Goal: Task Accomplishment & Management: Complete application form

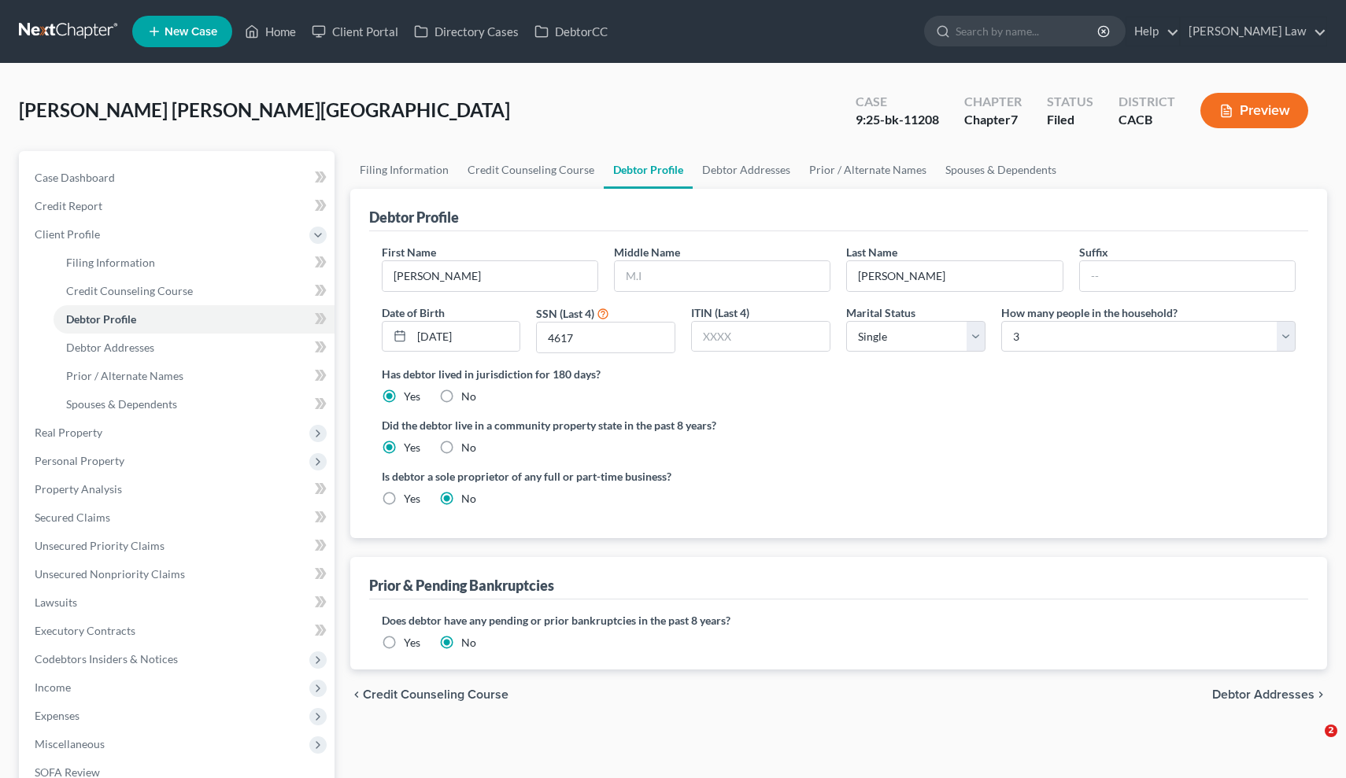
select select "0"
select select "2"
click at [86, 34] on link at bounding box center [69, 31] width 101 height 28
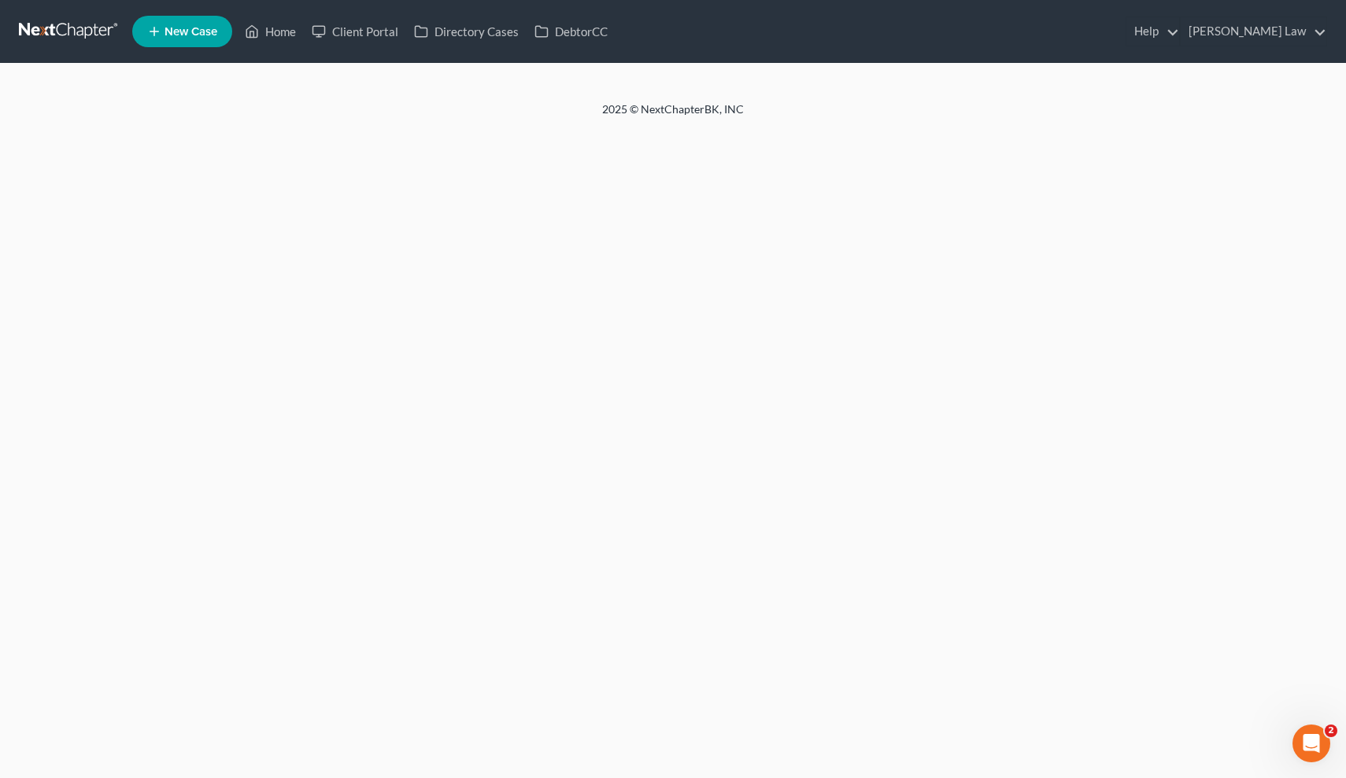
click at [83, 35] on link at bounding box center [69, 31] width 101 height 28
click at [286, 38] on link "Home" at bounding box center [270, 31] width 67 height 28
click at [1281, 23] on link "[PERSON_NAME] Law" at bounding box center [1253, 31] width 146 height 28
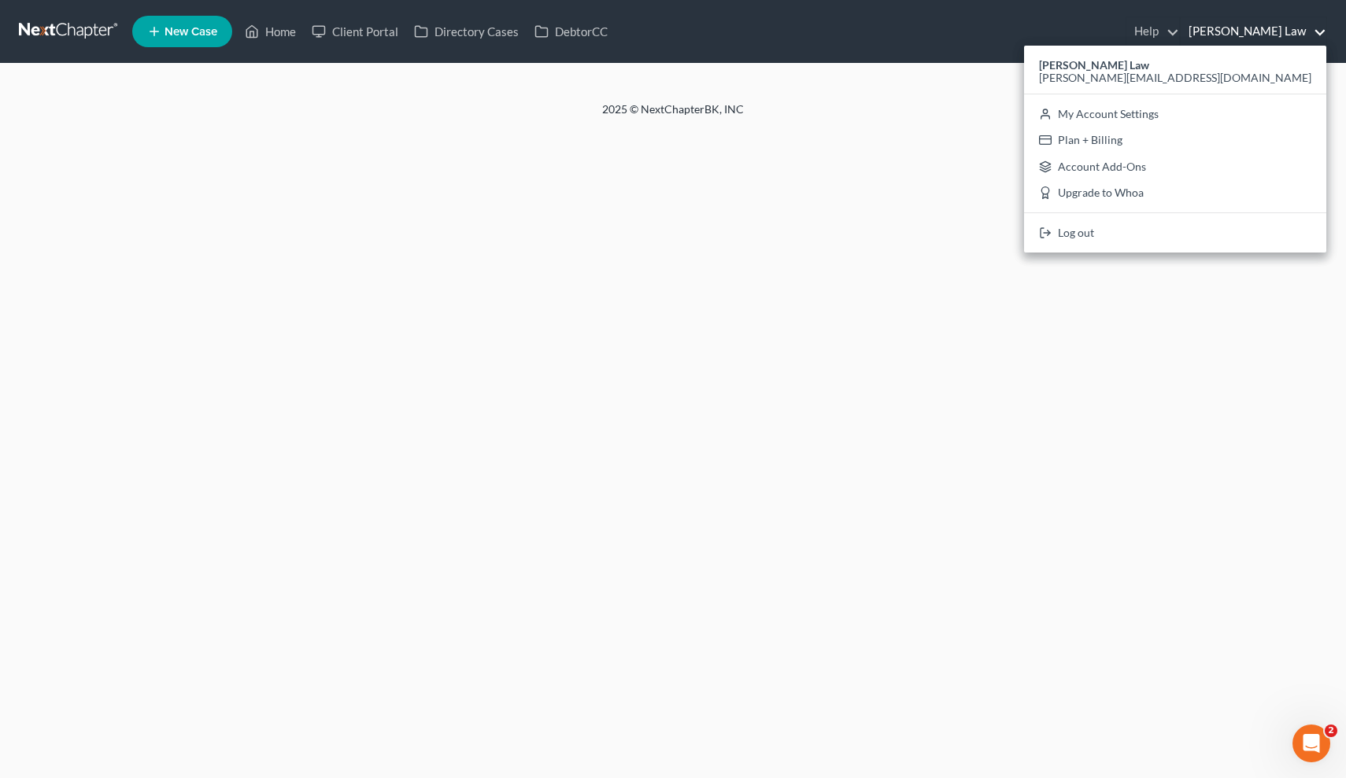
click at [1024, 191] on div "Home New Case Client Portal Directory Cases DebtorCC Paul Greco Law paul@paulgr…" at bounding box center [673, 389] width 1346 height 778
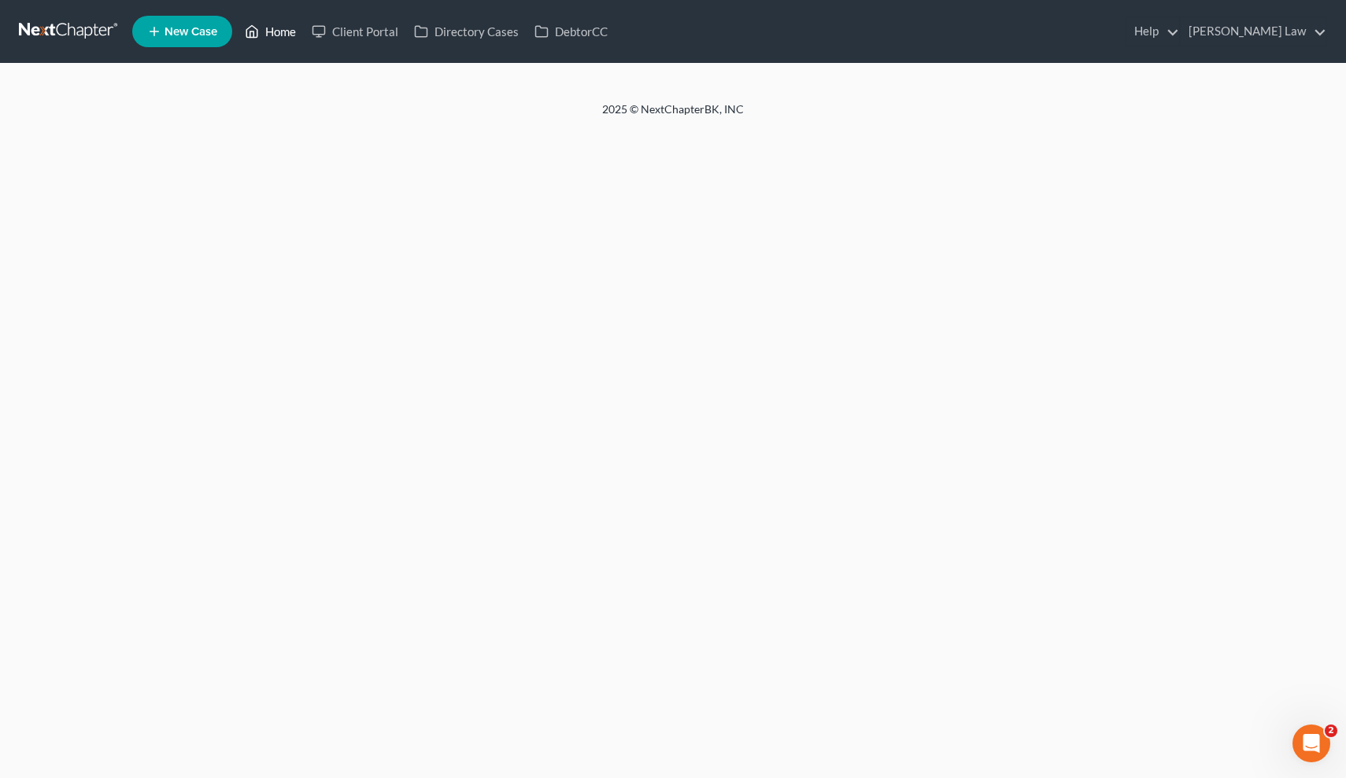
click at [287, 37] on link "Home" at bounding box center [270, 31] width 67 height 28
click at [105, 33] on link at bounding box center [69, 31] width 101 height 28
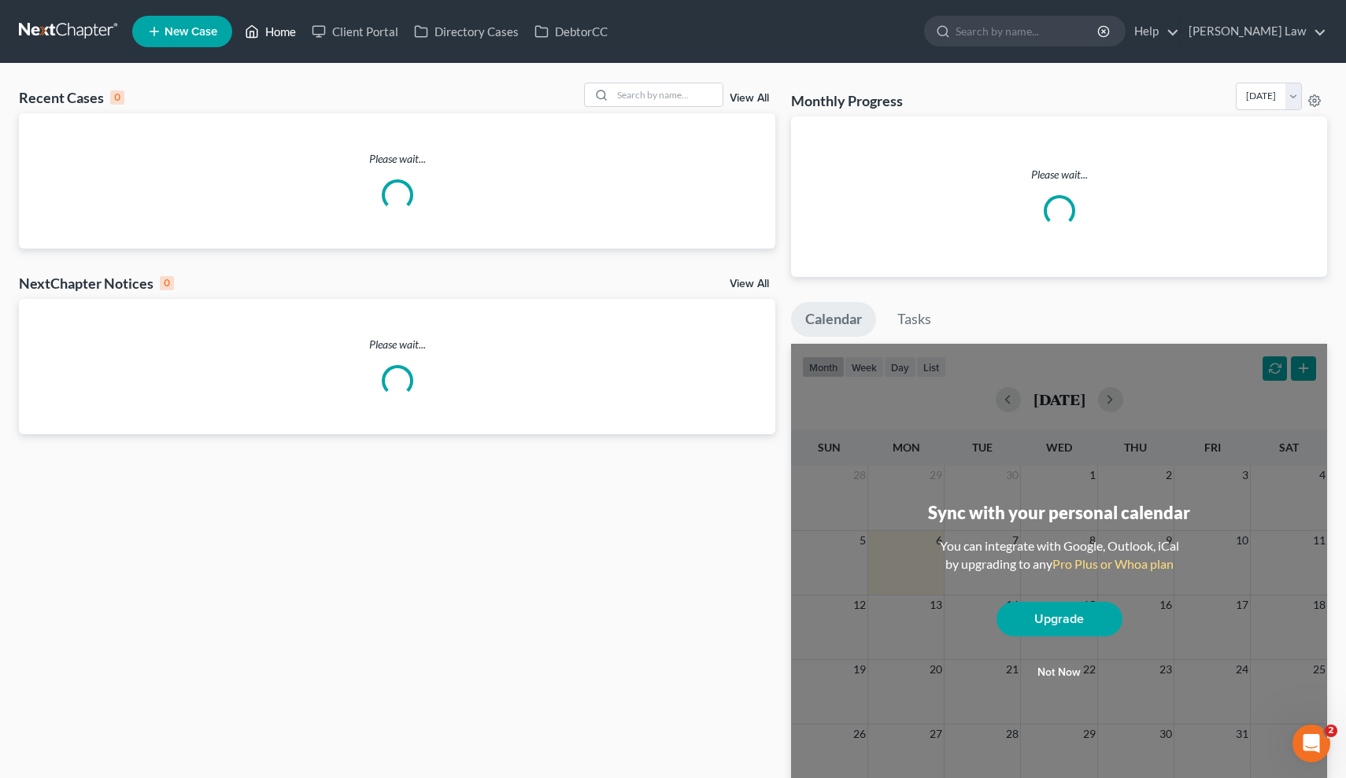
click at [280, 31] on link "Home" at bounding box center [270, 31] width 67 height 28
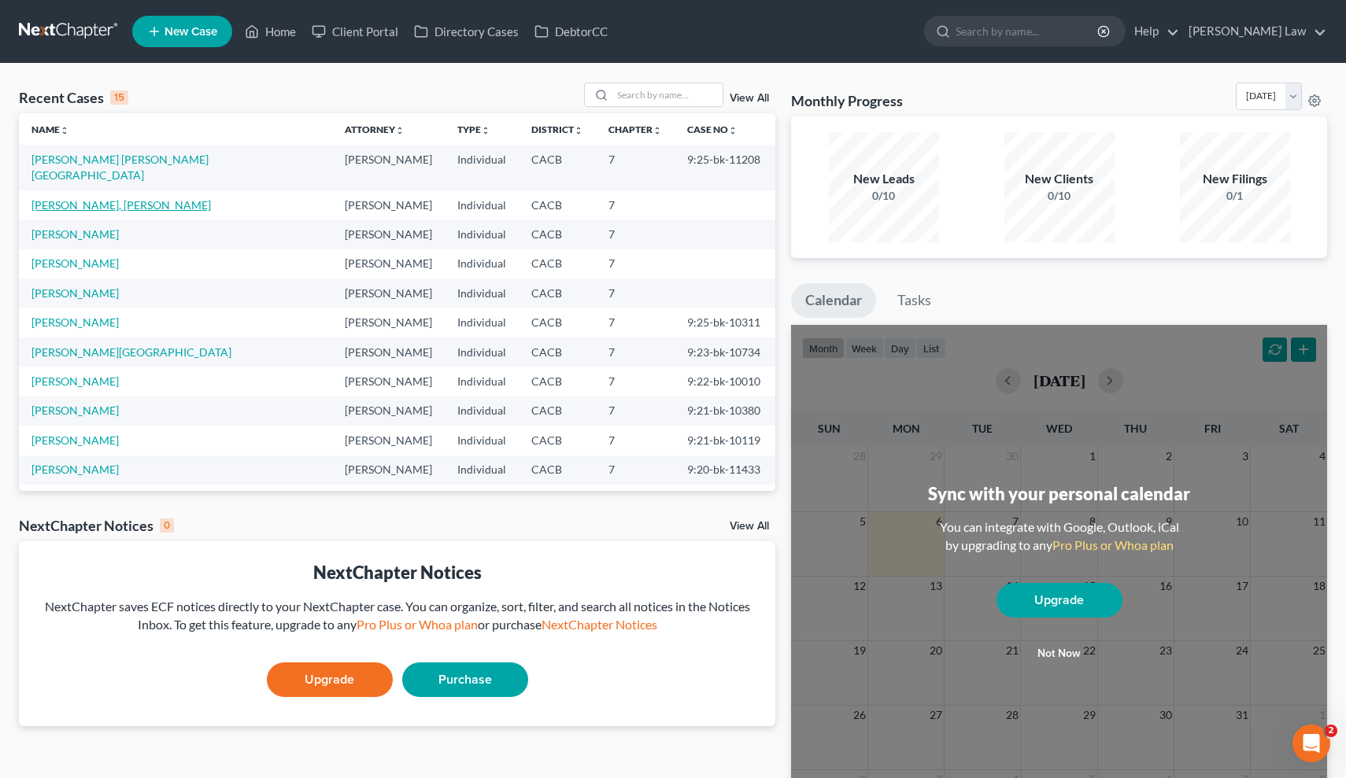
click at [130, 198] on link "ZACARIAS HERNANDEZ, JOSE" at bounding box center [120, 204] width 179 height 13
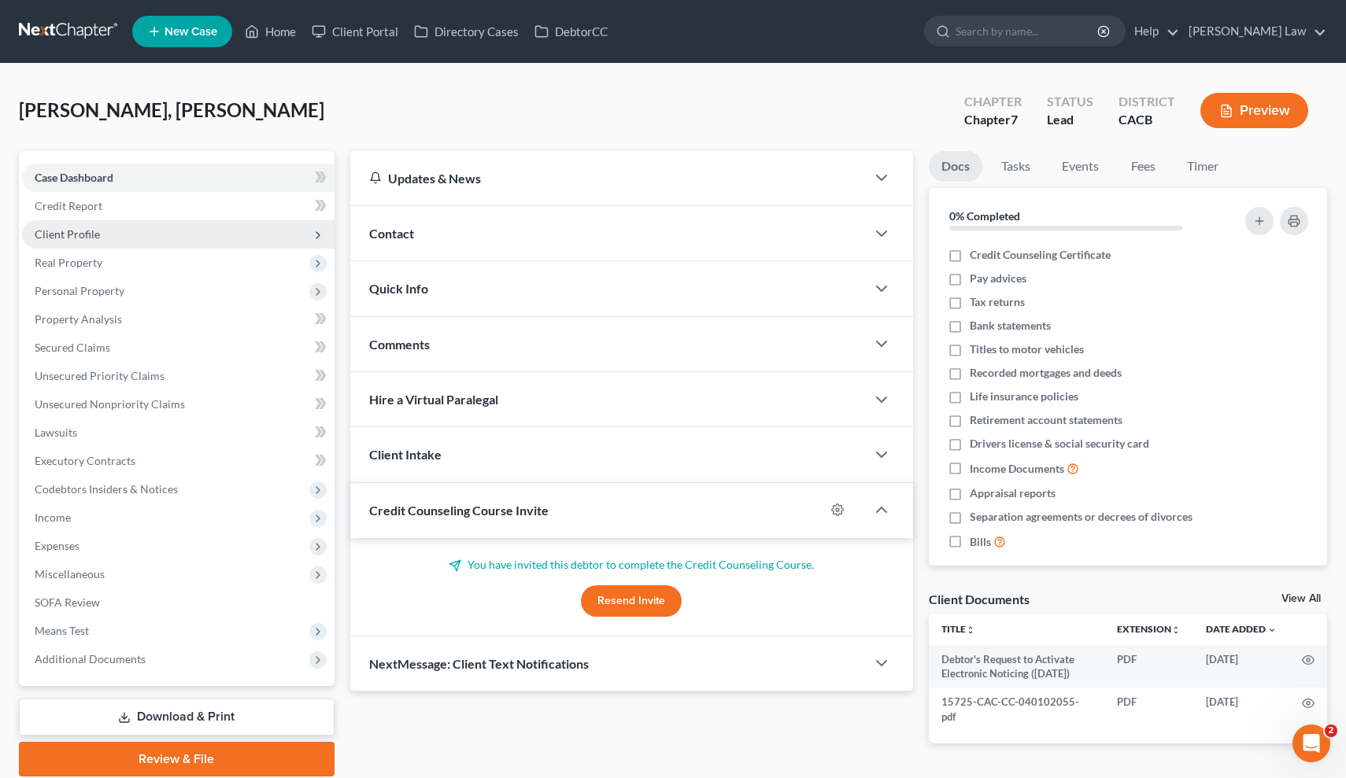
click at [216, 228] on span "Client Profile" at bounding box center [178, 234] width 312 height 28
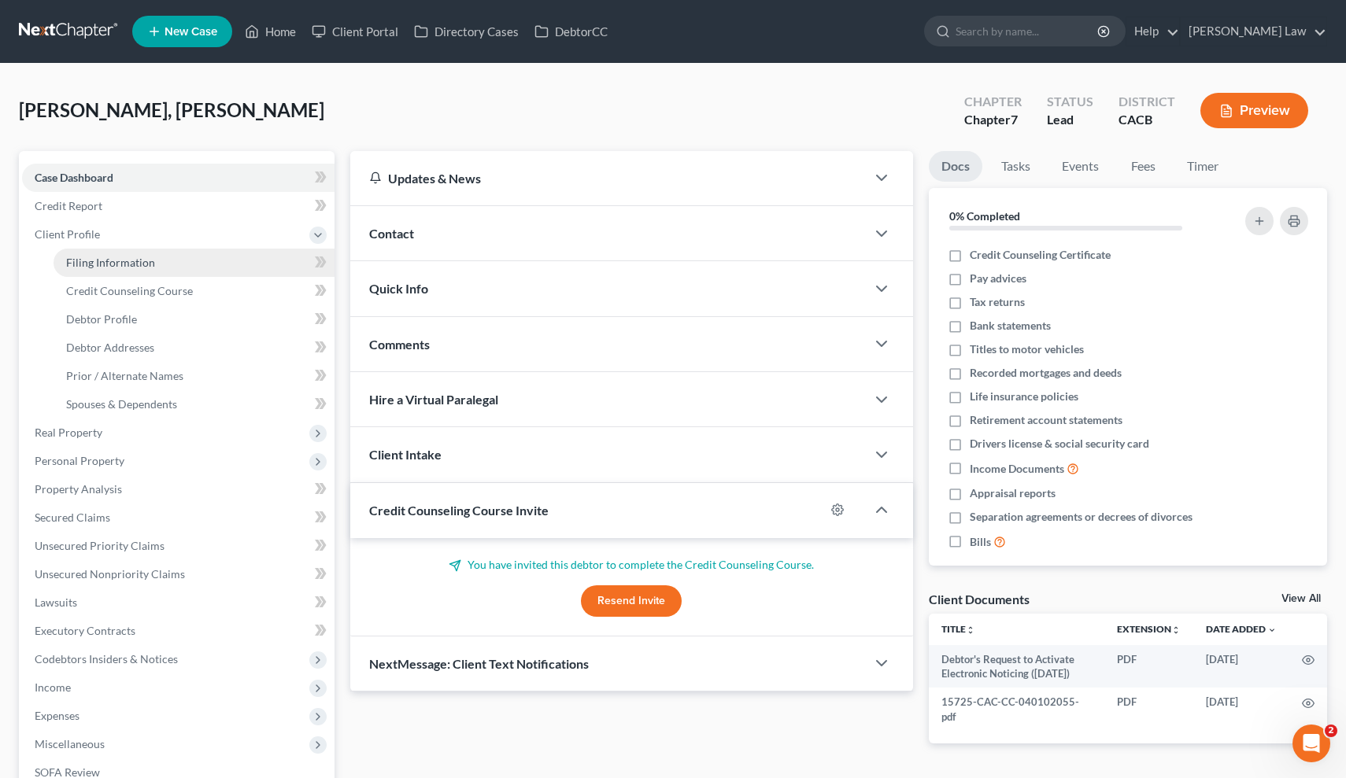
click at [212, 265] on link "Filing Information" at bounding box center [194, 263] width 281 height 28
select select "1"
select select "0"
select select "4"
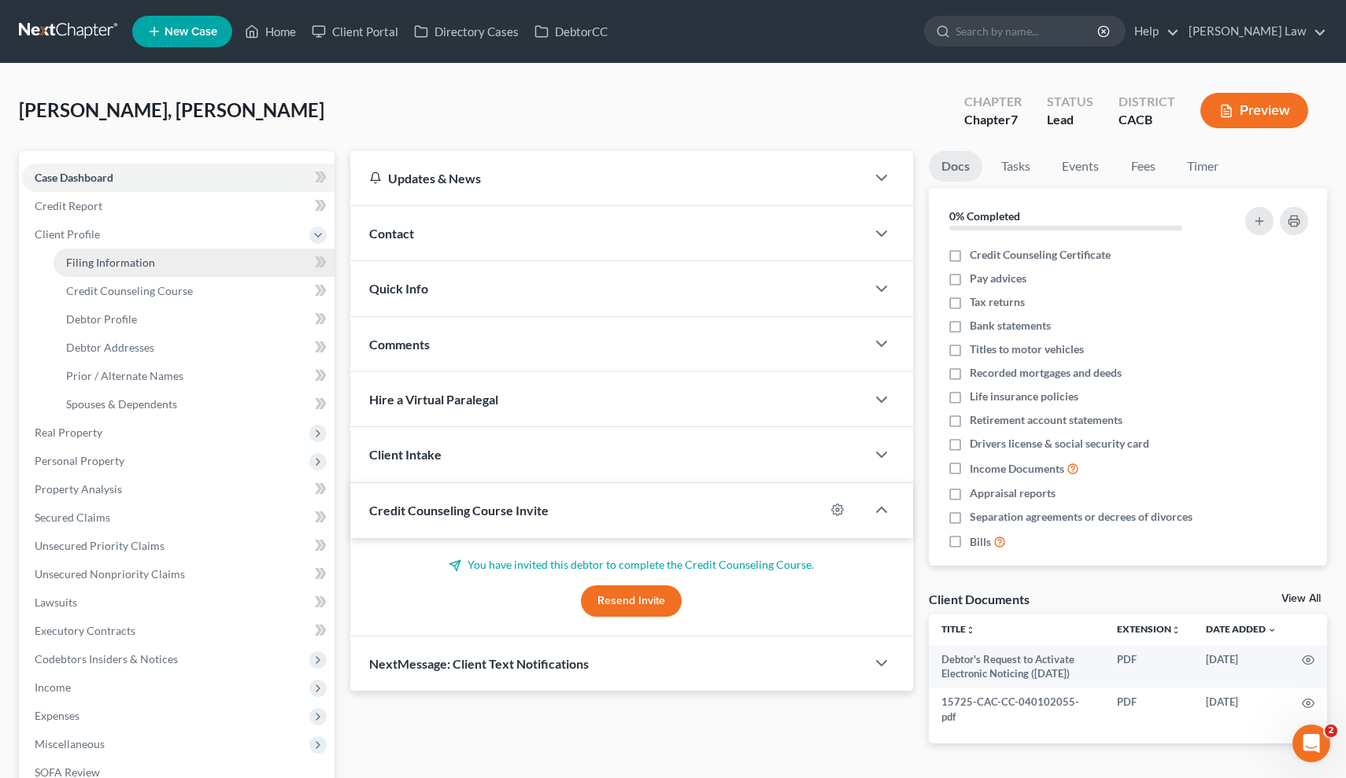
select select "0"
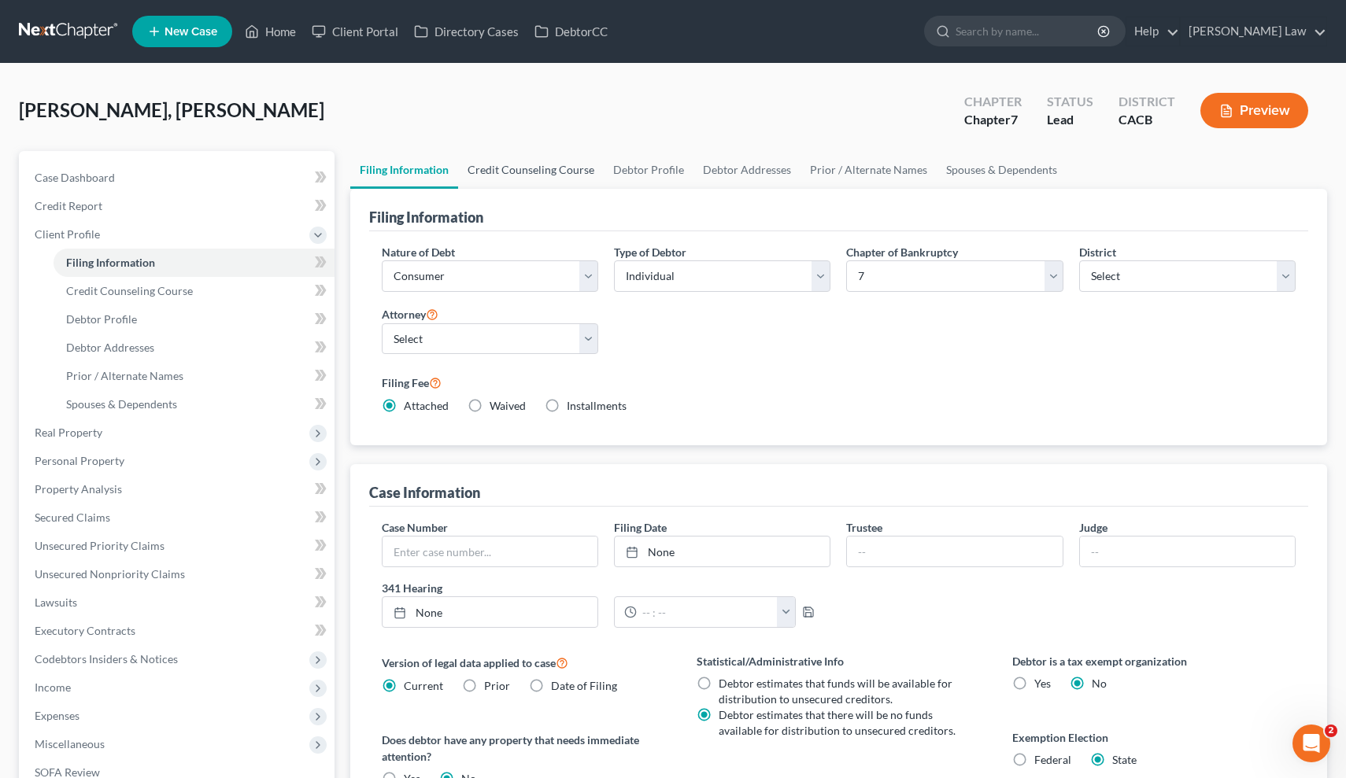
click at [570, 174] on link "Credit Counseling Course" at bounding box center [531, 170] width 146 height 38
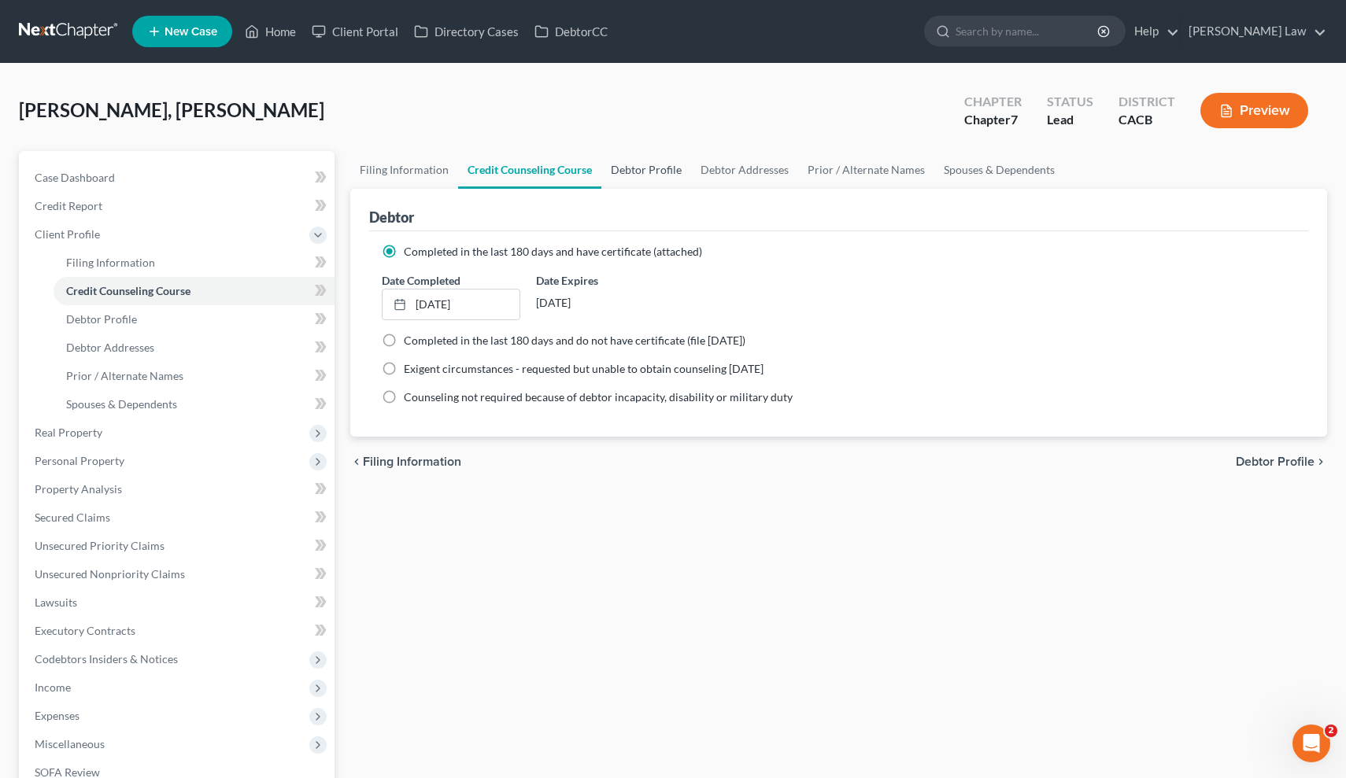
click at [637, 165] on link "Debtor Profile" at bounding box center [646, 170] width 90 height 38
select select "1"
select select "4"
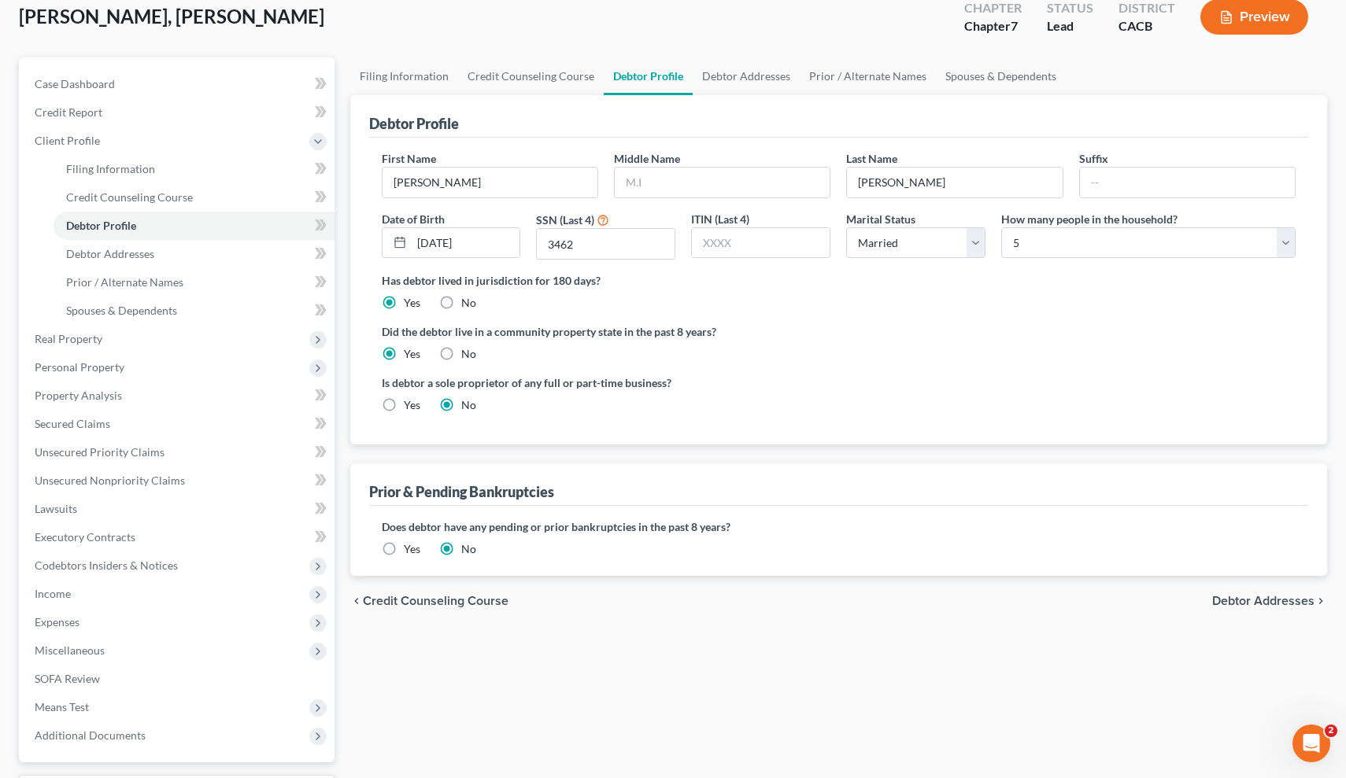
scroll to position [95, 0]
click at [726, 79] on link "Debtor Addresses" at bounding box center [745, 75] width 107 height 38
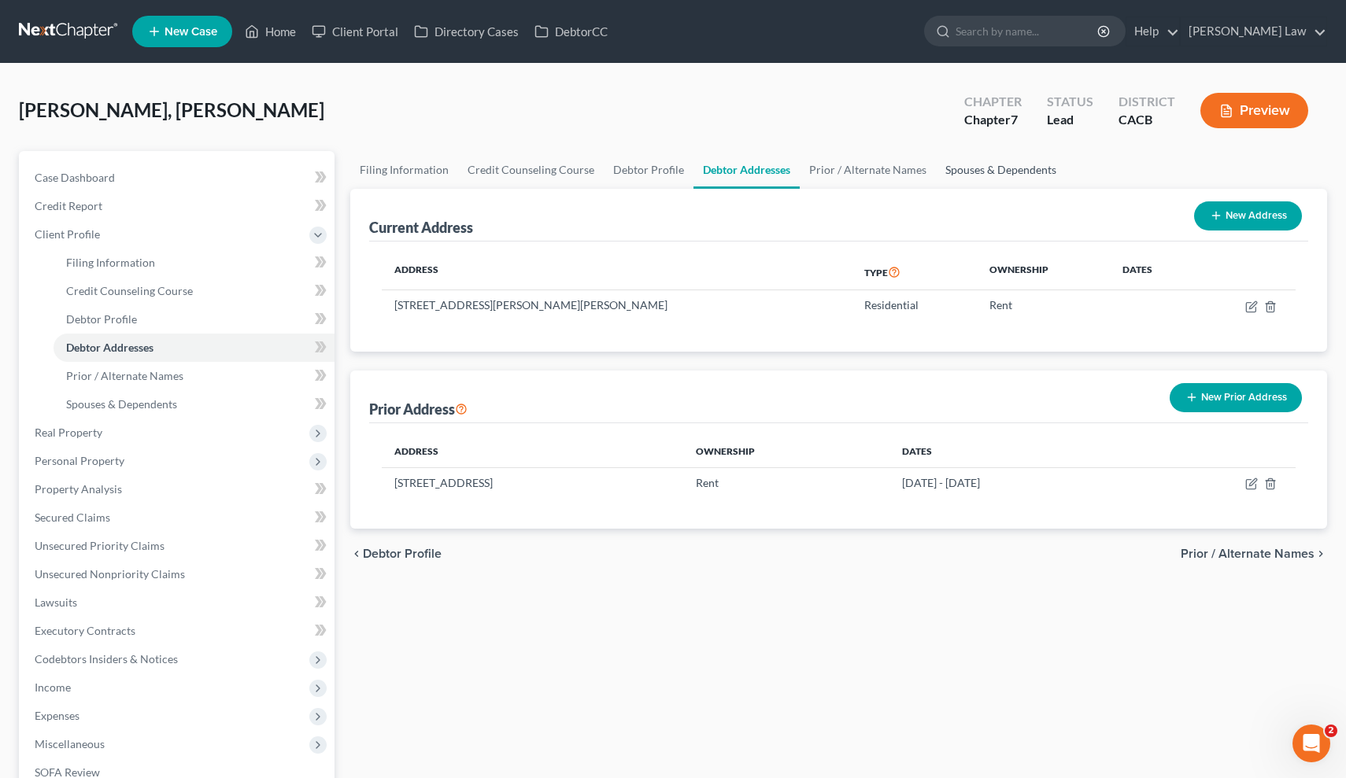
click at [939, 172] on link "Spouses & Dependents" at bounding box center [1001, 170] width 130 height 38
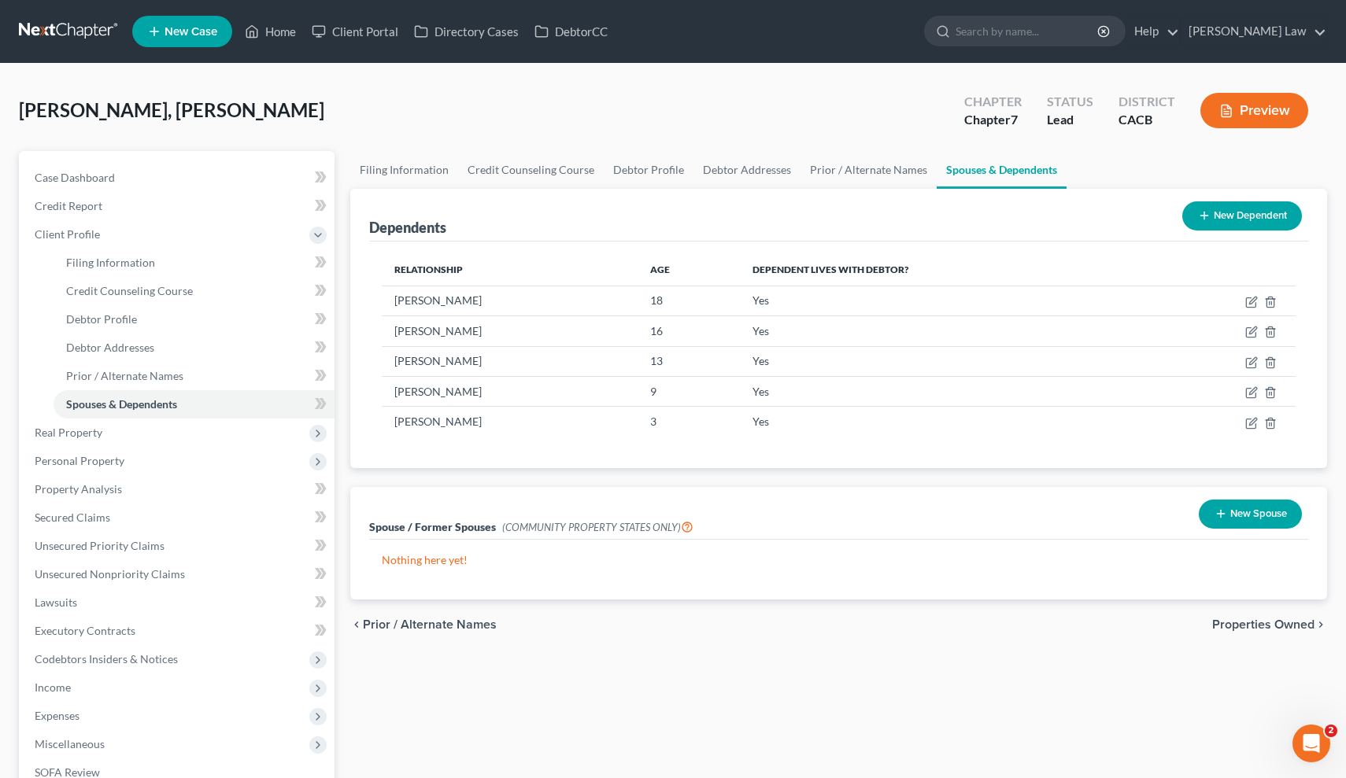
click at [1227, 508] on button "New Spouse" at bounding box center [1249, 514] width 103 height 29
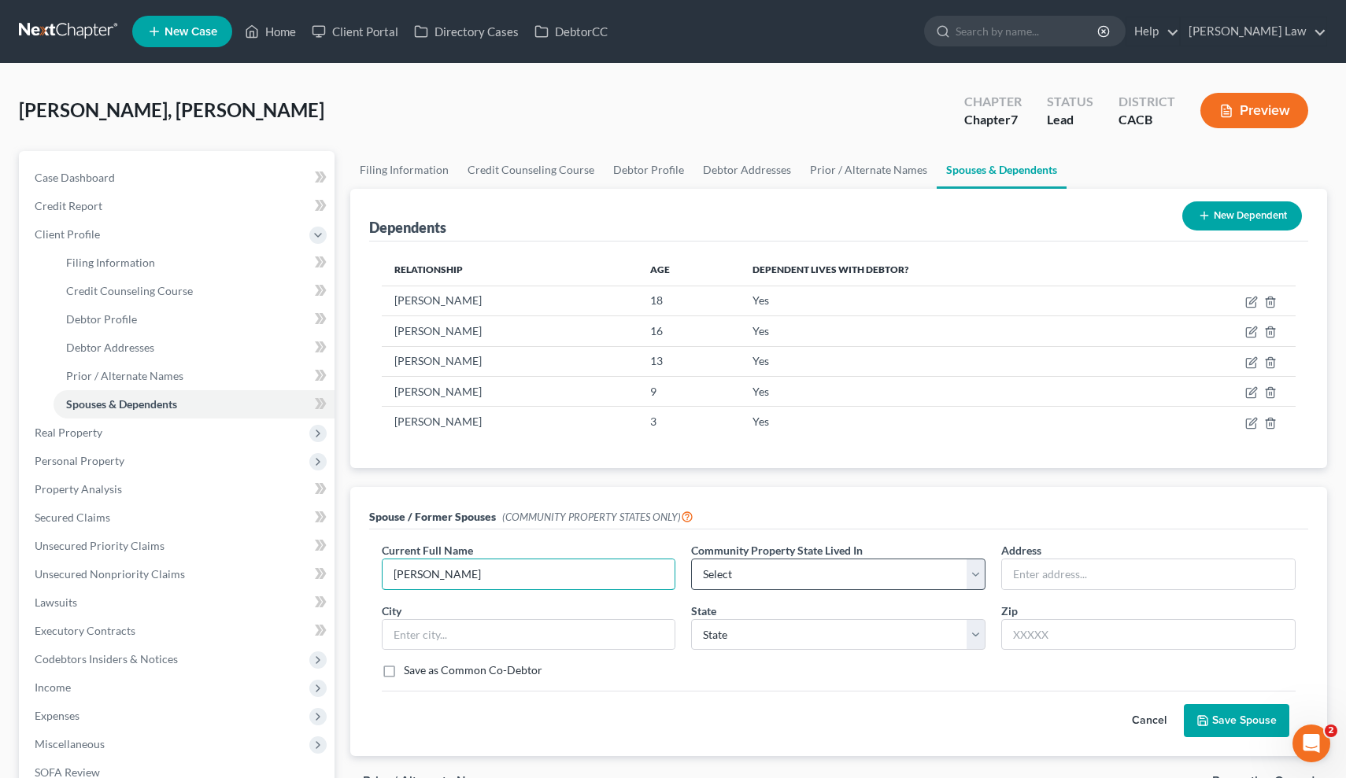
type input "Maria Pille"
select select "1"
click at [1034, 574] on input "text" at bounding box center [1148, 574] width 293 height 30
click at [1130, 575] on input "220 Calle Cesar" at bounding box center [1148, 574] width 293 height 30
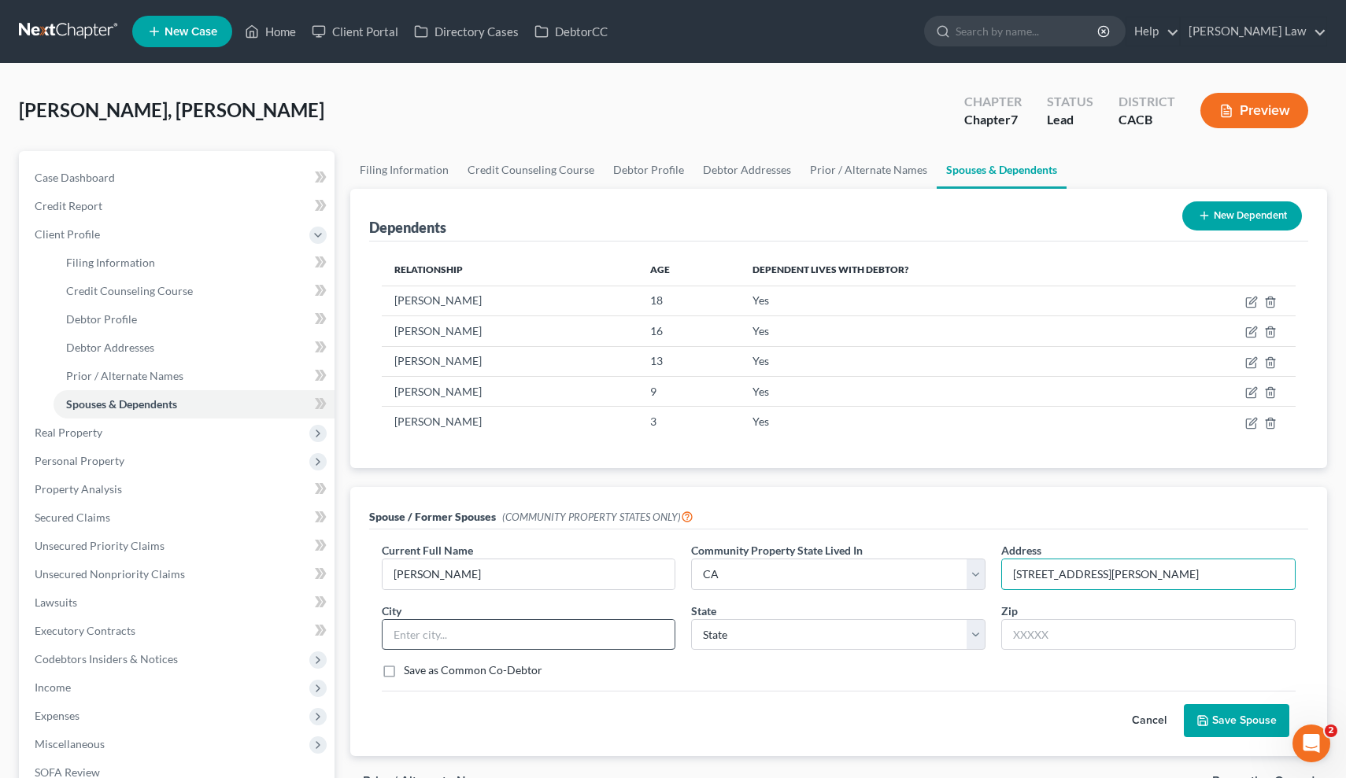
type input "220 Calle Cesar E Chavez"
click at [609, 625] on input "text" at bounding box center [528, 635] width 293 height 30
type input "Guadalupe"
select select "4"
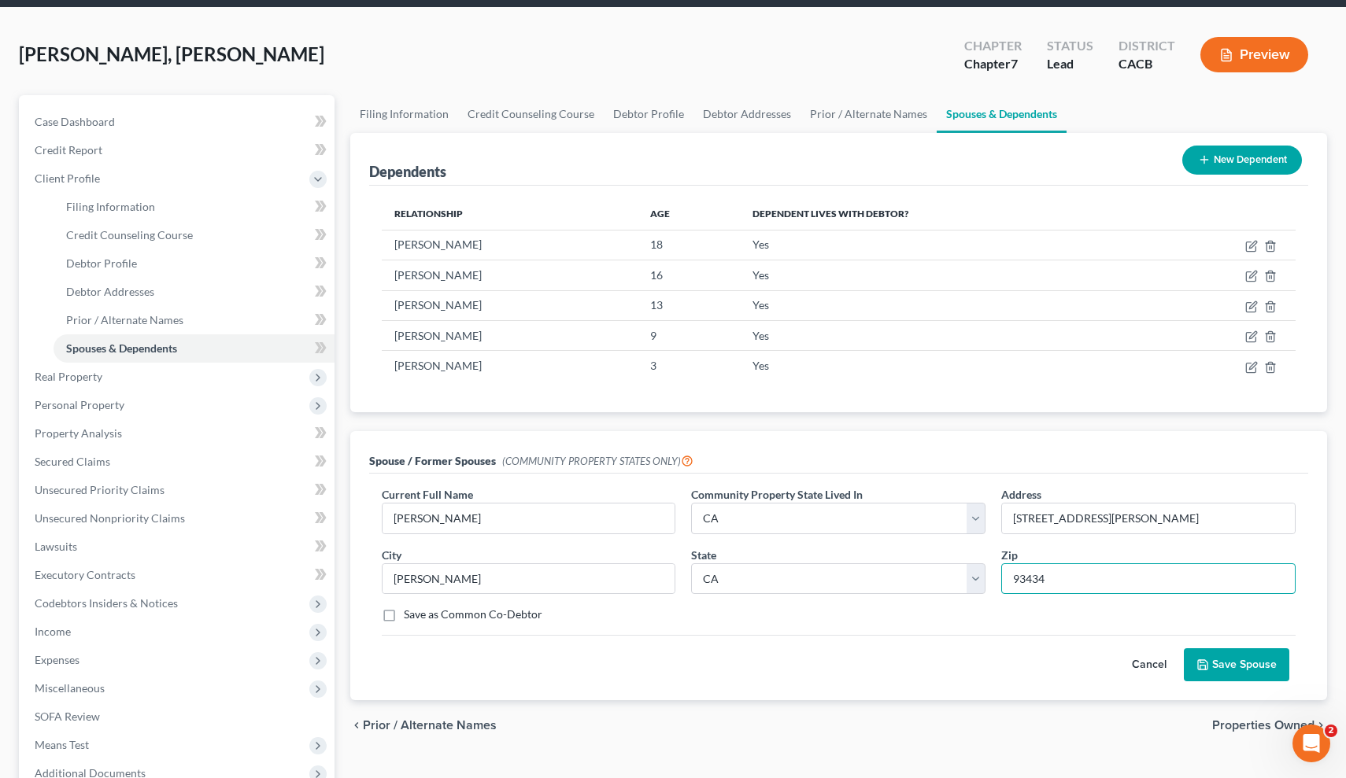
scroll to position [72, 0]
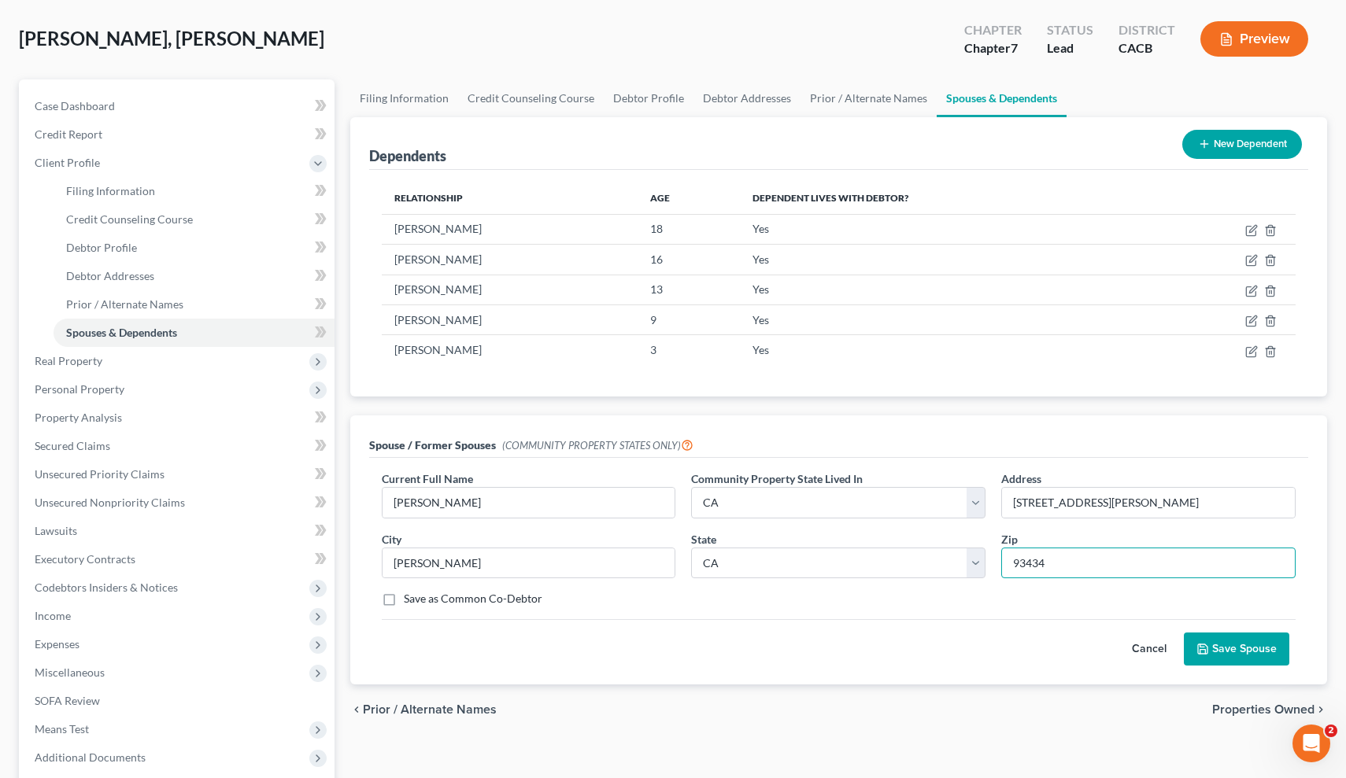
type input "93434"
click at [1224, 662] on button "Save Spouse" at bounding box center [1235, 649] width 105 height 33
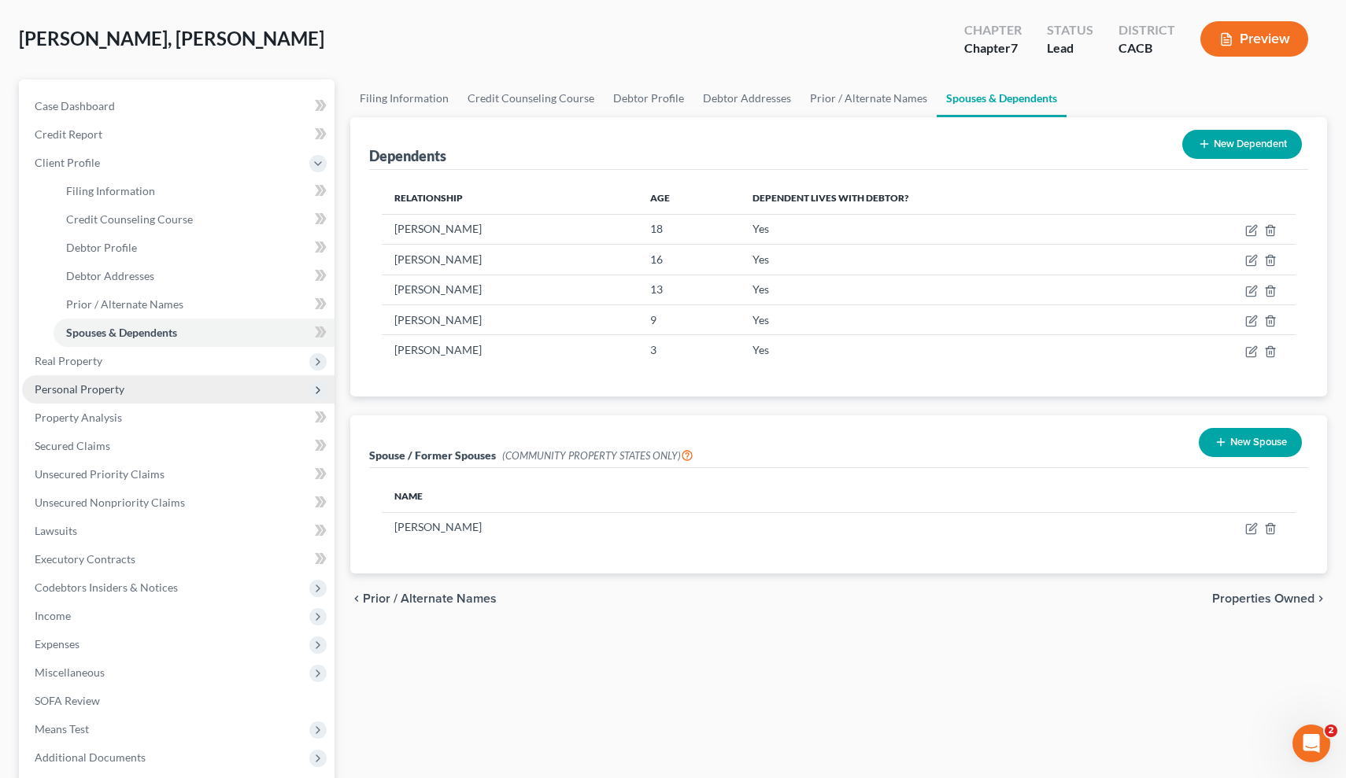
click at [127, 390] on span "Personal Property" at bounding box center [178, 389] width 312 height 28
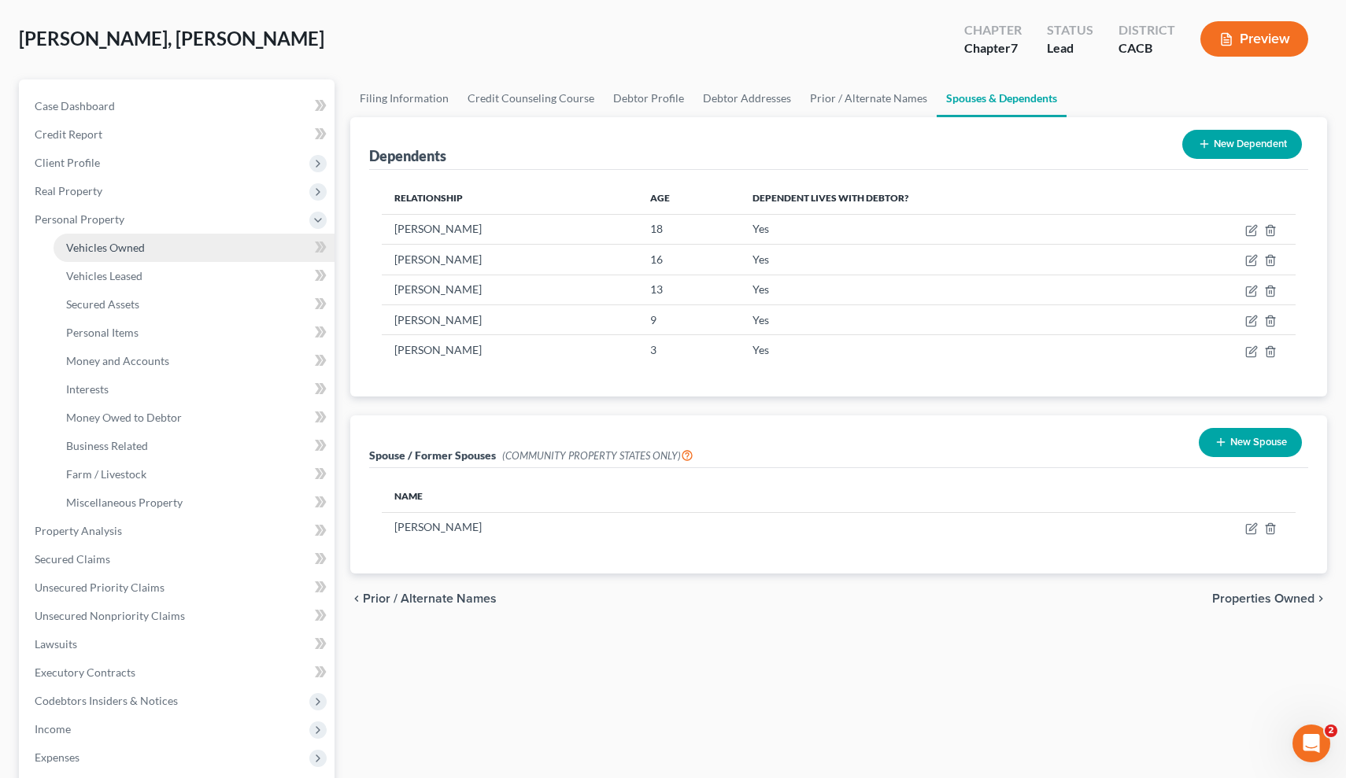
click at [160, 243] on link "Vehicles Owned" at bounding box center [194, 248] width 281 height 28
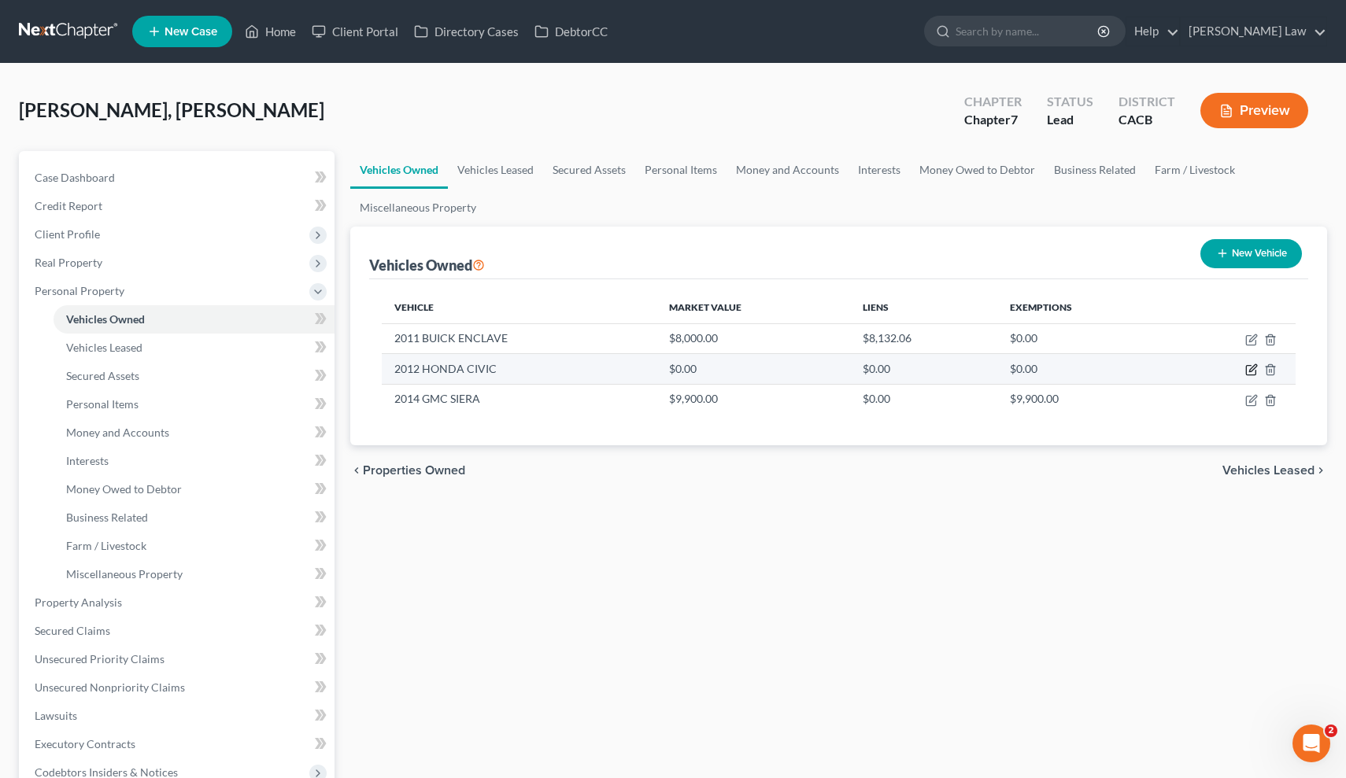
click at [1247, 367] on icon "button" at bounding box center [1251, 370] width 13 height 13
select select "0"
select select "14"
select select "2"
select select "0"
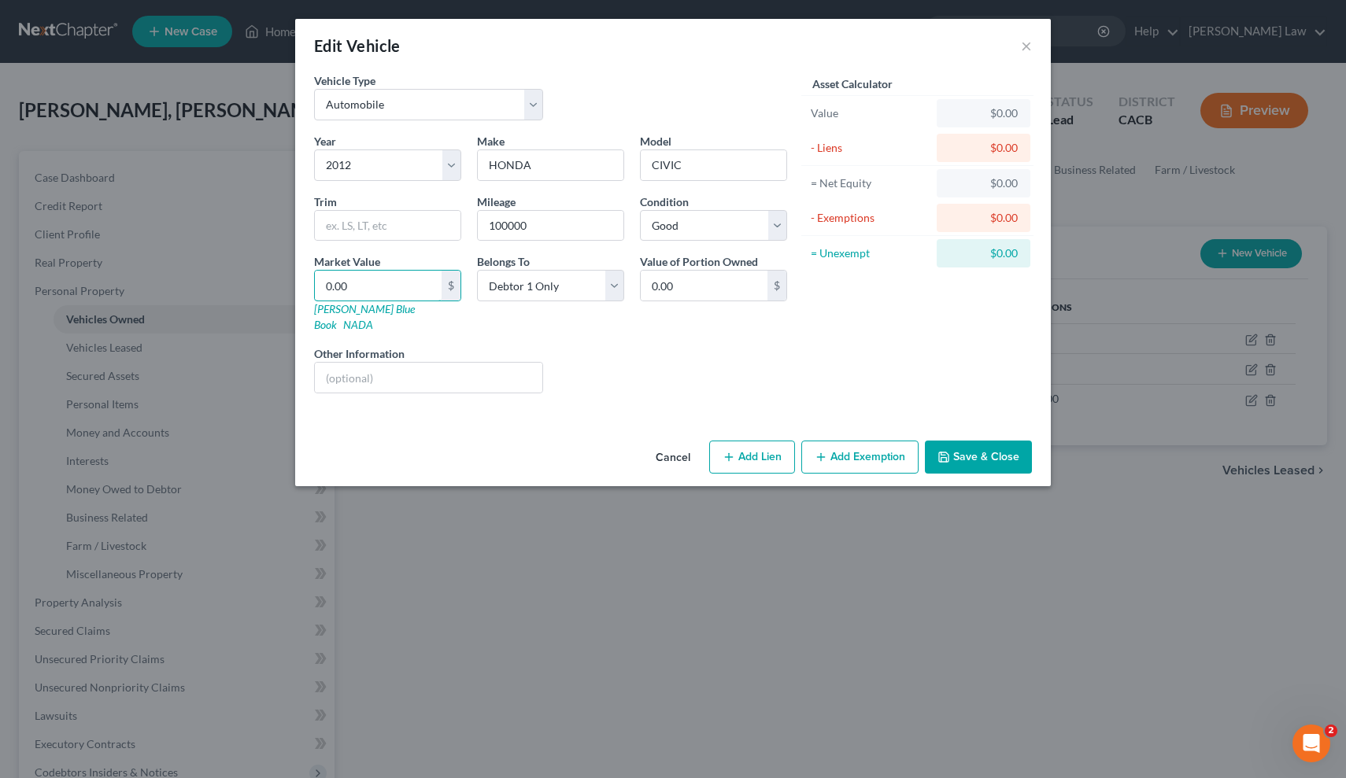
drag, startPoint x: 389, startPoint y: 287, endPoint x: 210, endPoint y: 275, distance: 179.1
click at [209, 275] on div "Edit Vehicle × Vehicle Type Select Automobile Truck Trailer Watercraft Aircraft…" at bounding box center [673, 389] width 1346 height 778
type input "4"
type input "4.00"
type input "40"
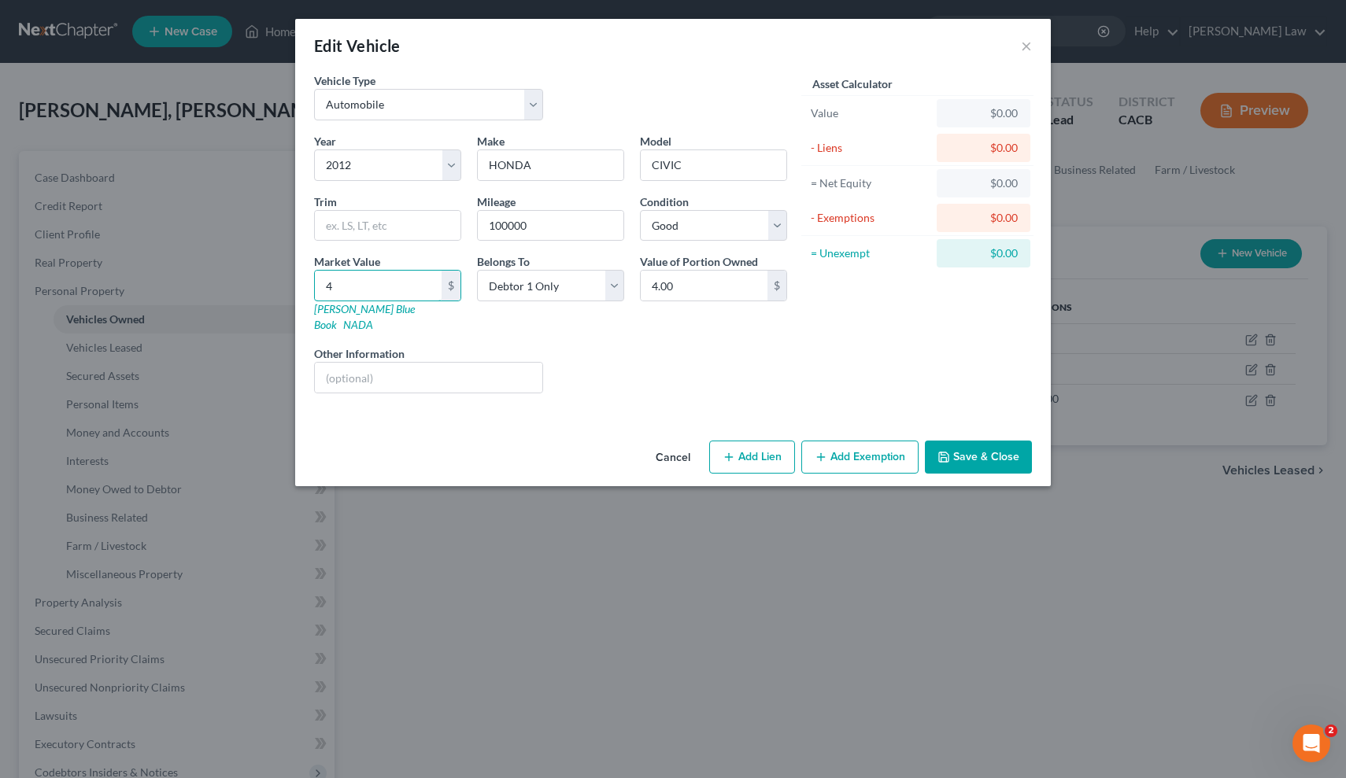
type input "40.00"
type input "400"
type input "400.00"
type input "4000"
type input "4,000.00"
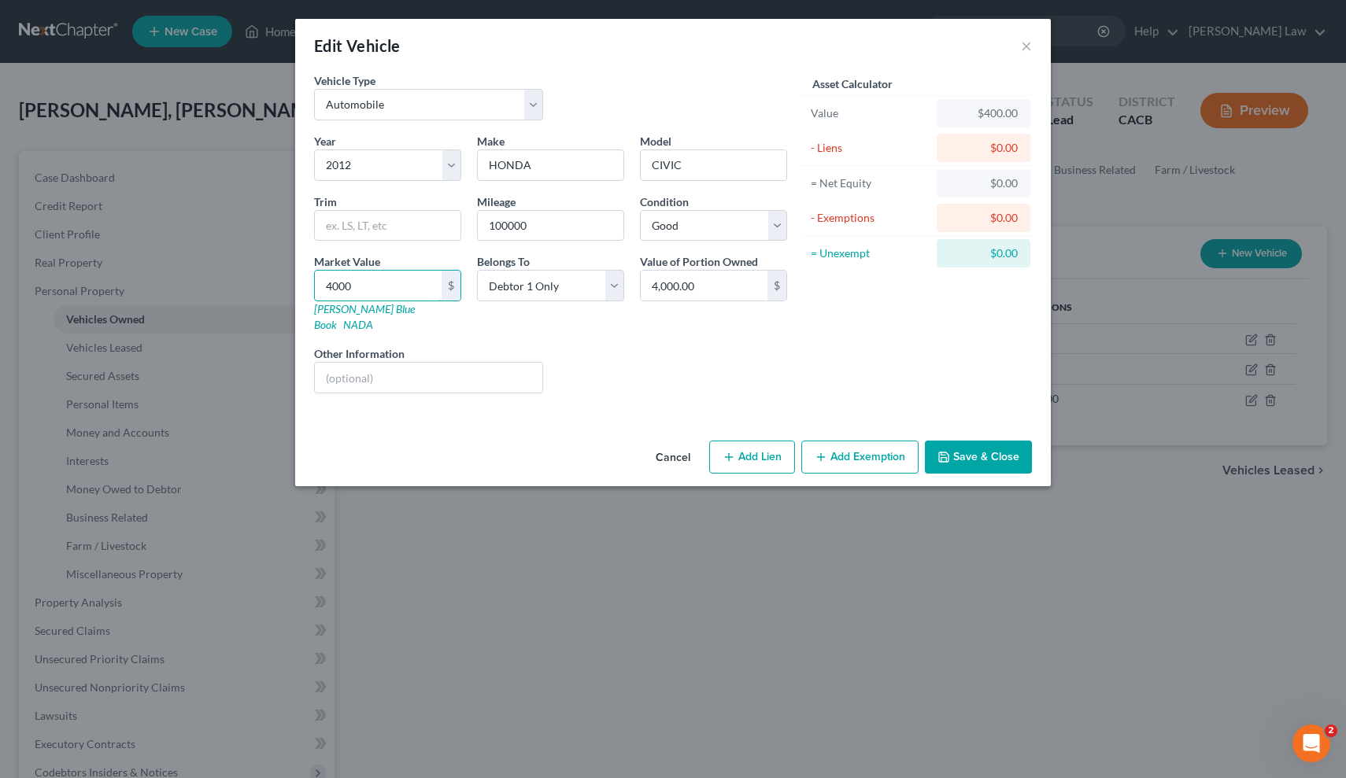
type input "4,000"
click at [625, 345] on div "Liens Select" at bounding box center [673, 369] width 245 height 48
click at [844, 441] on button "Add Exemption" at bounding box center [859, 457] width 117 height 33
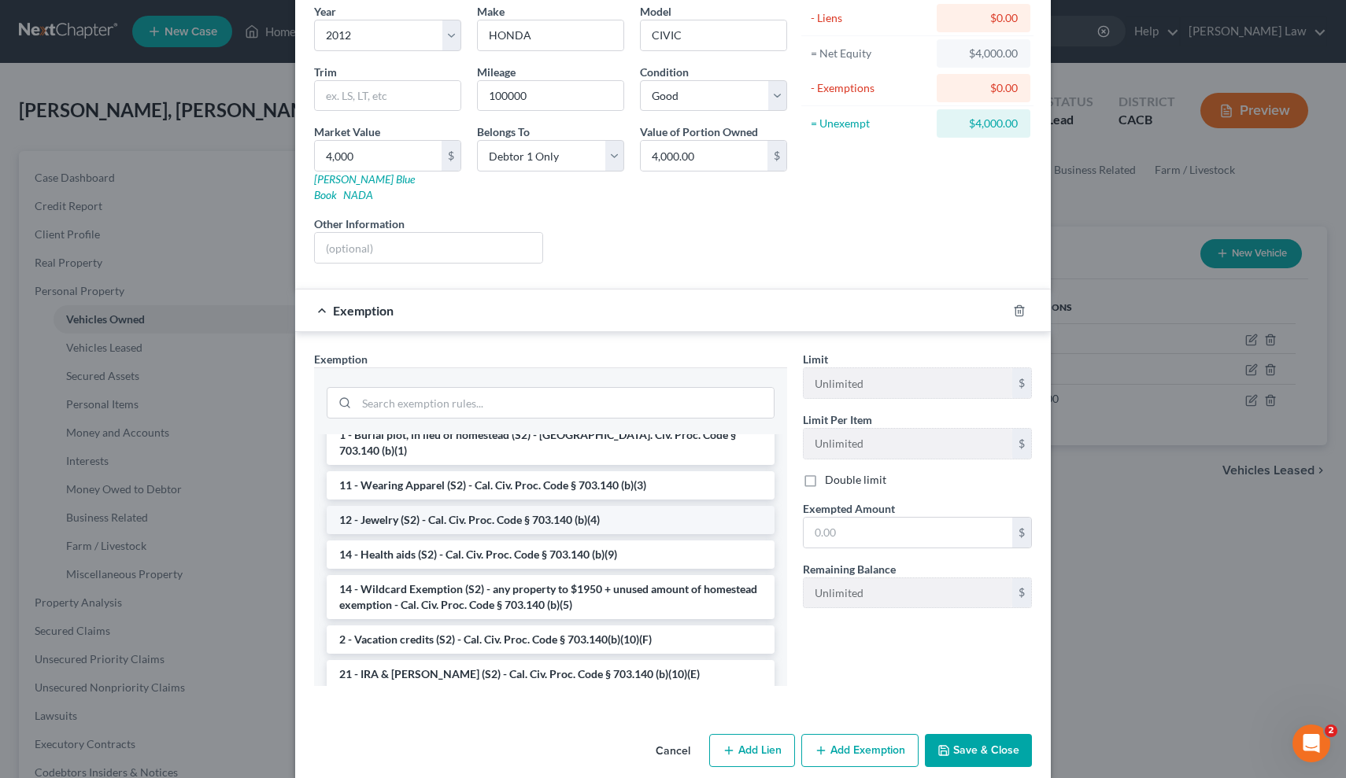
scroll to position [229, 0]
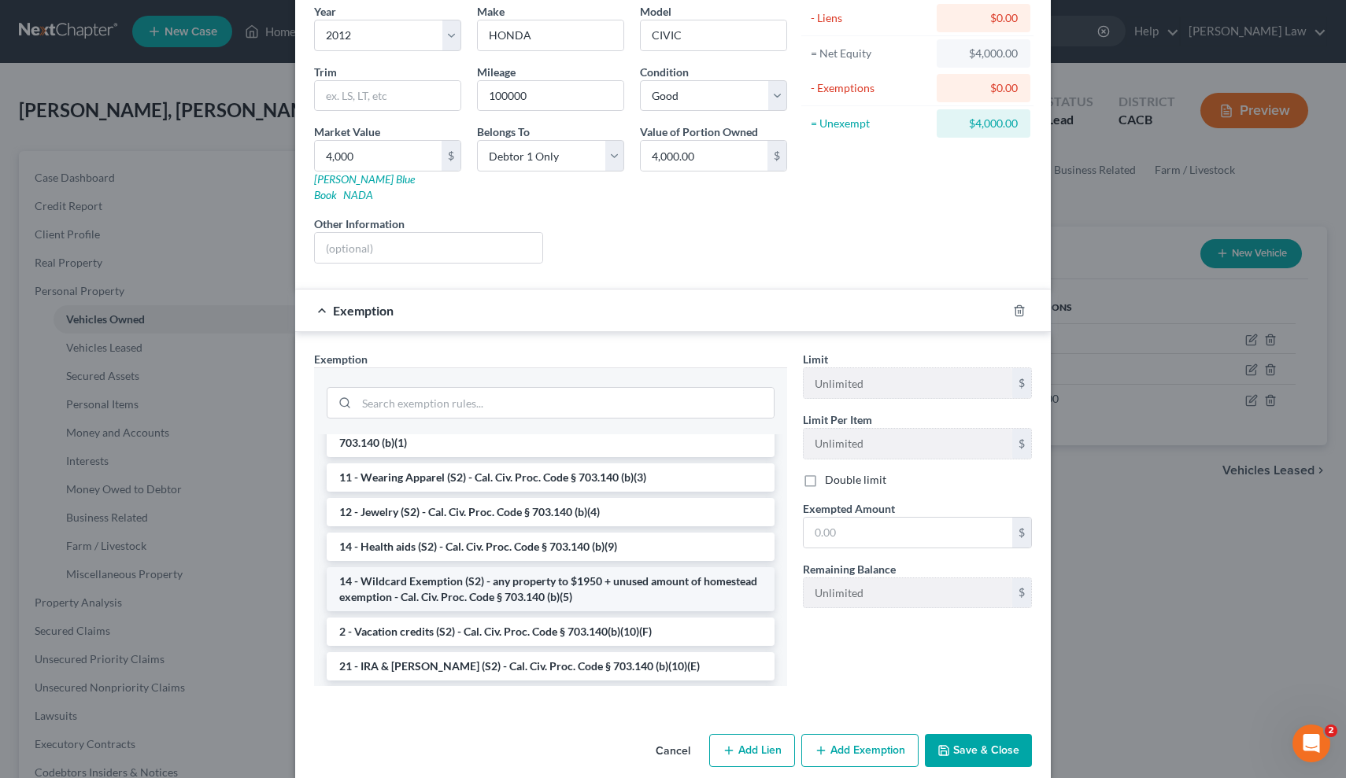
click at [703, 567] on li "14 - Wildcard Exemption (S2) - any property to $1950 + unused amount of homeste…" at bounding box center [551, 589] width 448 height 44
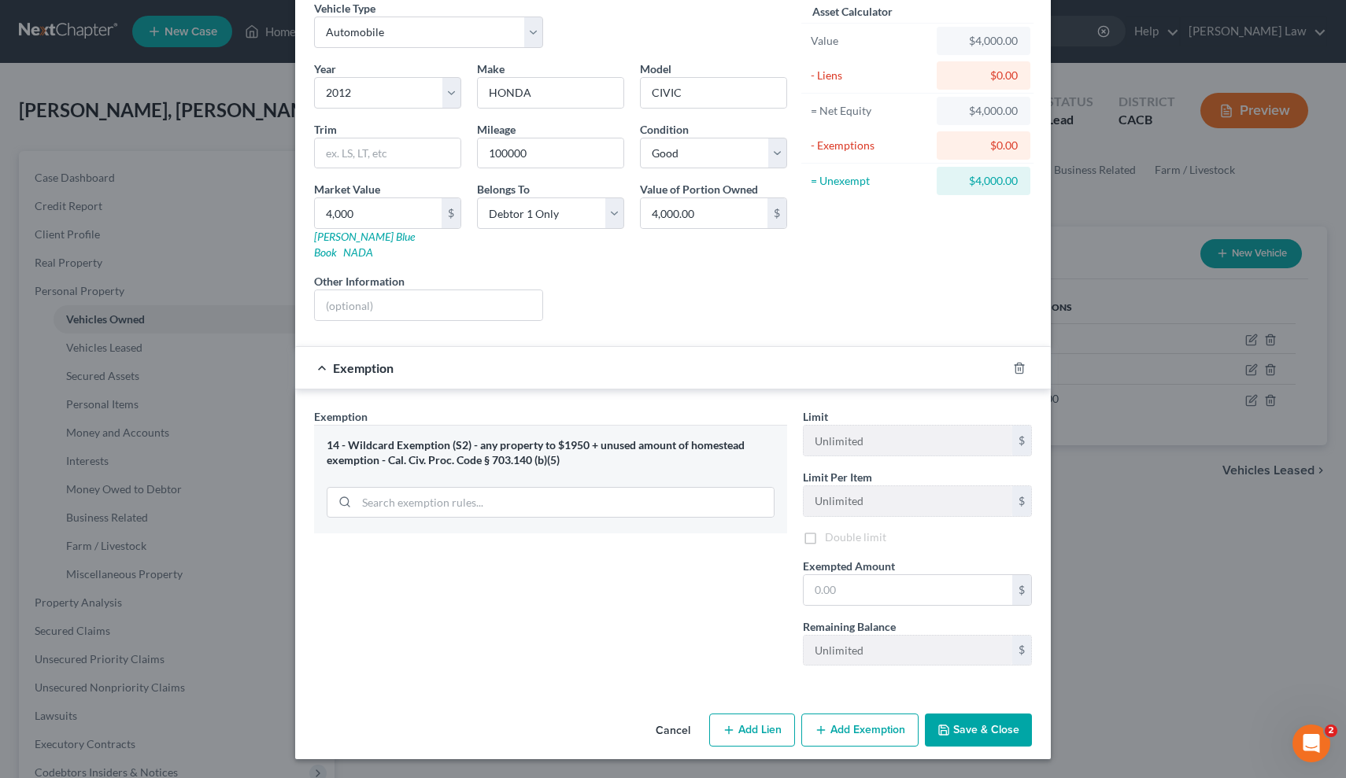
scroll to position [57, 0]
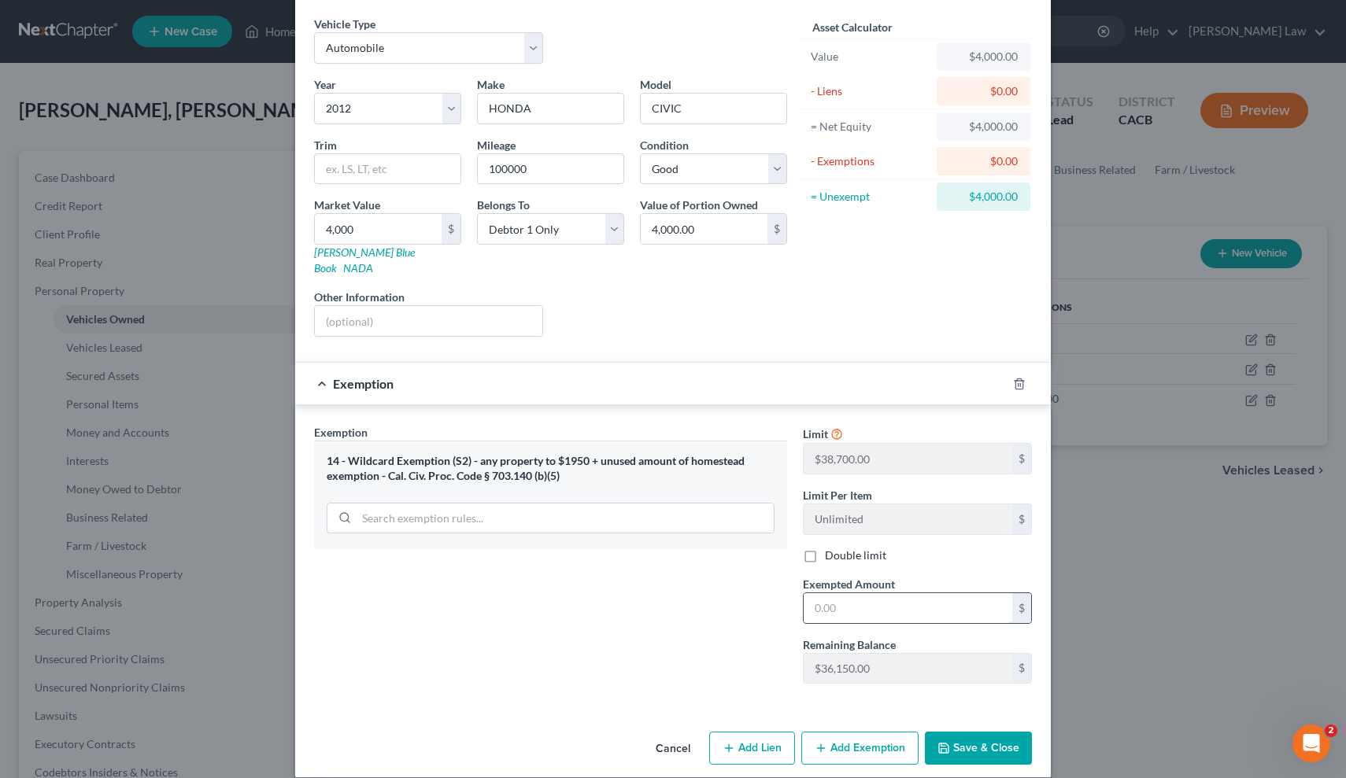
click at [853, 593] on input "text" at bounding box center [907, 608] width 209 height 30
type input "4,000"
click at [995, 732] on button "Save & Close" at bounding box center [978, 748] width 107 height 33
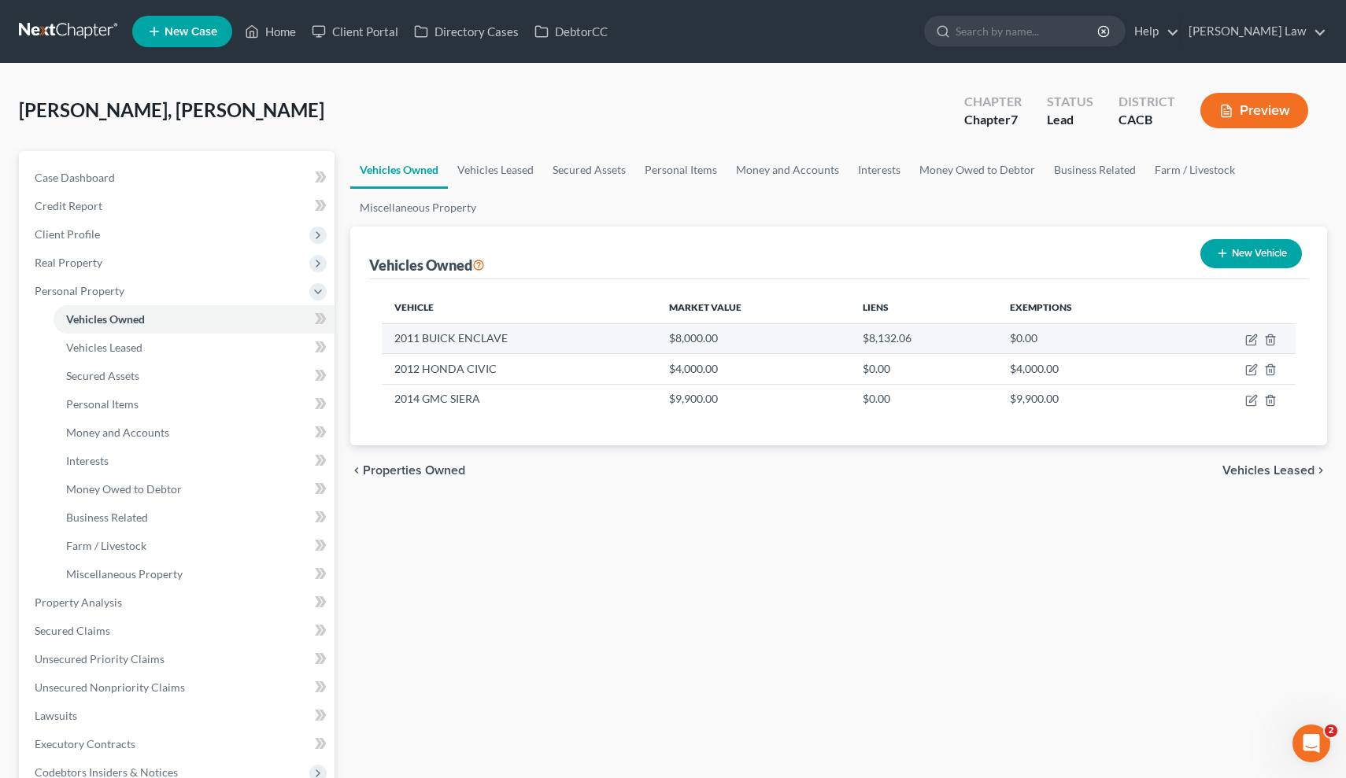
click at [490, 335] on td "2011 BUICK ENCLAVE" at bounding box center [519, 338] width 275 height 30
click at [1252, 336] on icon "button" at bounding box center [1251, 340] width 13 height 13
select select "0"
select select "15"
select select "2"
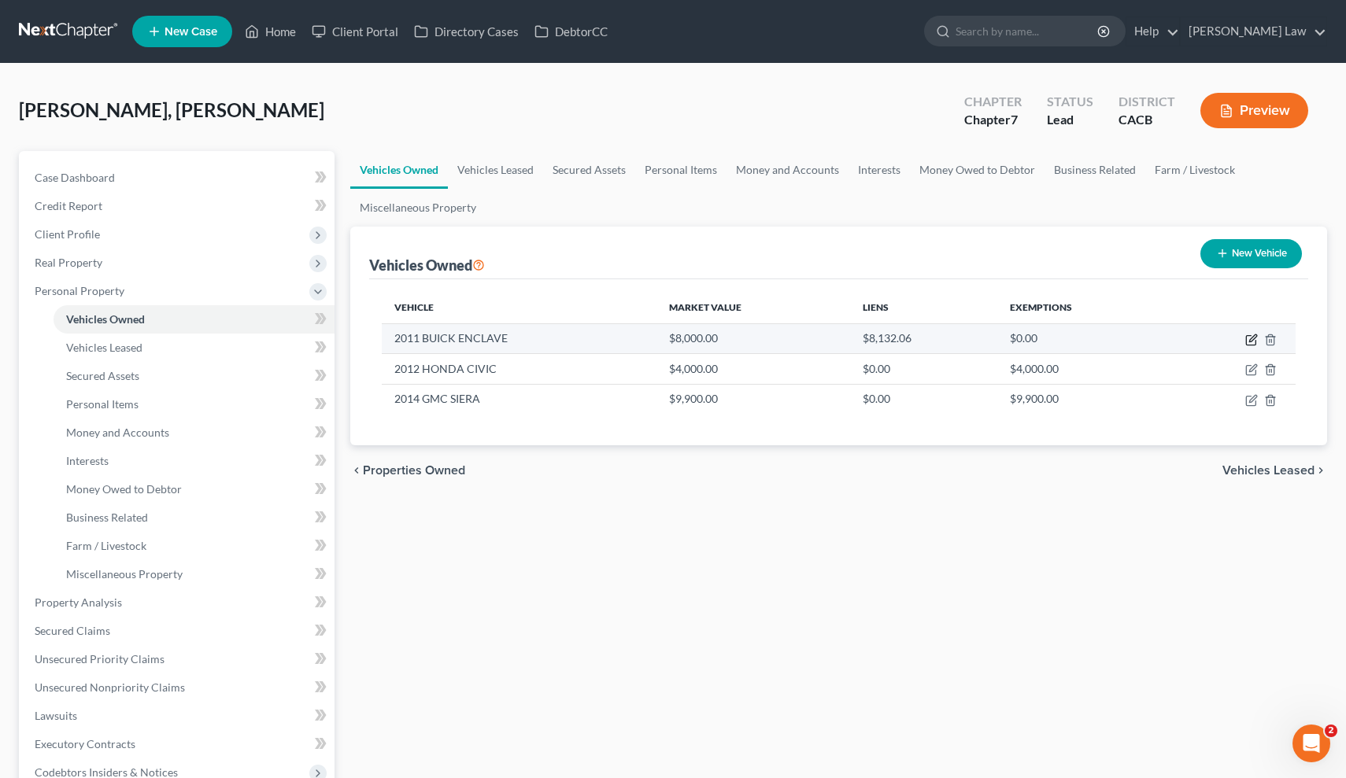
select select "0"
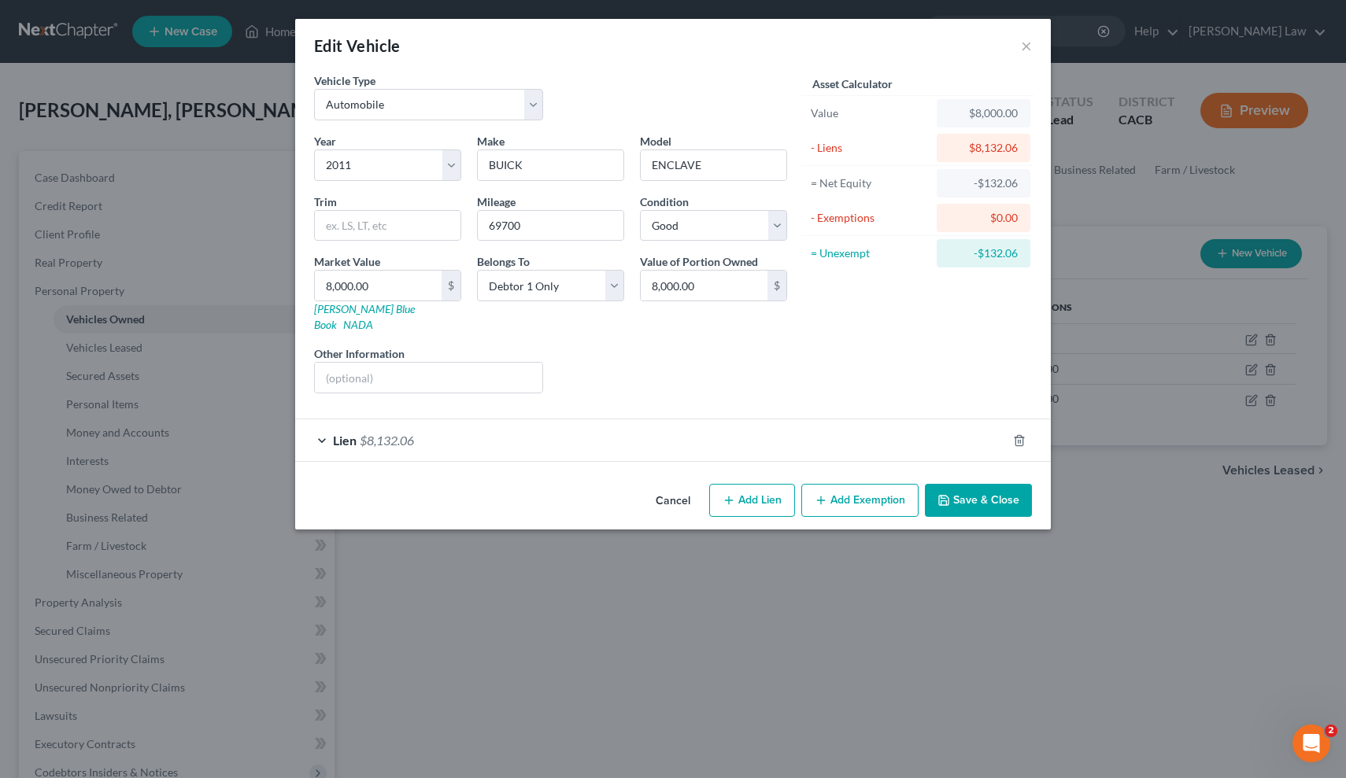
click at [611, 423] on div "Lien $8,132.06" at bounding box center [650, 440] width 711 height 42
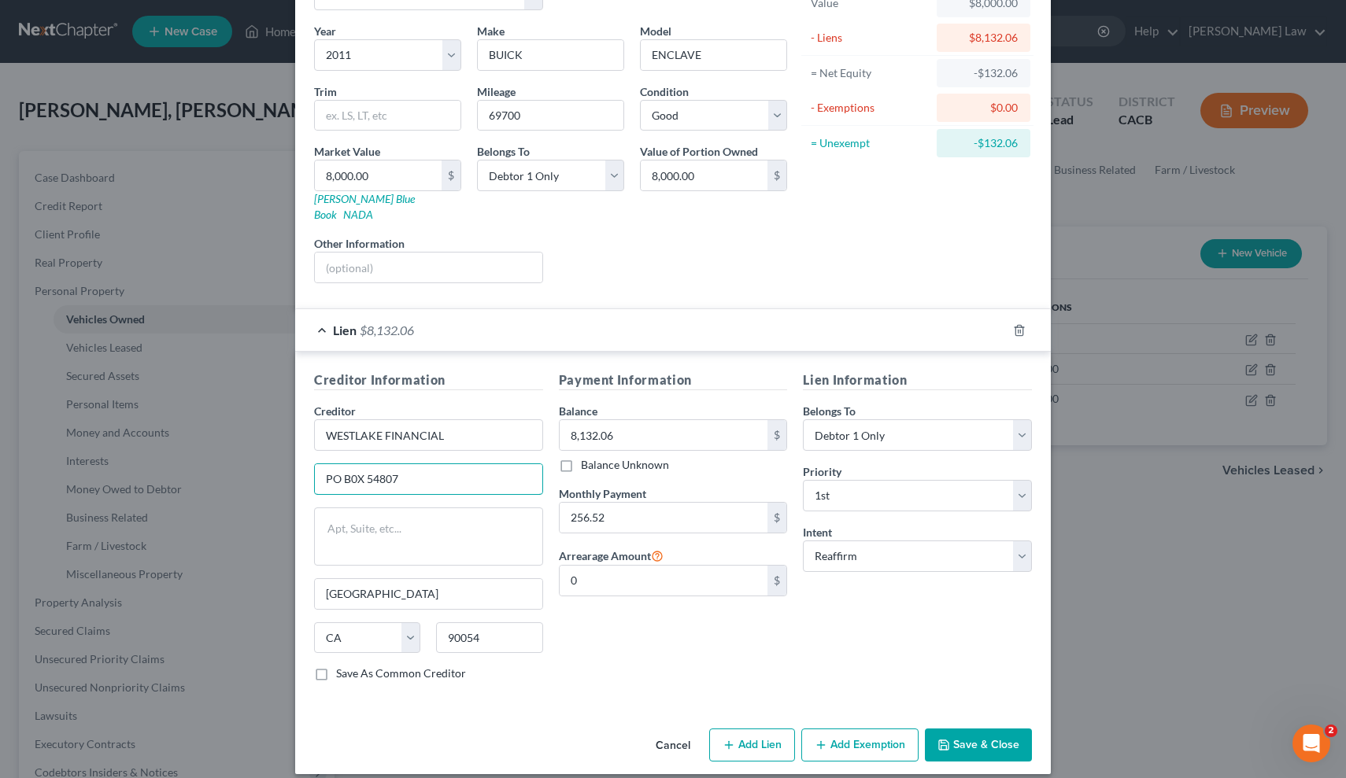
scroll to position [109, 0]
type input "PO B0X 54807"
click at [958, 730] on button "Save & Close" at bounding box center [978, 745] width 107 height 33
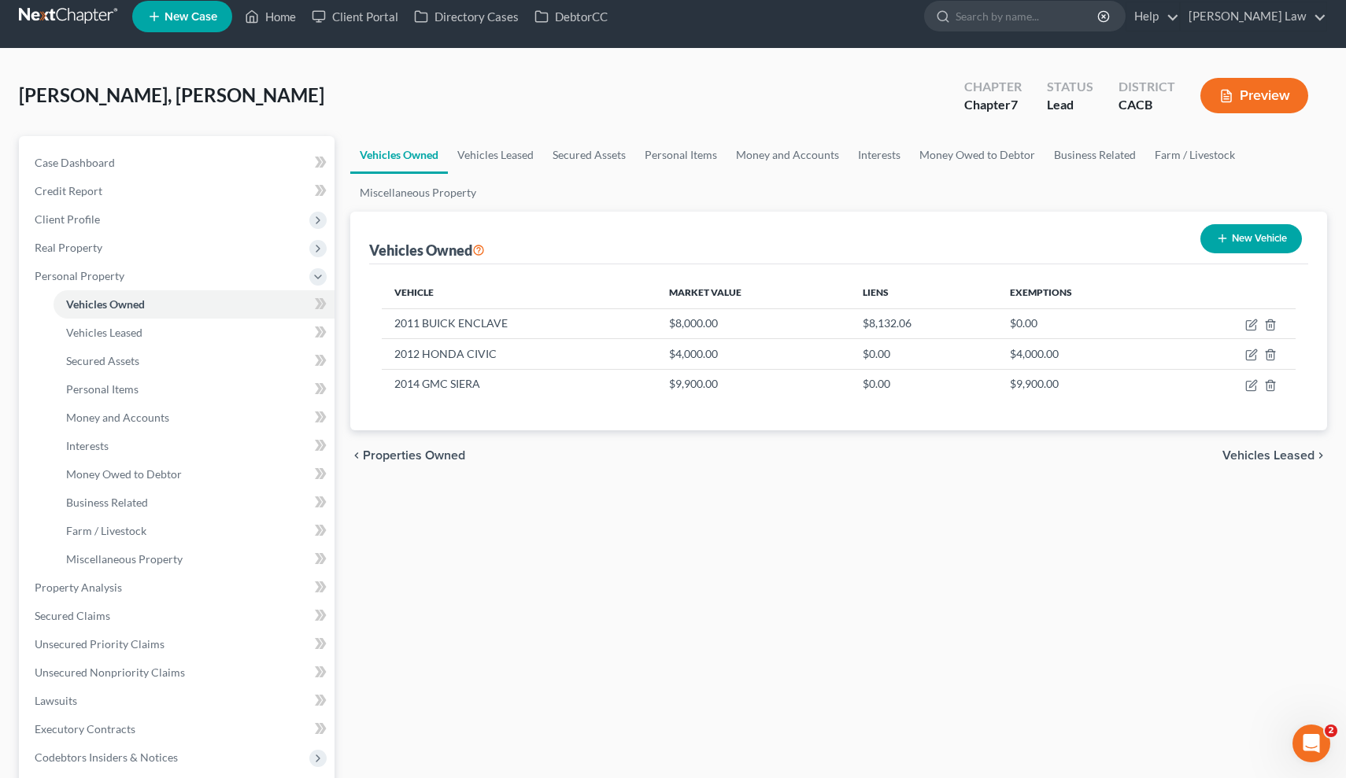
scroll to position [20, 0]
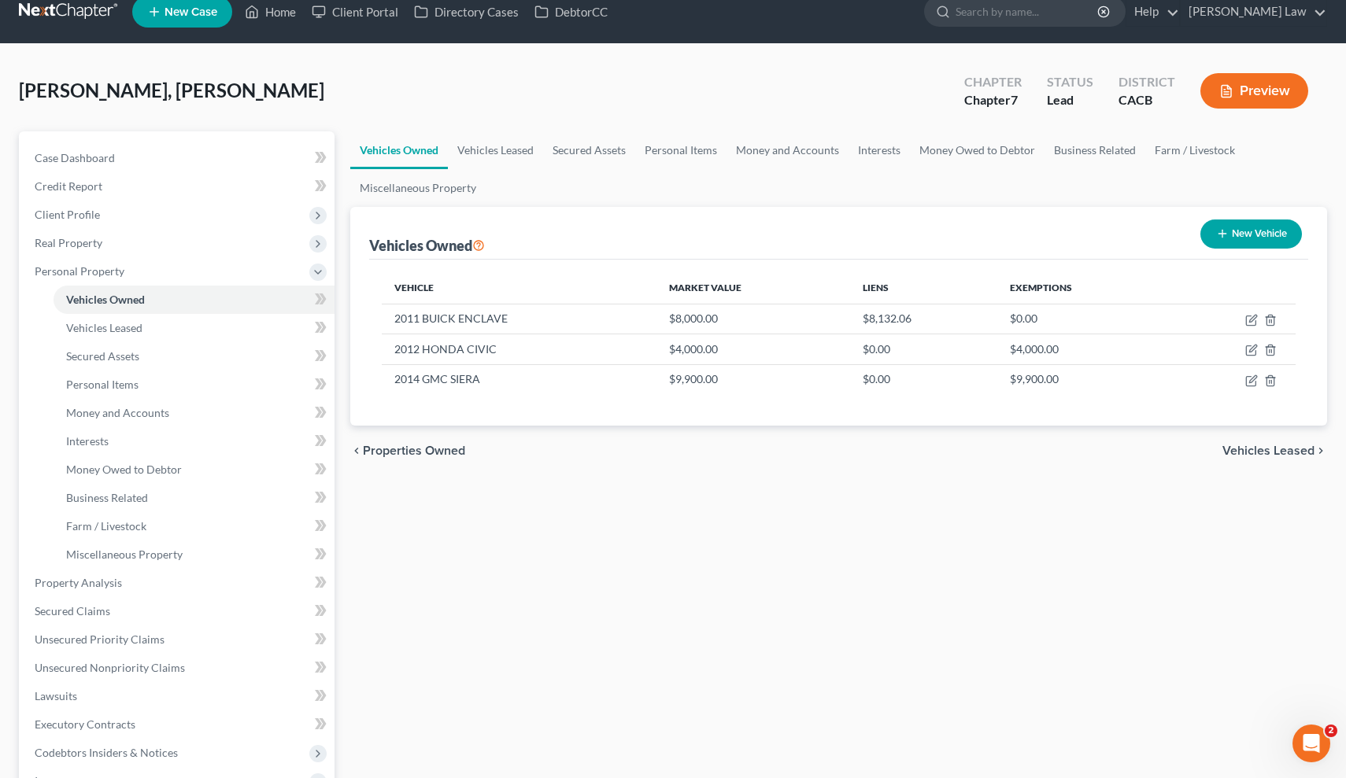
click at [1279, 455] on span "Vehicles Leased" at bounding box center [1268, 451] width 92 height 13
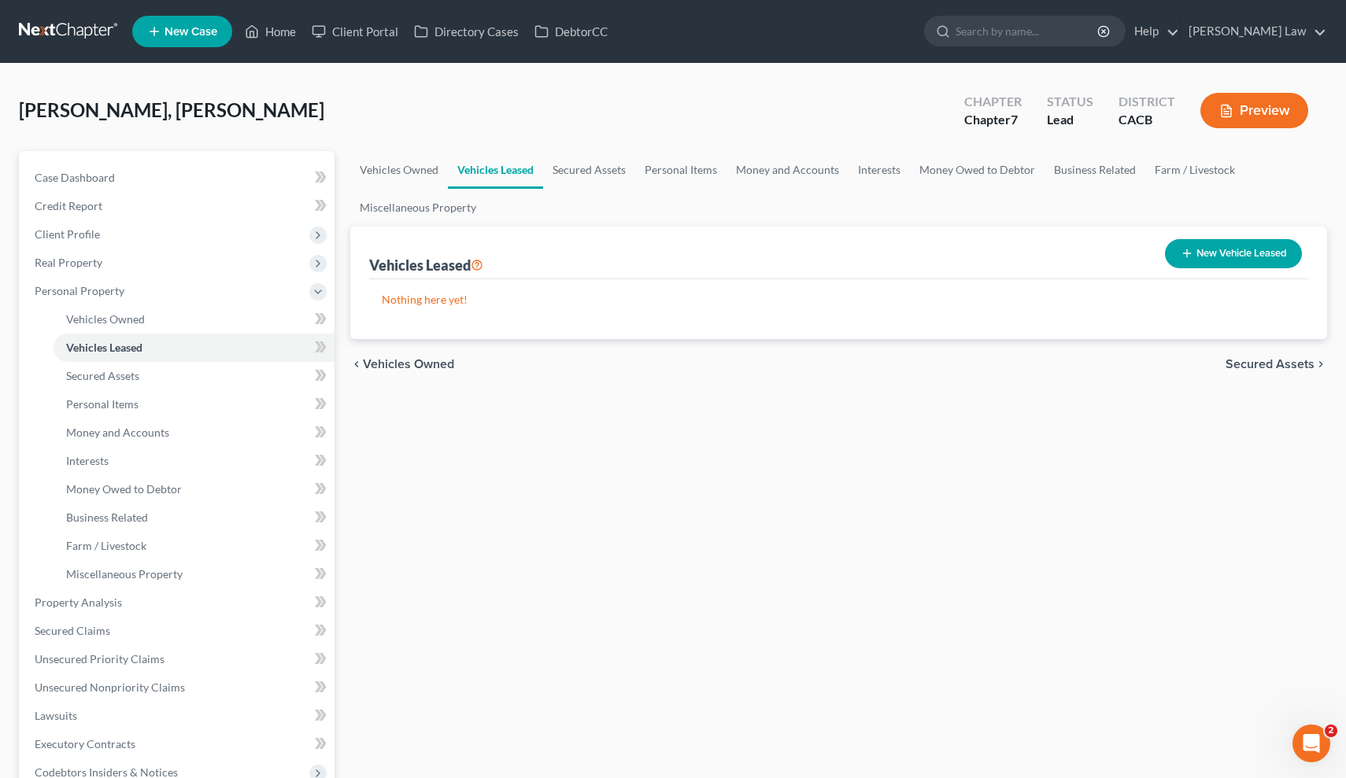
click at [1281, 358] on span "Secured Assets" at bounding box center [1269, 364] width 89 height 13
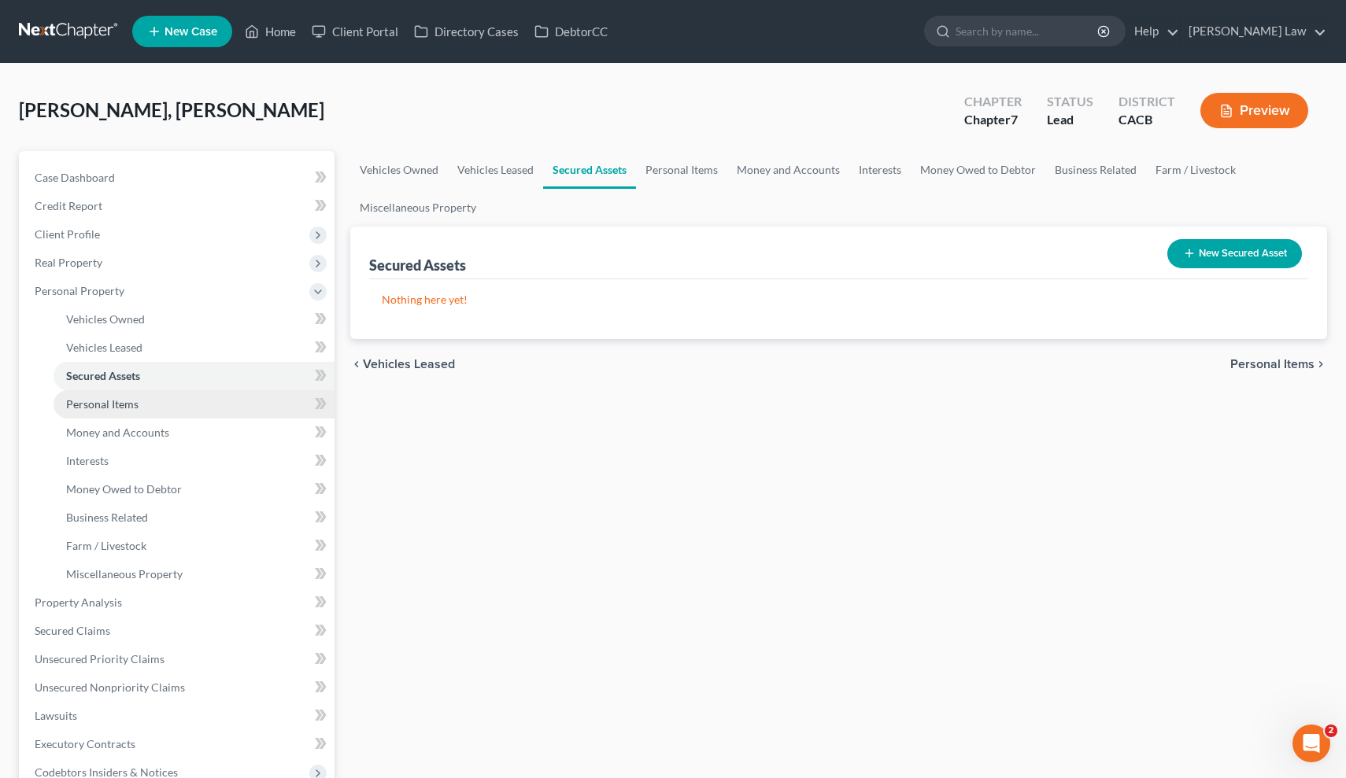
click at [158, 404] on link "Personal Items" at bounding box center [194, 404] width 281 height 28
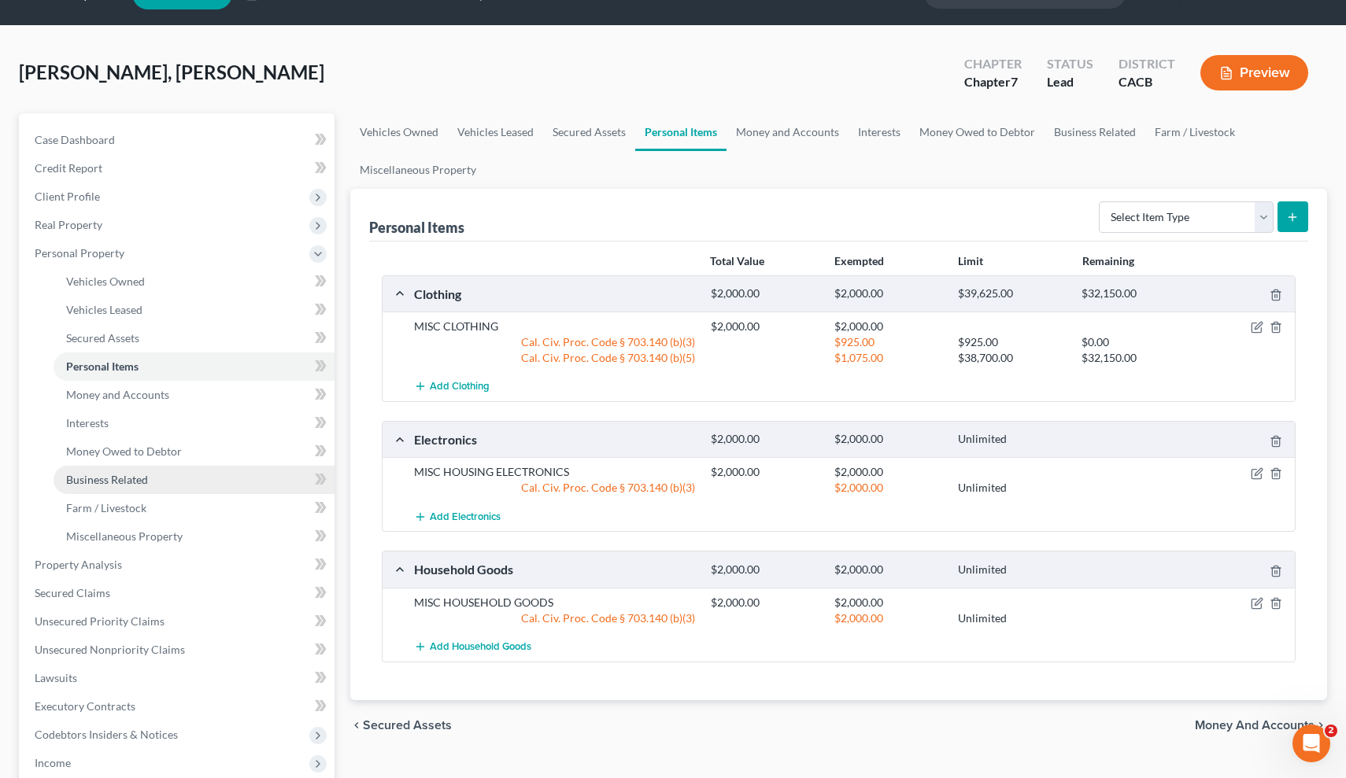
scroll to position [37, 0]
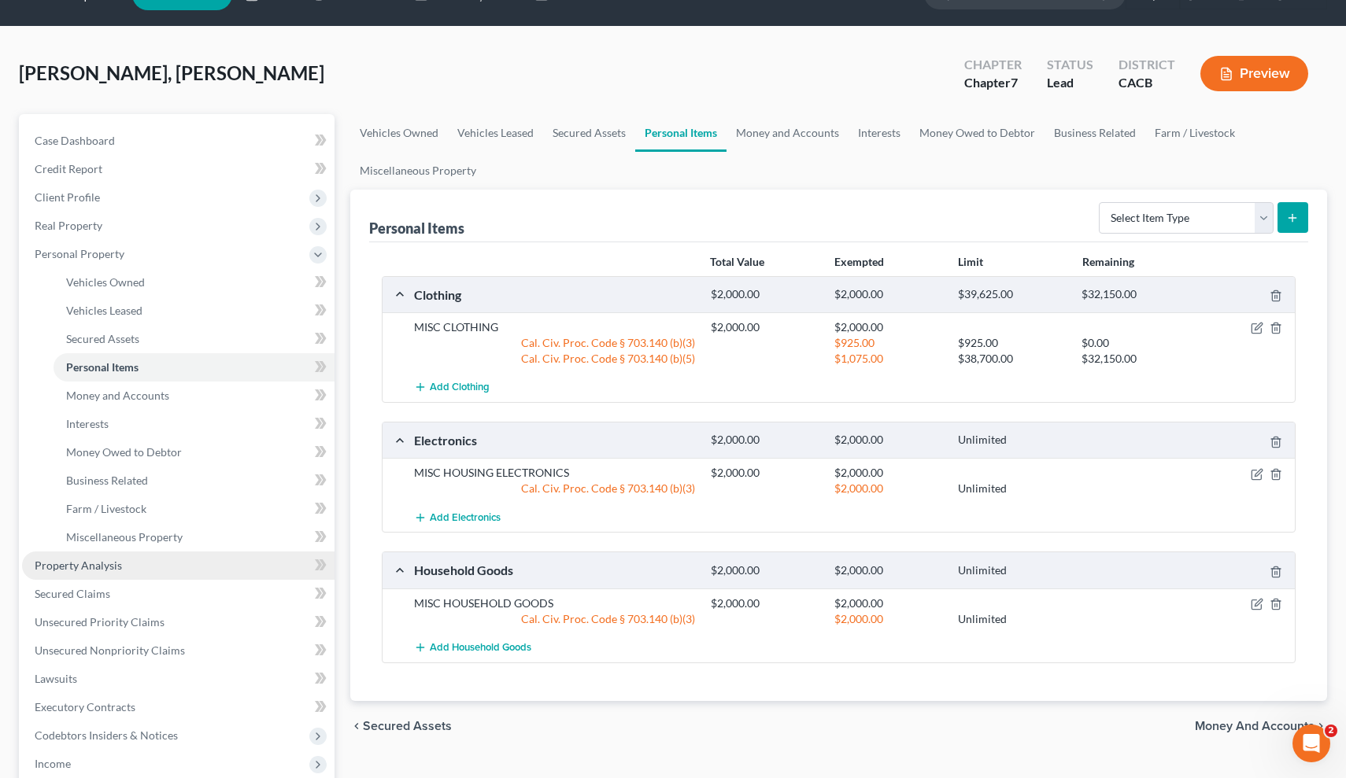
click at [173, 561] on link "Property Analysis" at bounding box center [178, 566] width 312 height 28
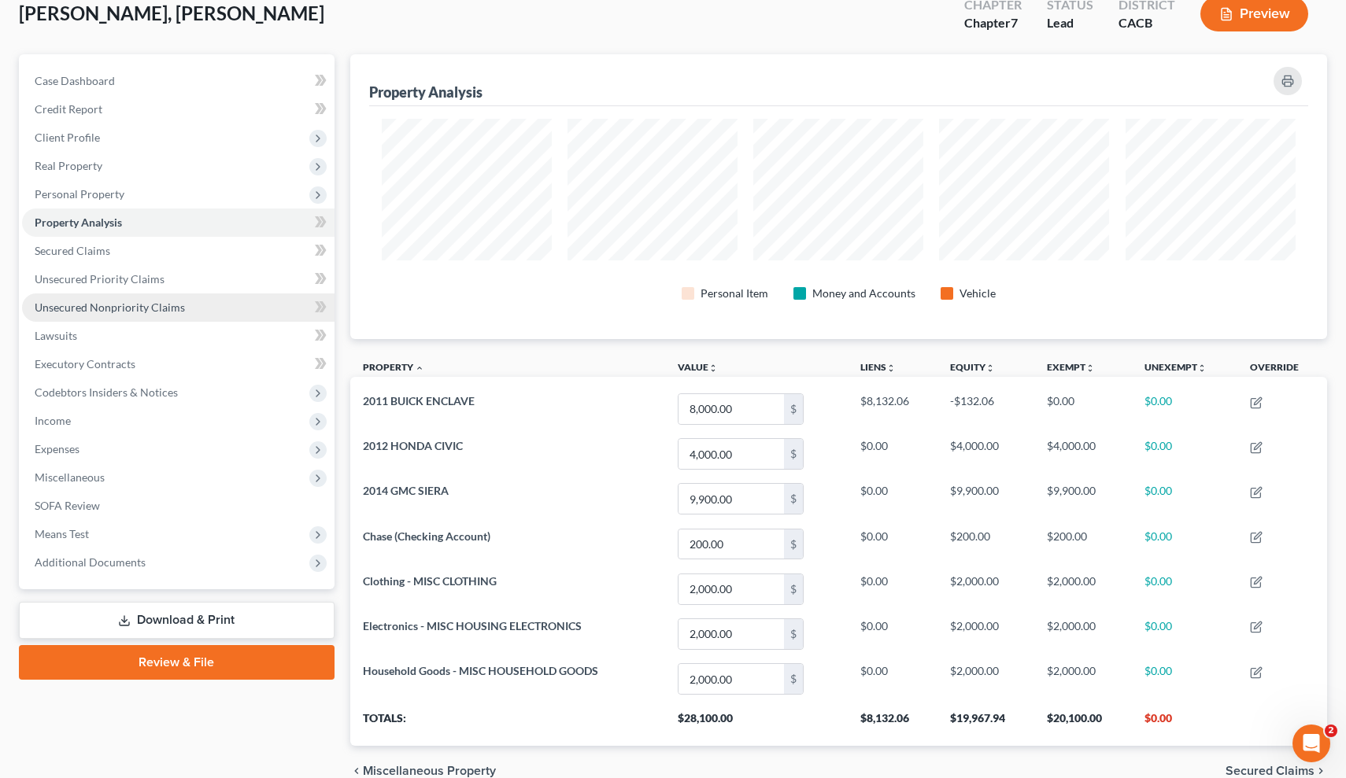
click at [185, 303] on link "Unsecured Nonpriority Claims" at bounding box center [178, 307] width 312 height 28
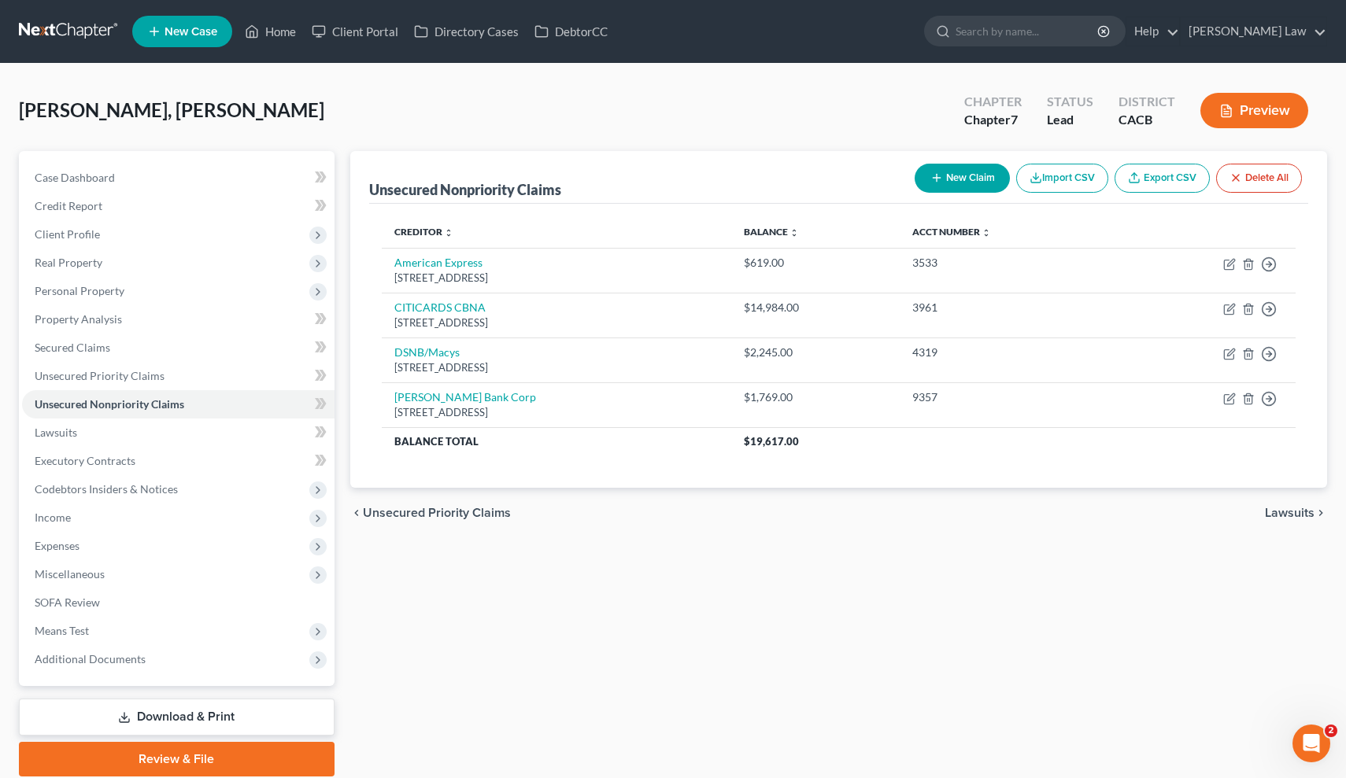
click at [1290, 507] on span "Lawsuits" at bounding box center [1289, 513] width 50 height 13
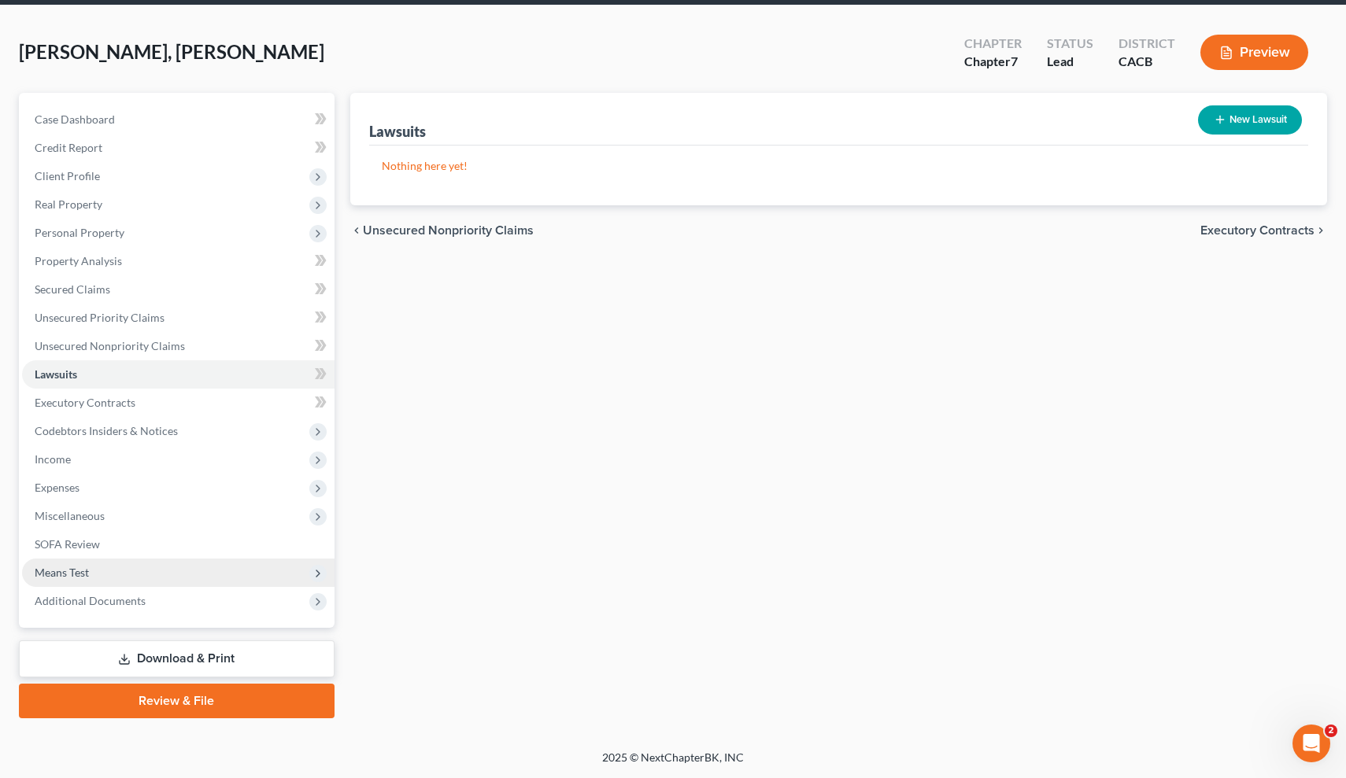
scroll to position [58, 0]
click at [238, 604] on span "Additional Documents" at bounding box center [178, 601] width 312 height 28
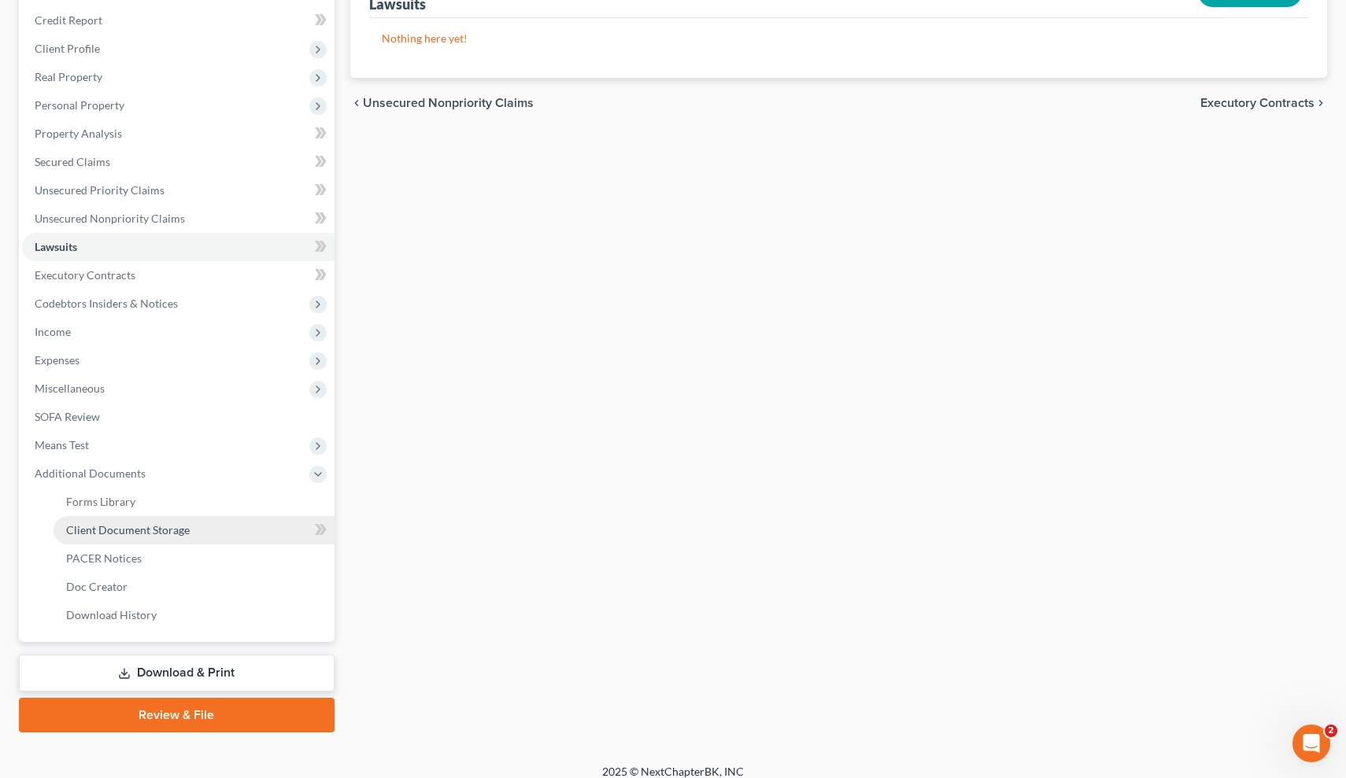
scroll to position [185, 0]
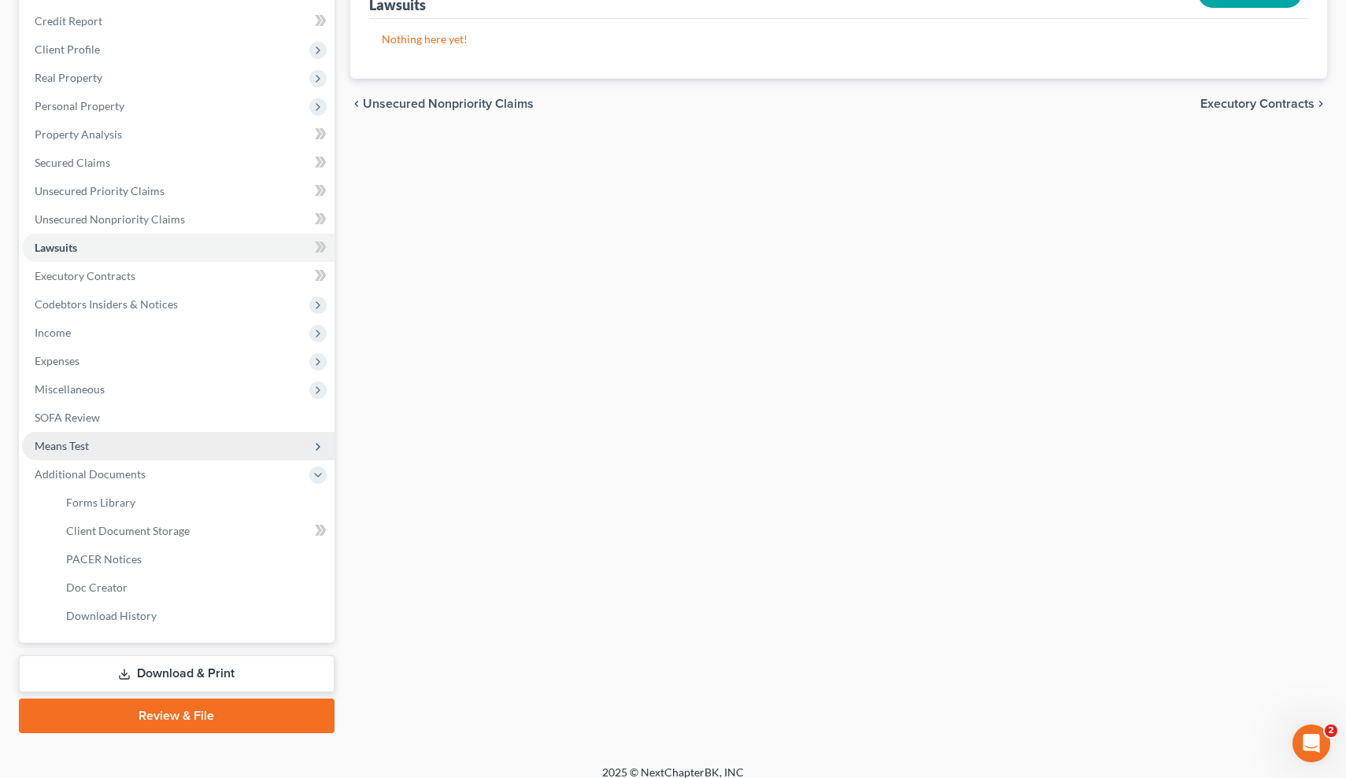
click at [215, 452] on span "Means Test" at bounding box center [178, 446] width 312 height 28
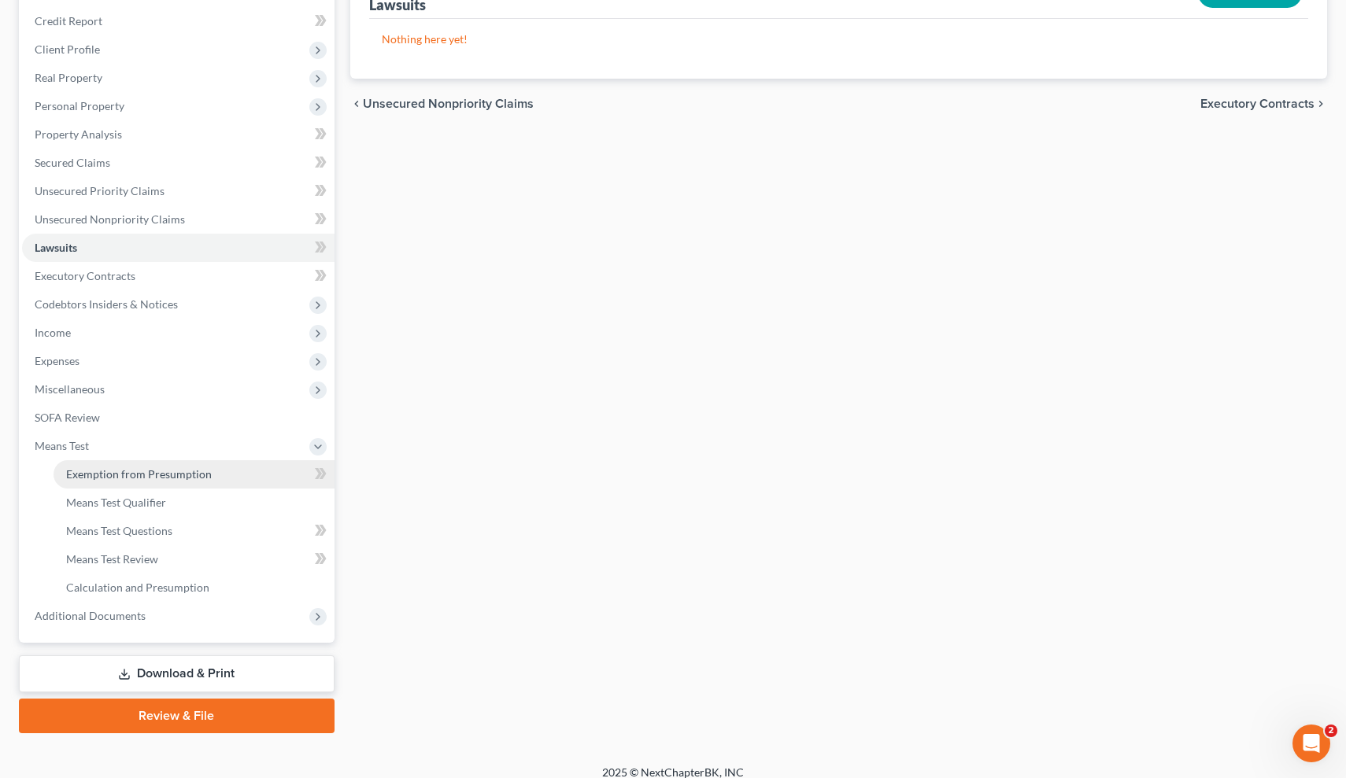
click at [212, 478] on link "Exemption from Presumption" at bounding box center [194, 474] width 281 height 28
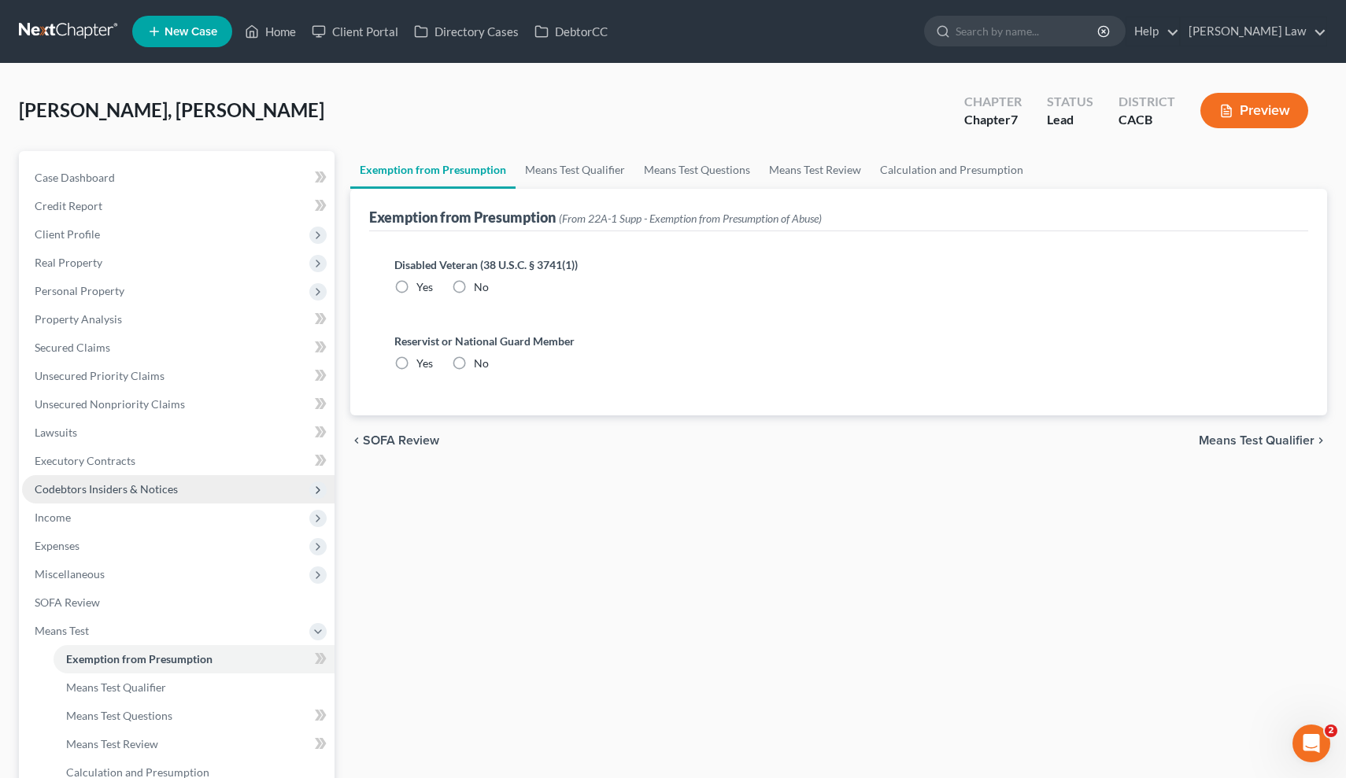
radio input "true"
click at [1220, 444] on span "Means Test Qualifier" at bounding box center [1256, 440] width 116 height 13
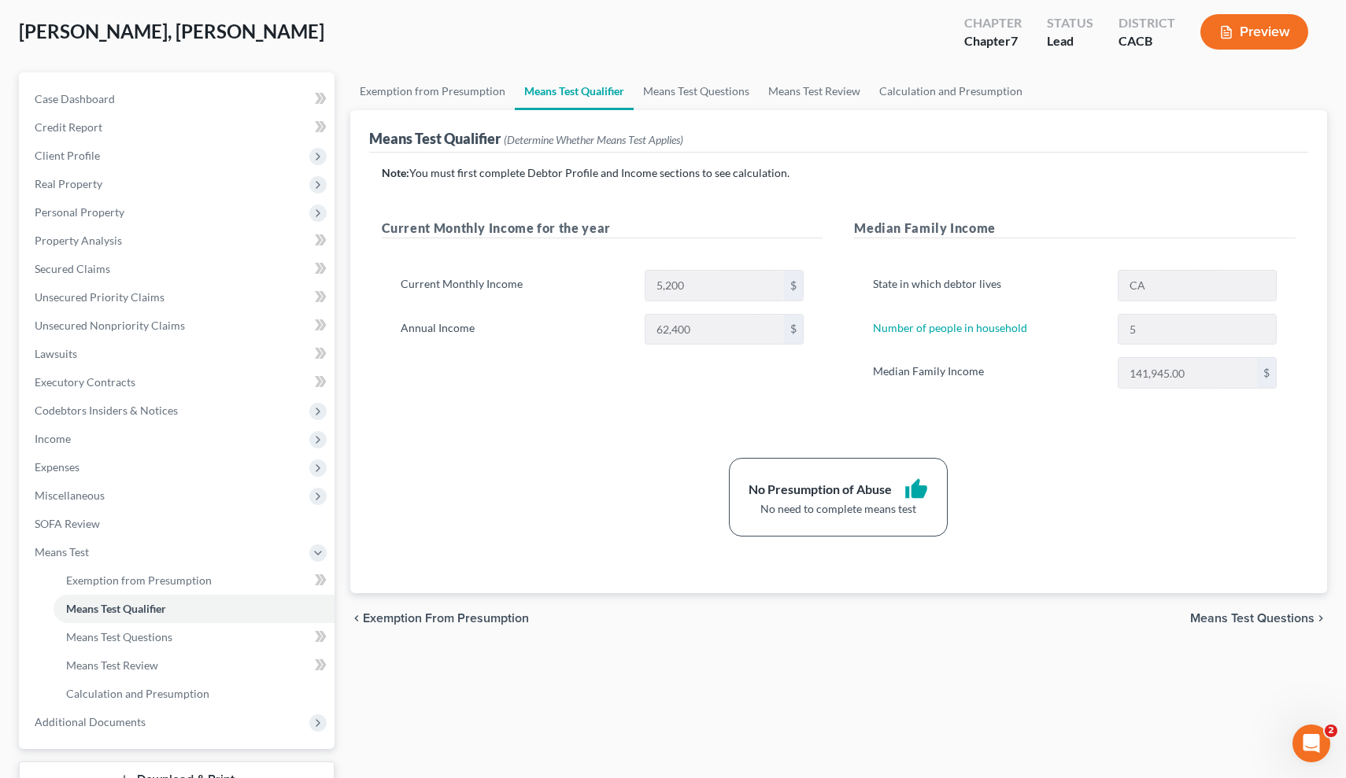
scroll to position [104, 0]
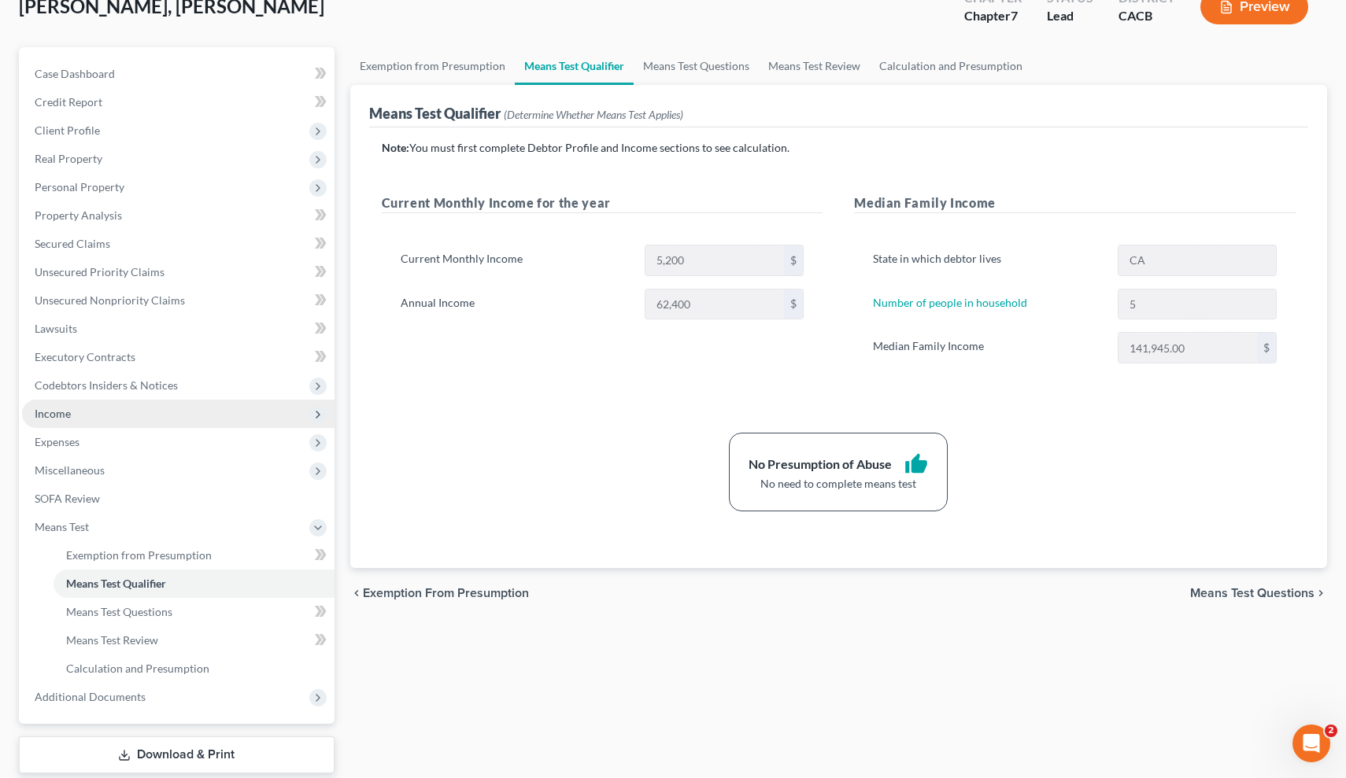
click at [214, 418] on span "Income" at bounding box center [178, 414] width 312 height 28
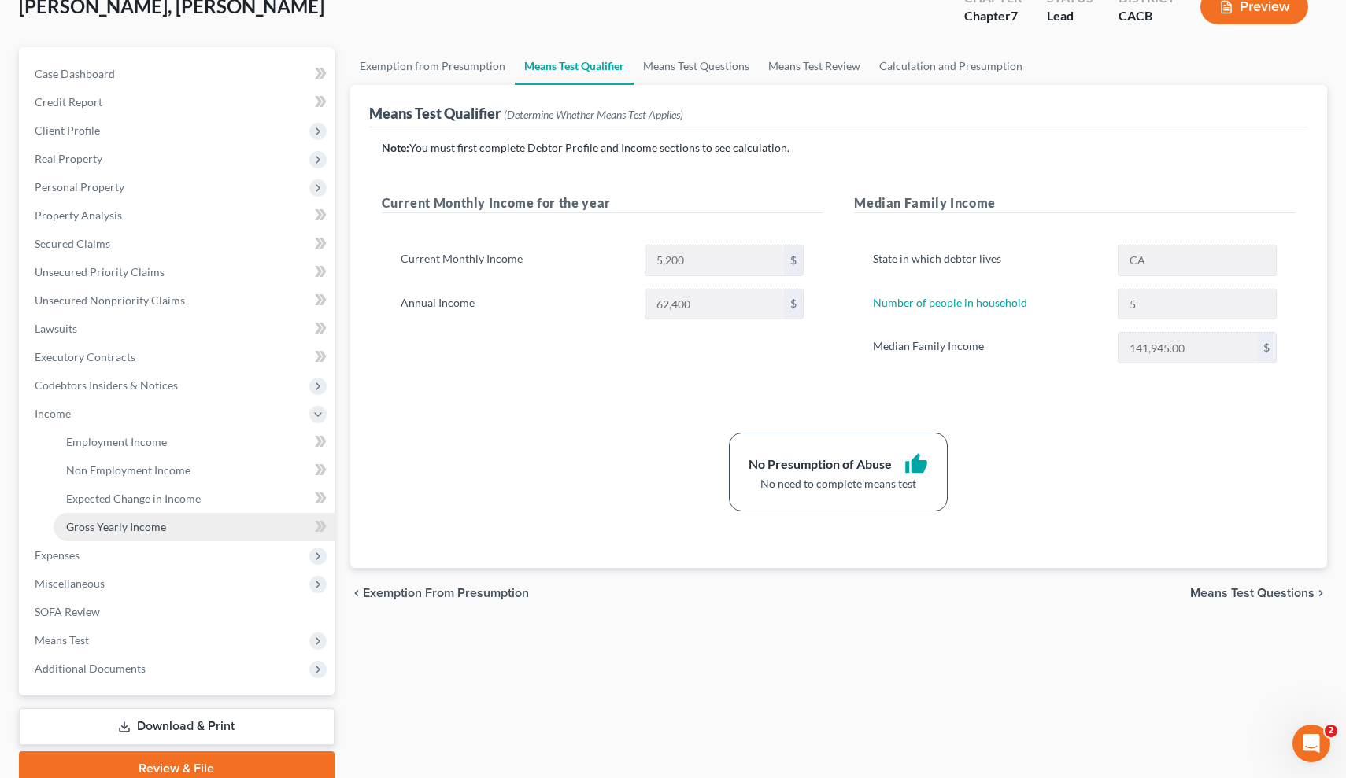
click at [194, 526] on link "Gross Yearly Income" at bounding box center [194, 527] width 281 height 28
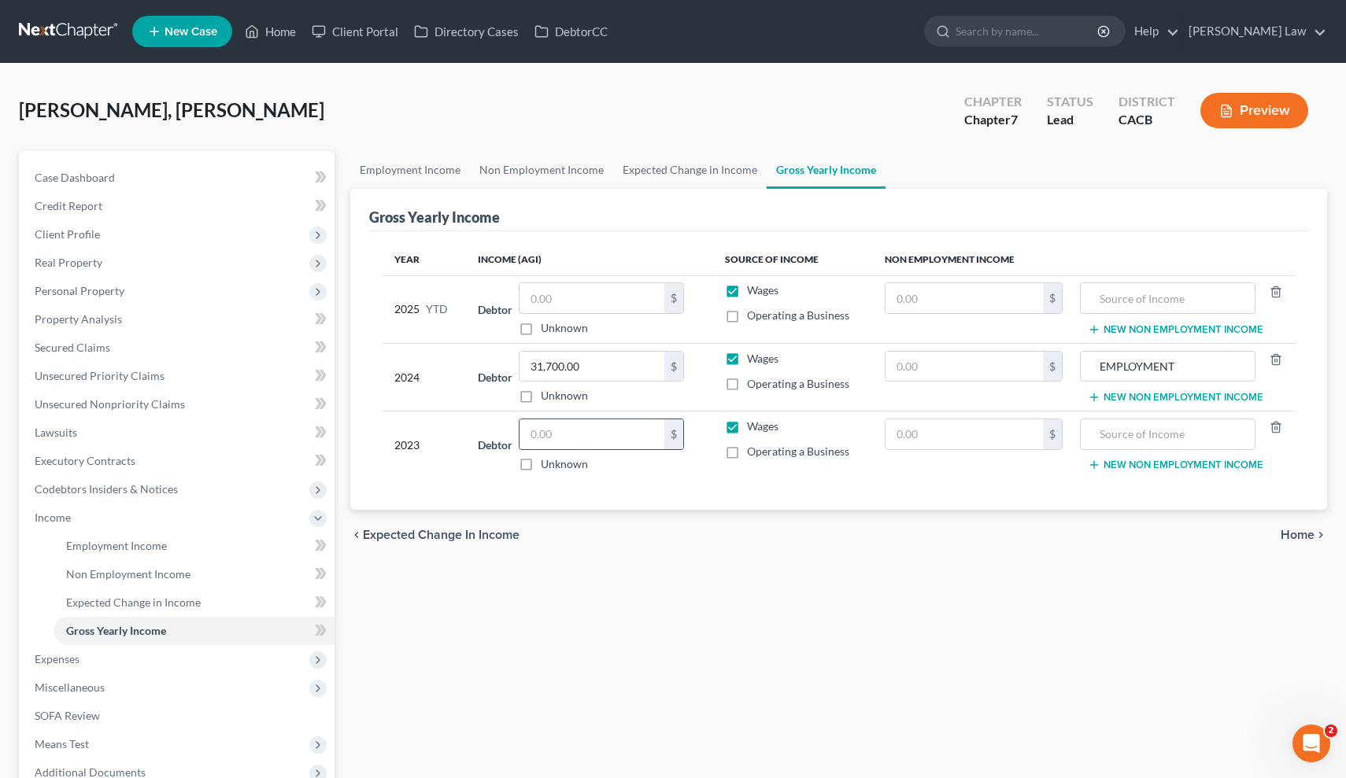
click at [662, 449] on div "$" at bounding box center [601, 434] width 165 height 31
click at [657, 424] on input "text" at bounding box center [591, 434] width 145 height 30
click at [1151, 436] on input "text" at bounding box center [1167, 434] width 158 height 30
click at [613, 437] on input "text" at bounding box center [591, 434] width 145 height 30
click at [1182, 437] on input "text" at bounding box center [1167, 434] width 158 height 30
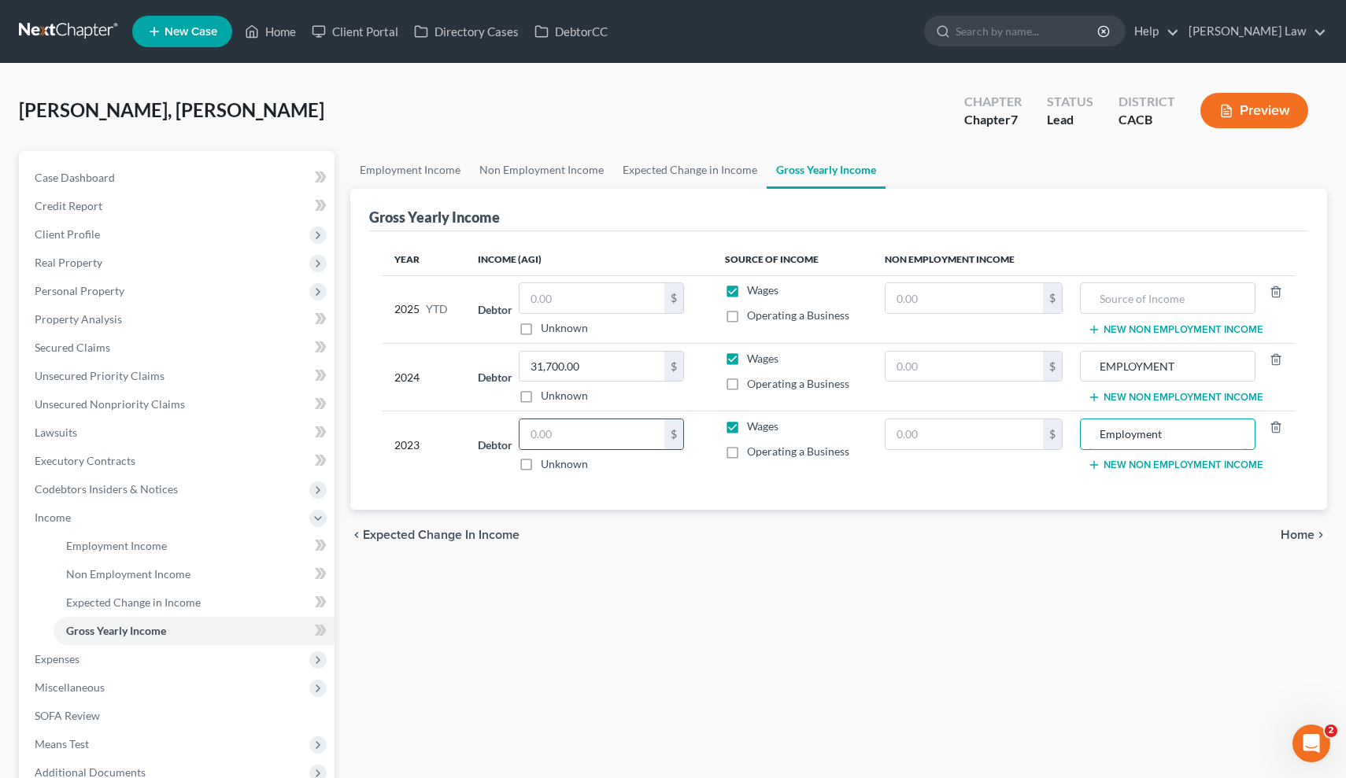
type input "Employment"
click at [664, 427] on div "$" at bounding box center [673, 434] width 19 height 30
click at [610, 437] on input "text" at bounding box center [591, 434] width 145 height 30
type input "31,000"
click at [1291, 531] on span "Home" at bounding box center [1297, 535] width 34 height 13
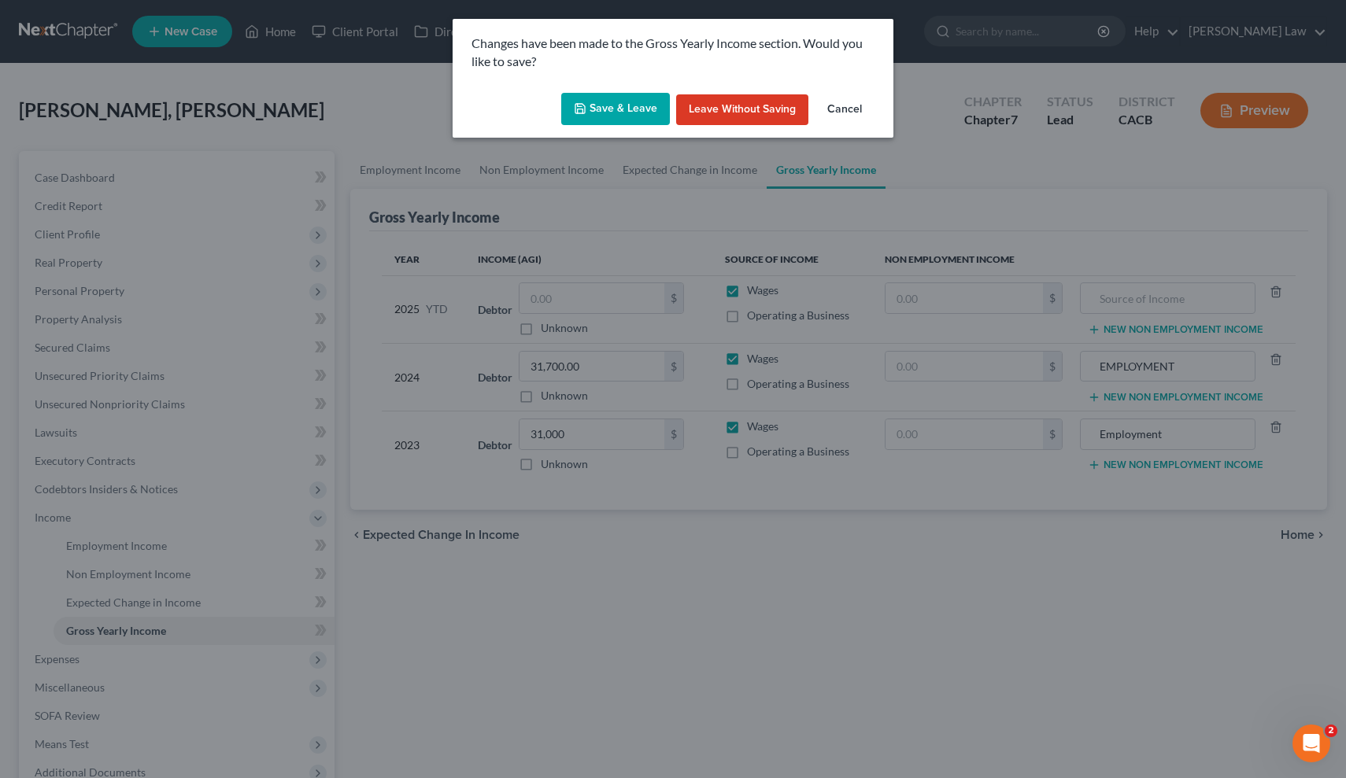
click at [604, 109] on button "Save & Leave" at bounding box center [615, 109] width 109 height 33
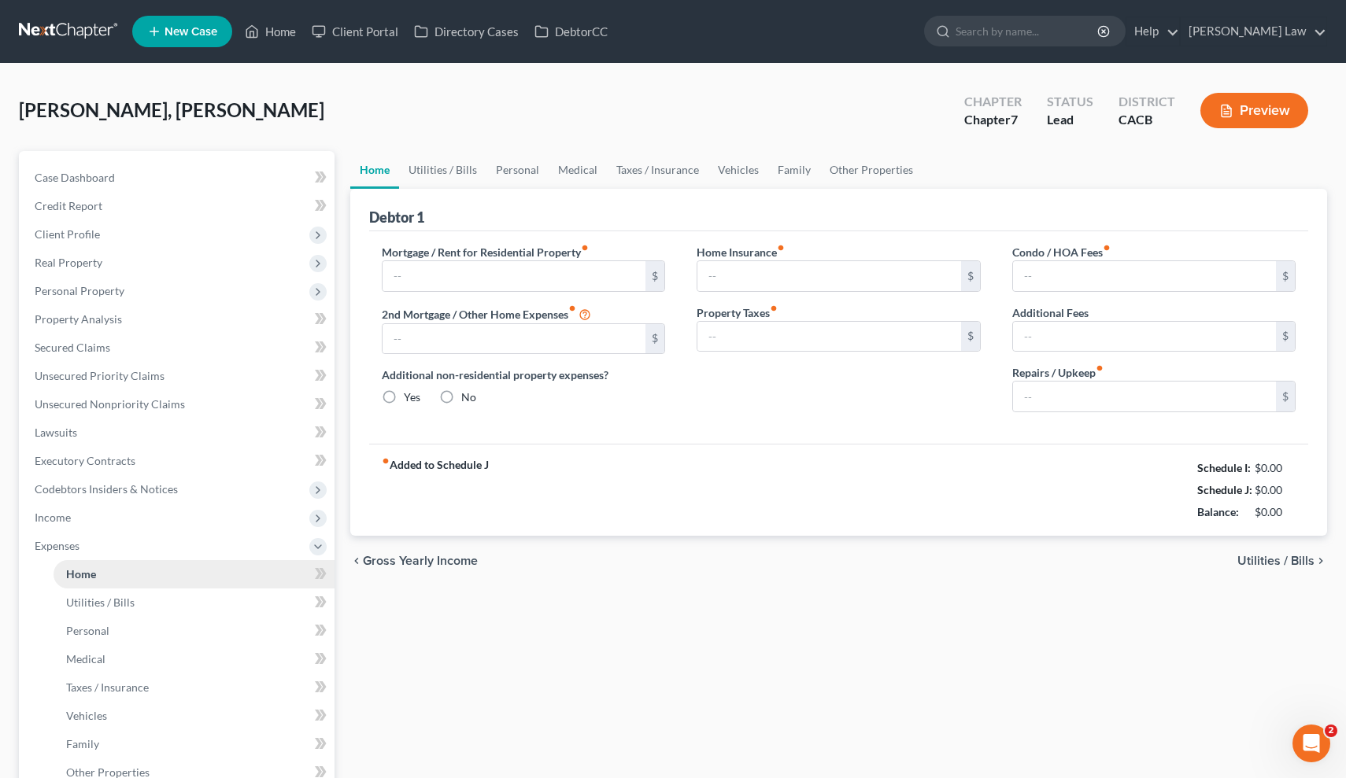
type input "1,500.00"
type input "0.00"
radio input "true"
type input "0.00"
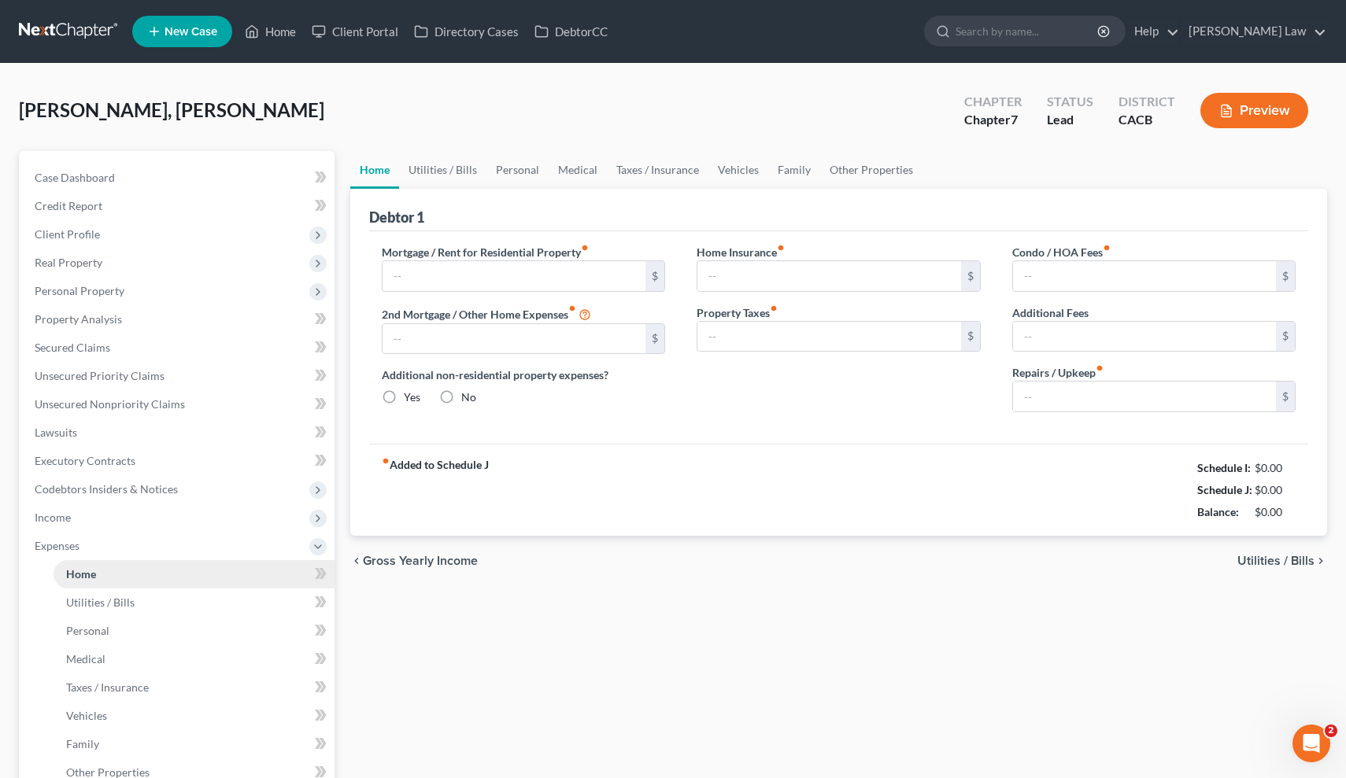
type input "0.00"
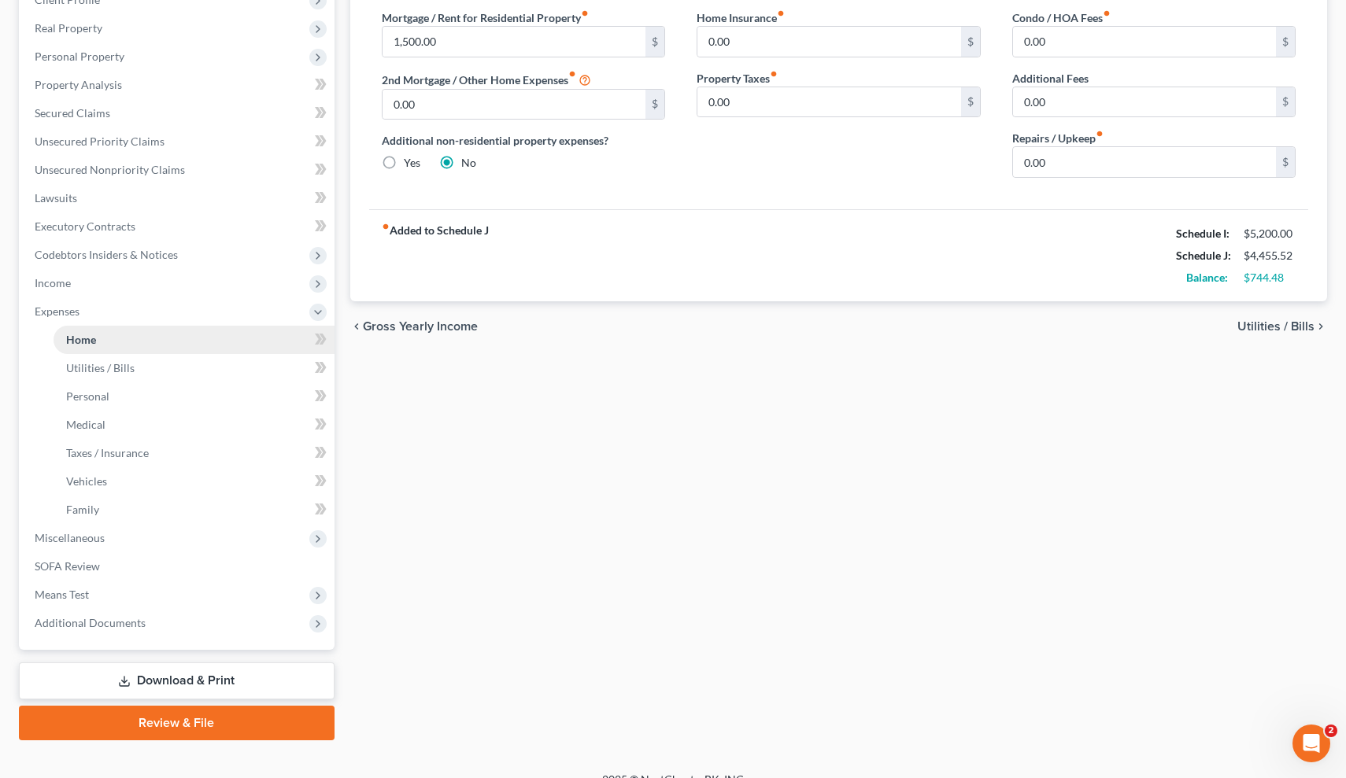
scroll to position [241, 0]
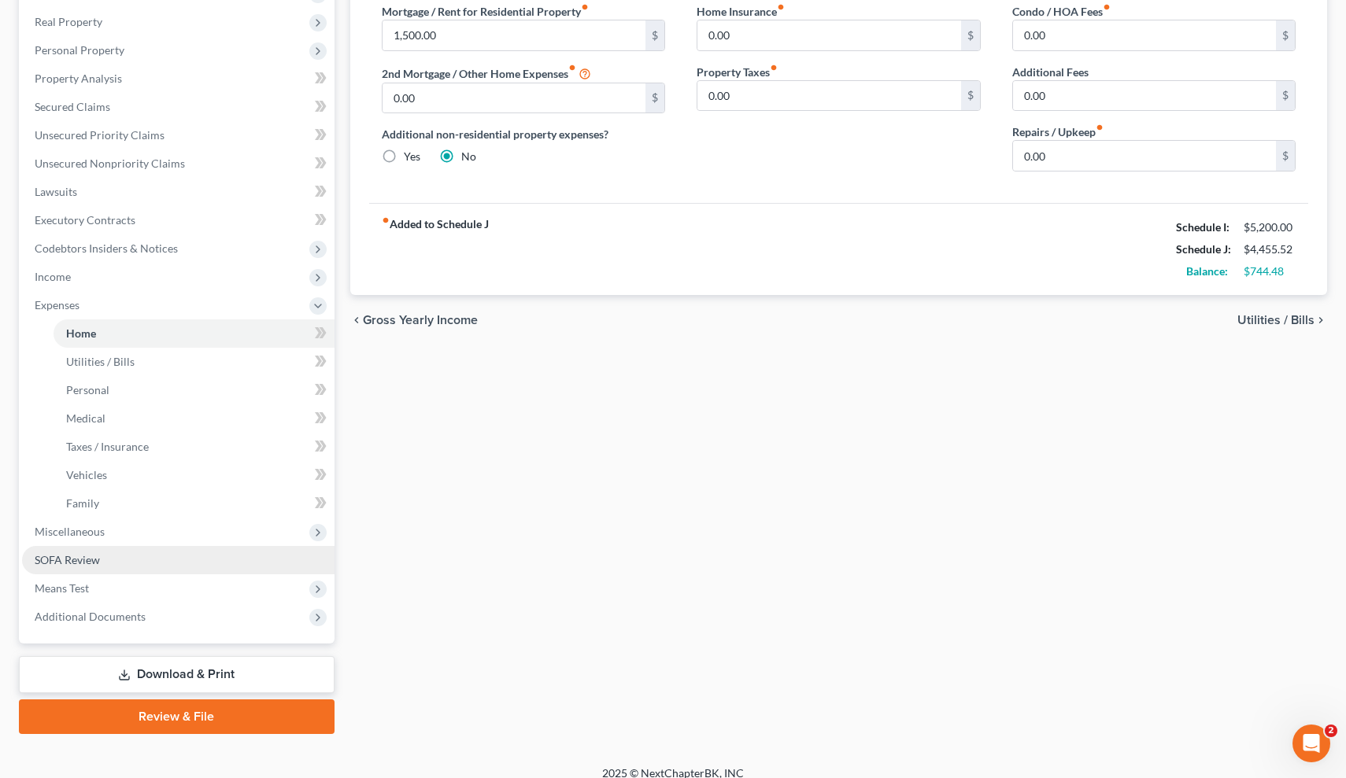
click at [161, 558] on link "SOFA Review" at bounding box center [178, 560] width 312 height 28
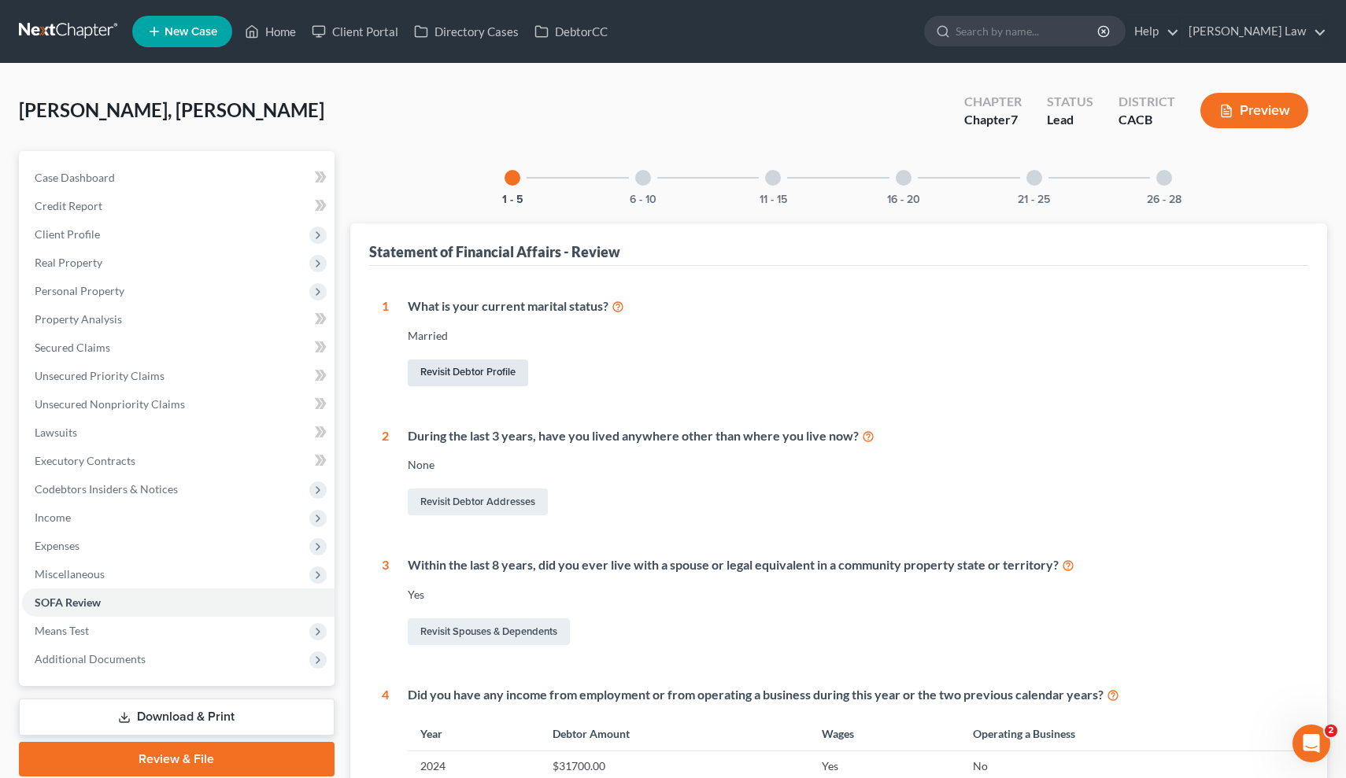
click at [499, 376] on link "Revisit Debtor Profile" at bounding box center [468, 373] width 120 height 27
select select "1"
select select "4"
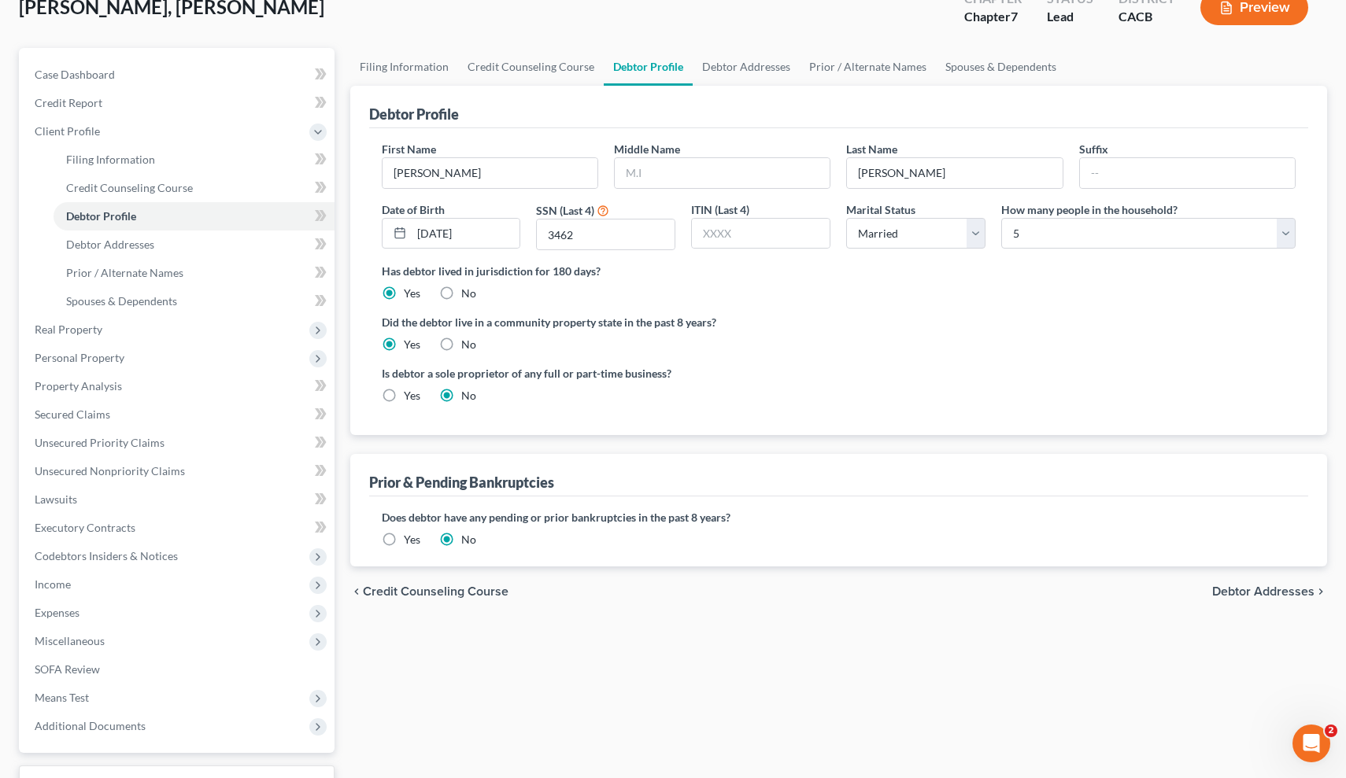
scroll to position [104, 0]
click at [142, 636] on span "Miscellaneous" at bounding box center [178, 640] width 312 height 28
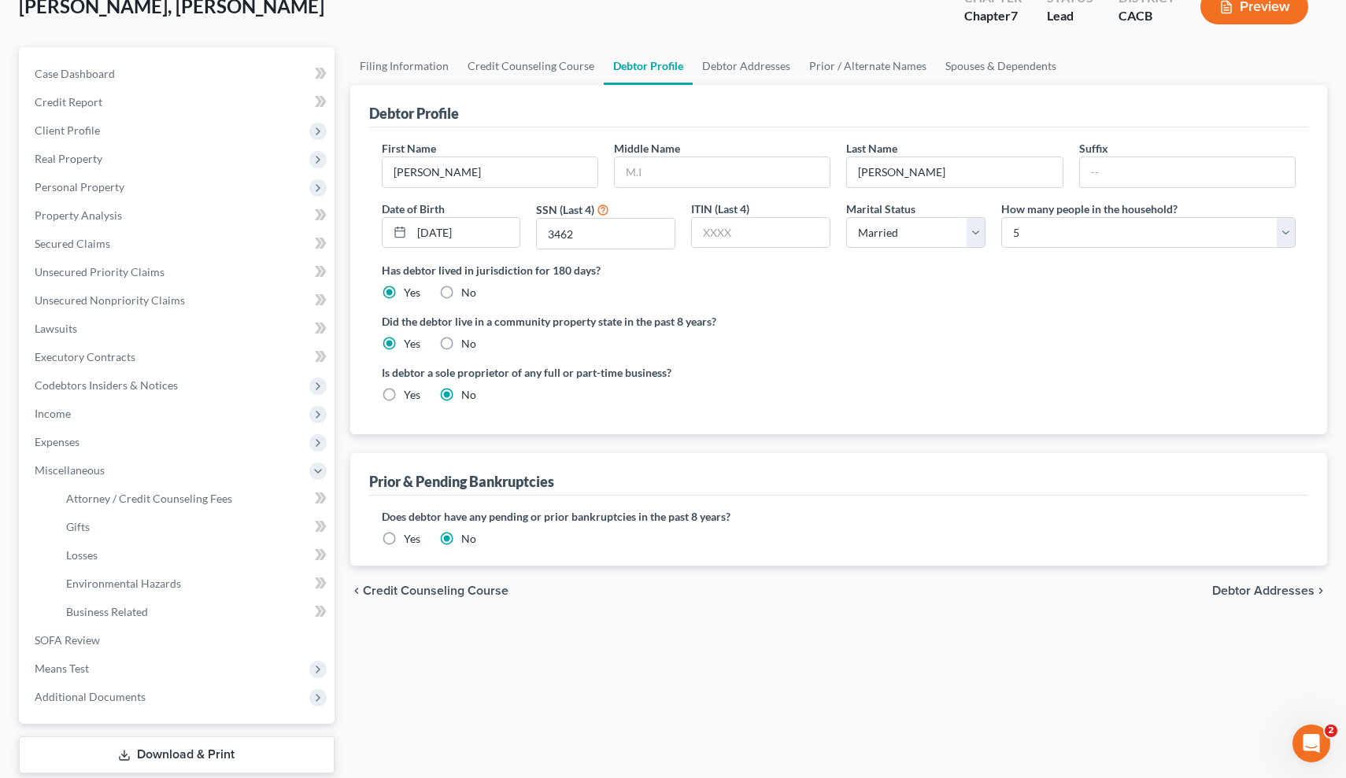
click at [1271, 594] on span "Debtor Addresses" at bounding box center [1263, 591] width 102 height 13
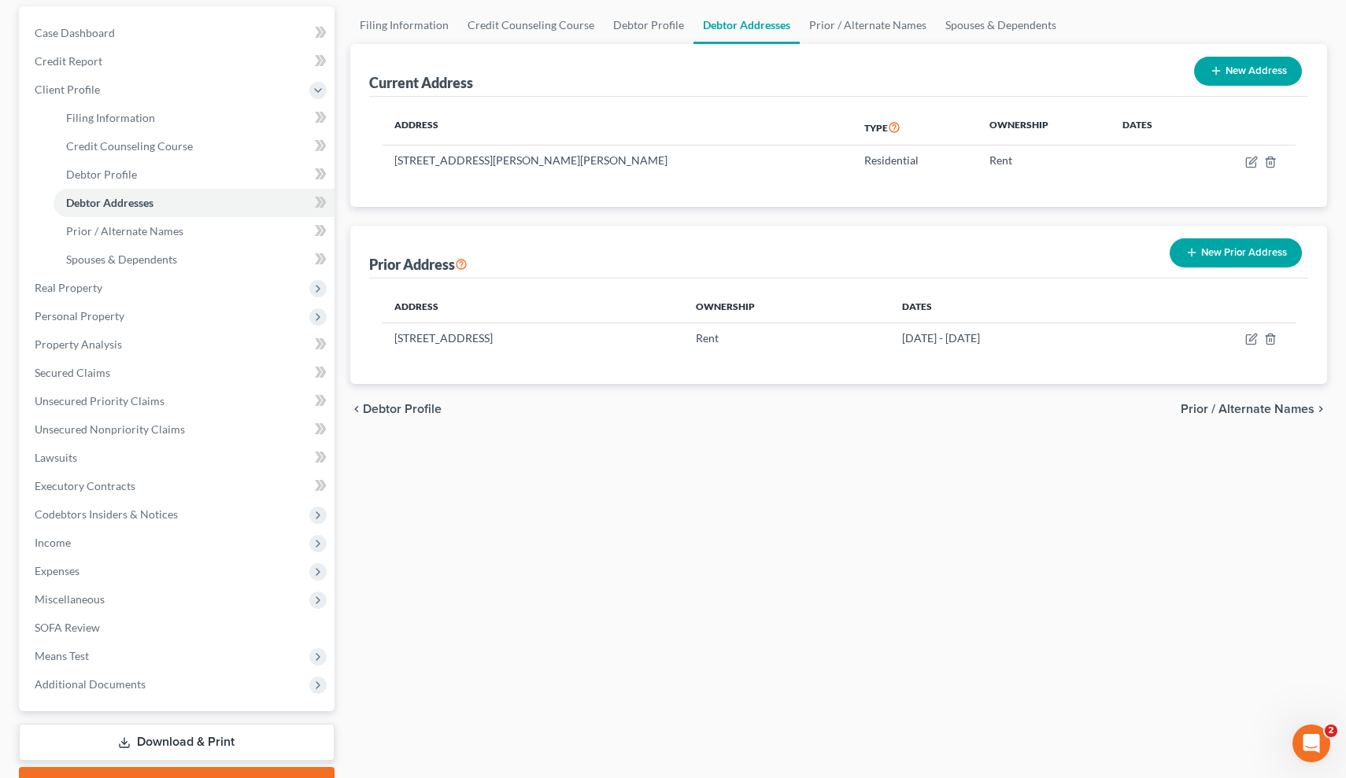
scroll to position [146, 0]
click at [113, 623] on link "SOFA Review" at bounding box center [178, 627] width 312 height 28
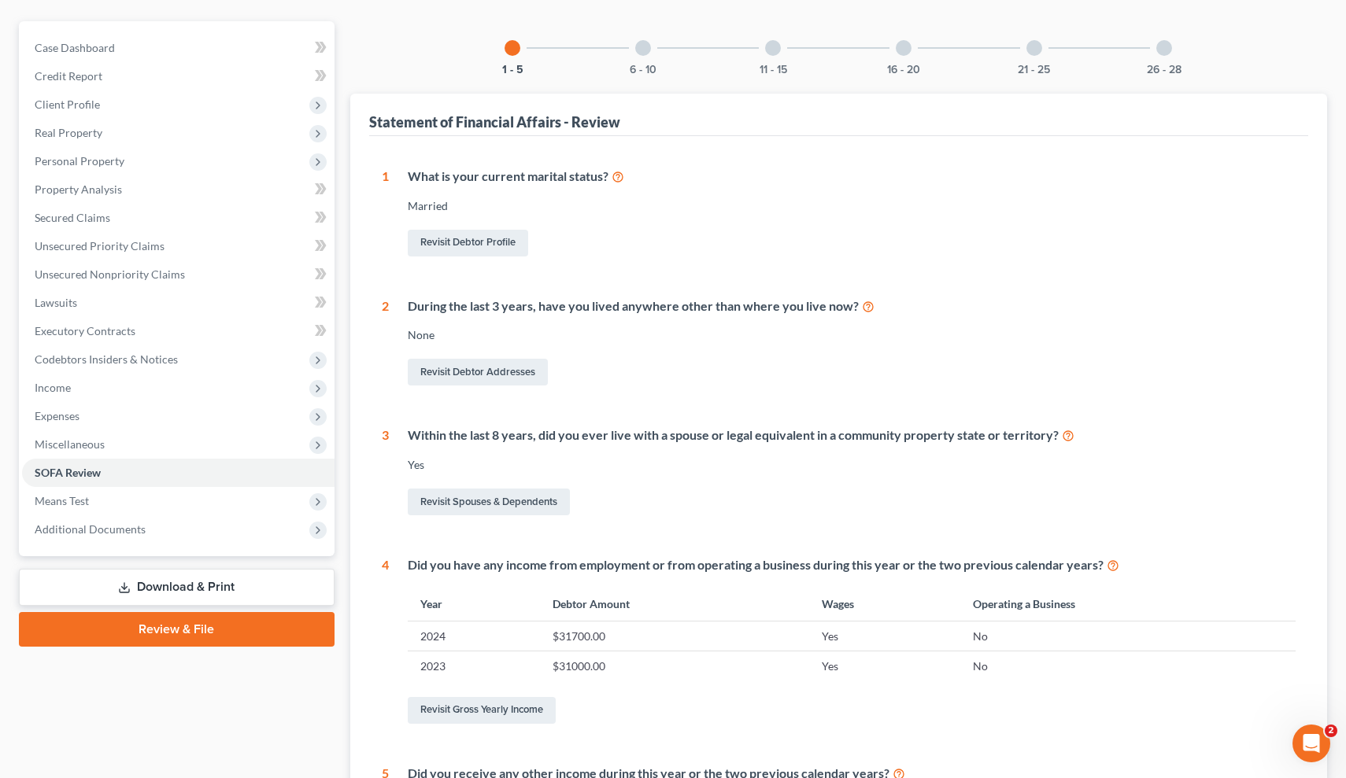
scroll to position [169, 0]
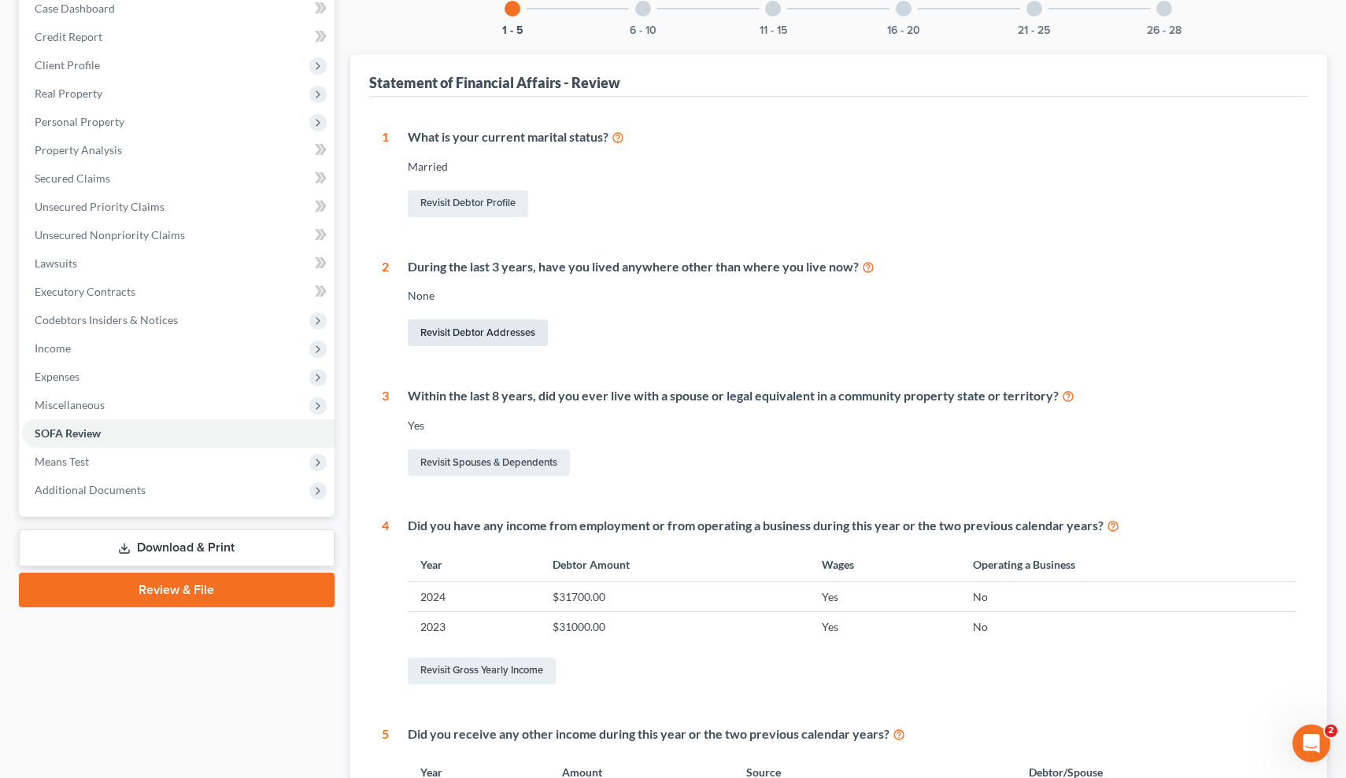
click at [530, 338] on link "Revisit Debtor Addresses" at bounding box center [478, 332] width 140 height 27
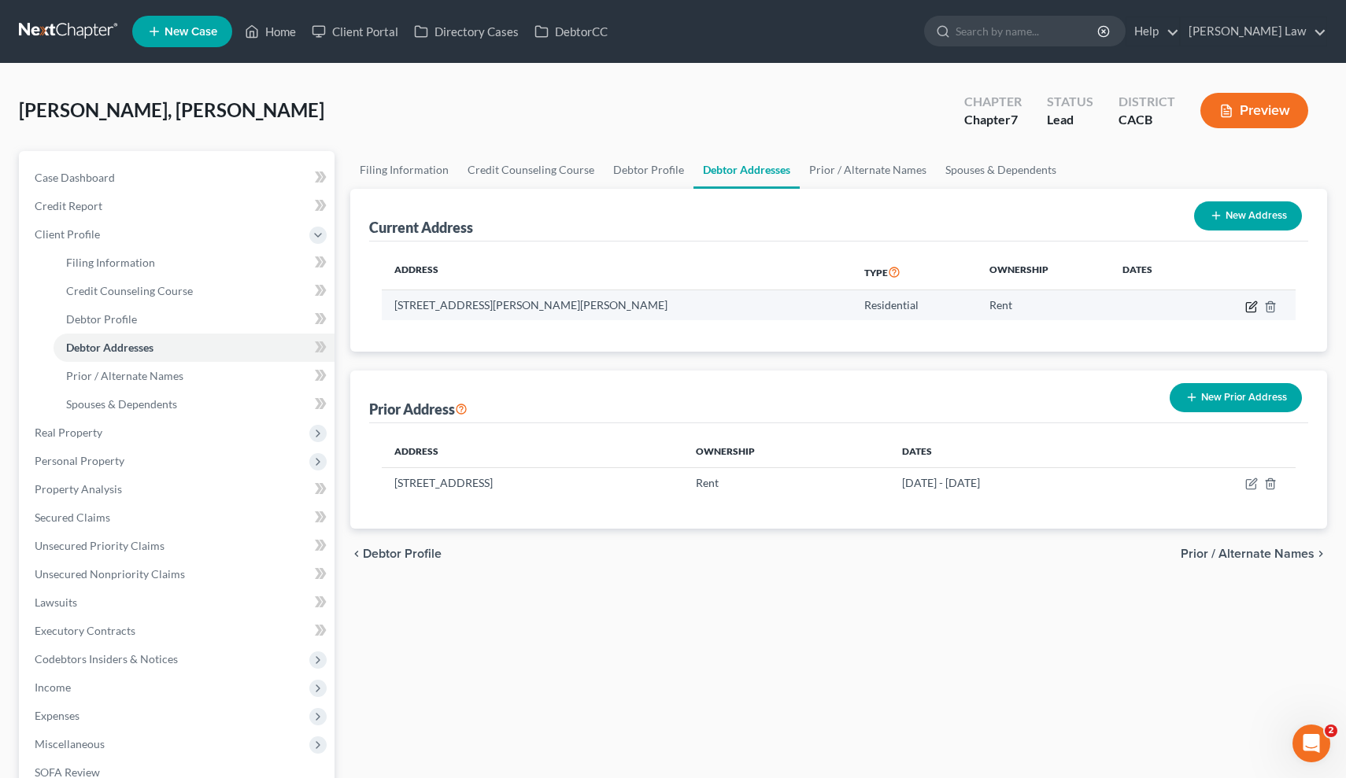
click at [1251, 302] on icon "button" at bounding box center [1251, 307] width 13 height 13
select select "4"
select select "0"
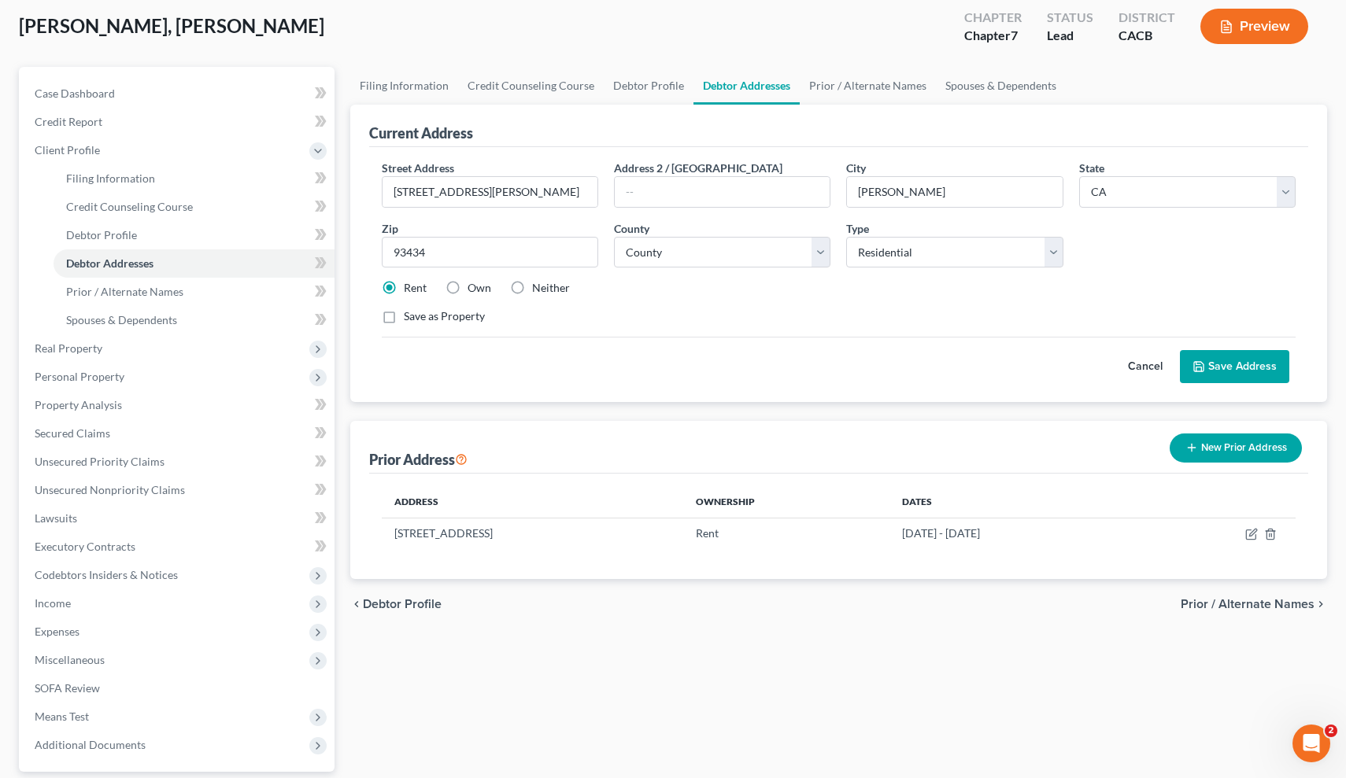
scroll to position [81, 0]
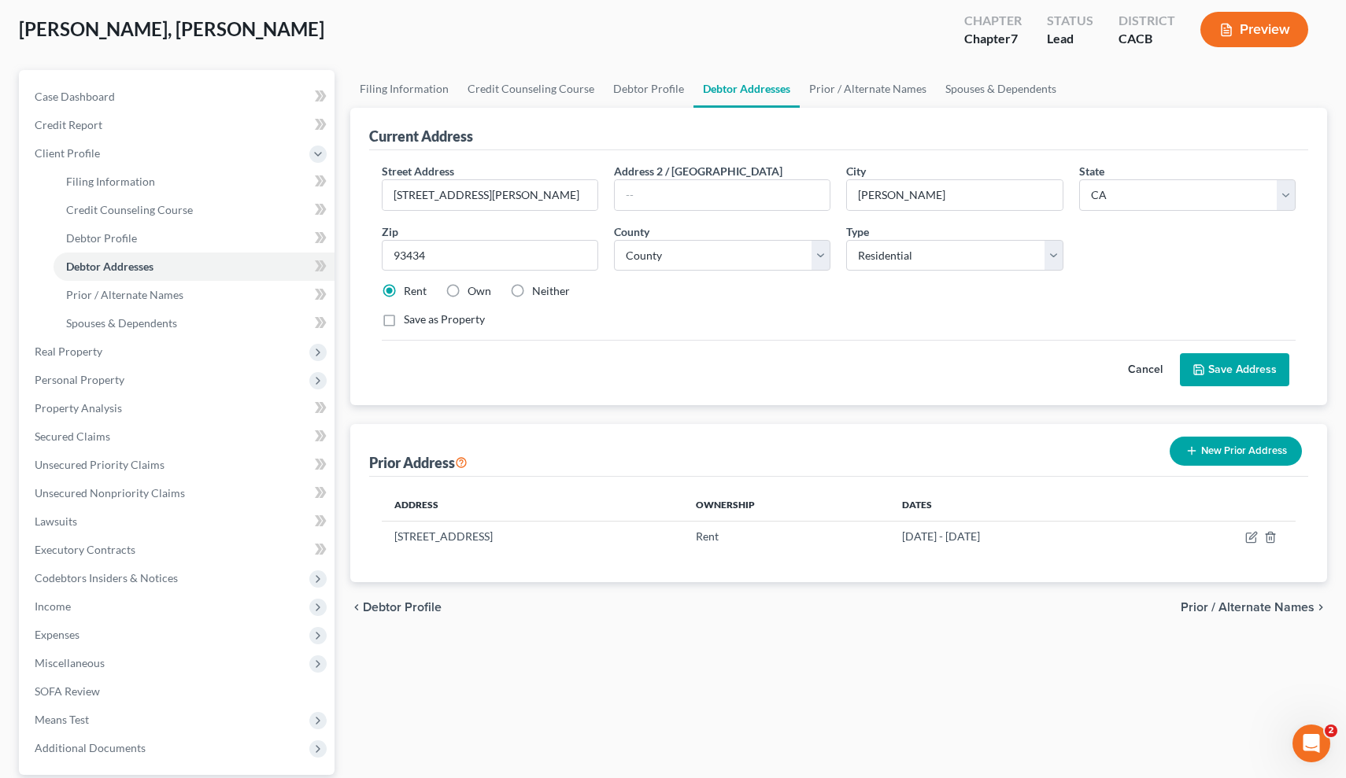
click at [1247, 369] on button "Save Address" at bounding box center [1233, 369] width 109 height 33
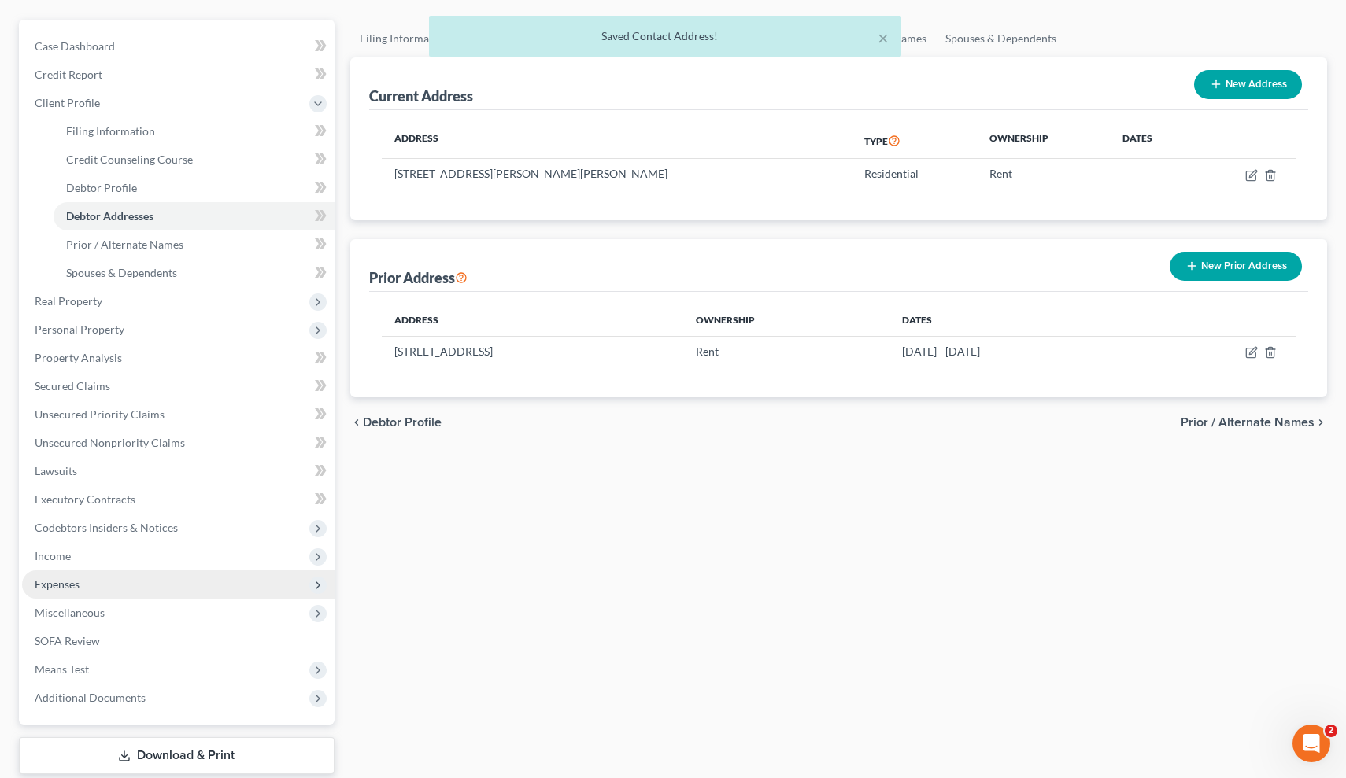
scroll to position [134, 0]
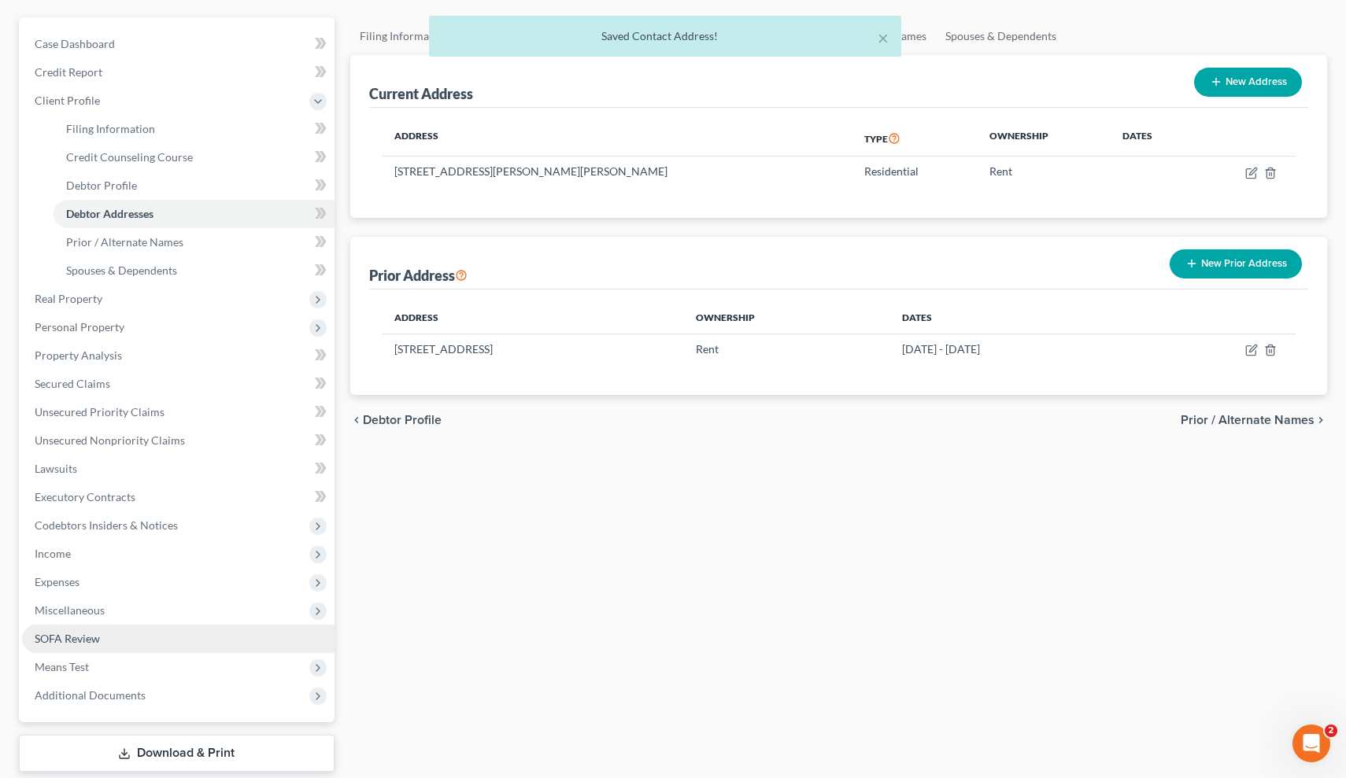
click at [117, 635] on link "SOFA Review" at bounding box center [178, 639] width 312 height 28
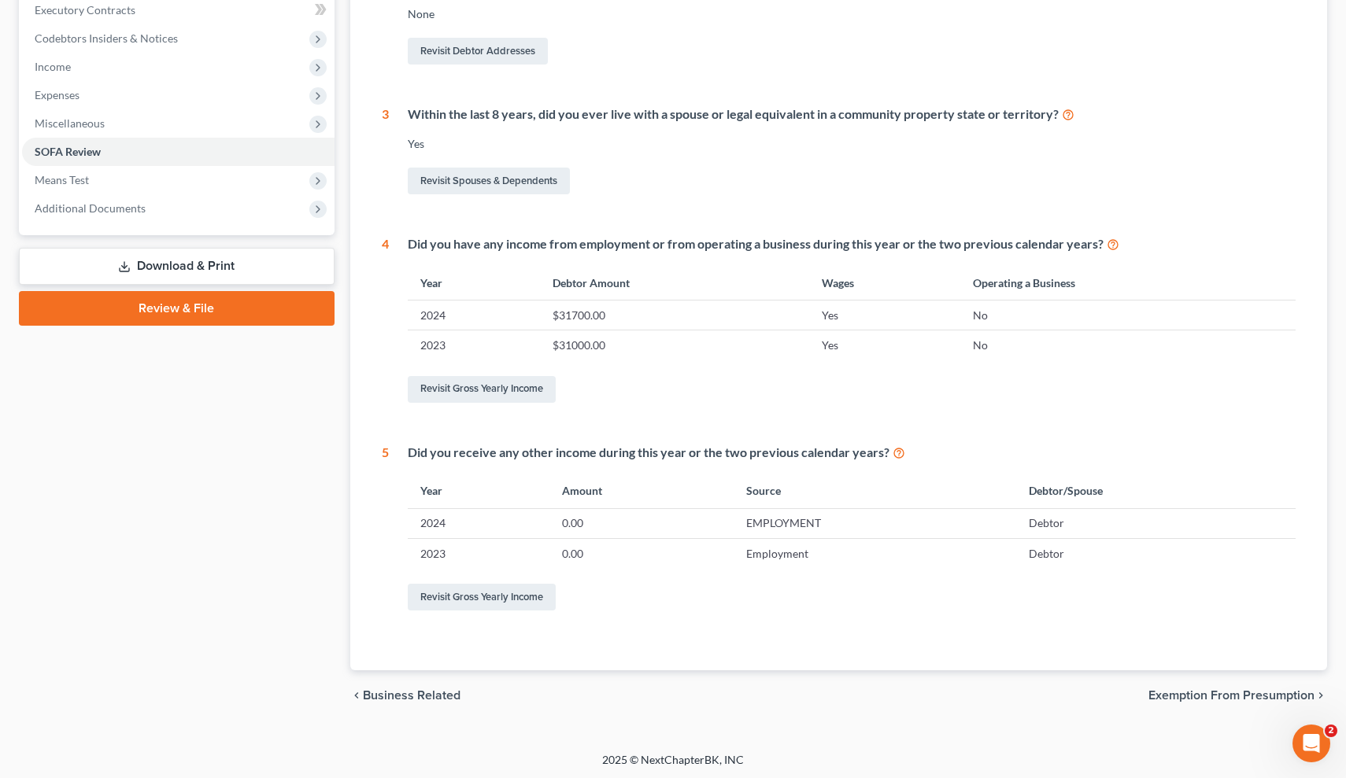
scroll to position [450, 0]
click at [1242, 690] on span "Exemption from Presumption" at bounding box center [1231, 696] width 166 height 13
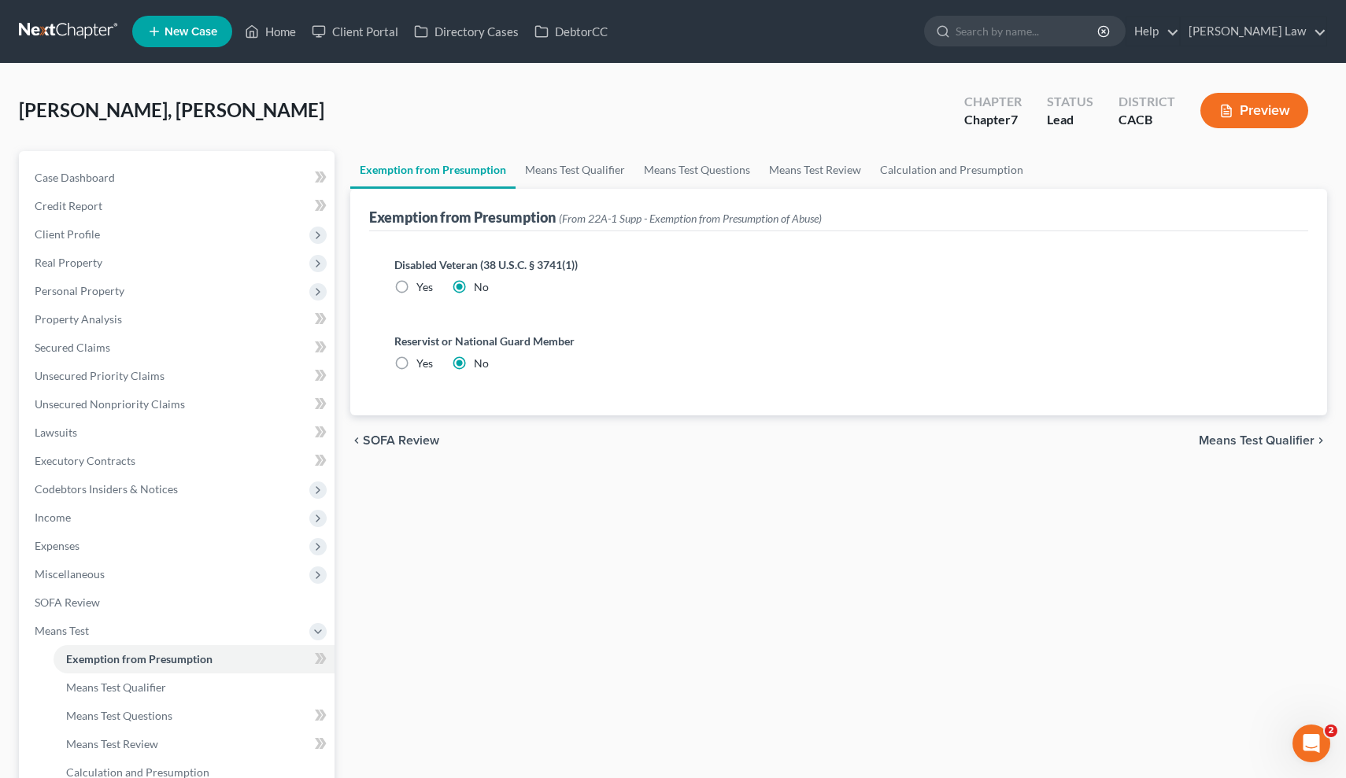
click at [1268, 443] on span "Means Test Qualifier" at bounding box center [1256, 440] width 116 height 13
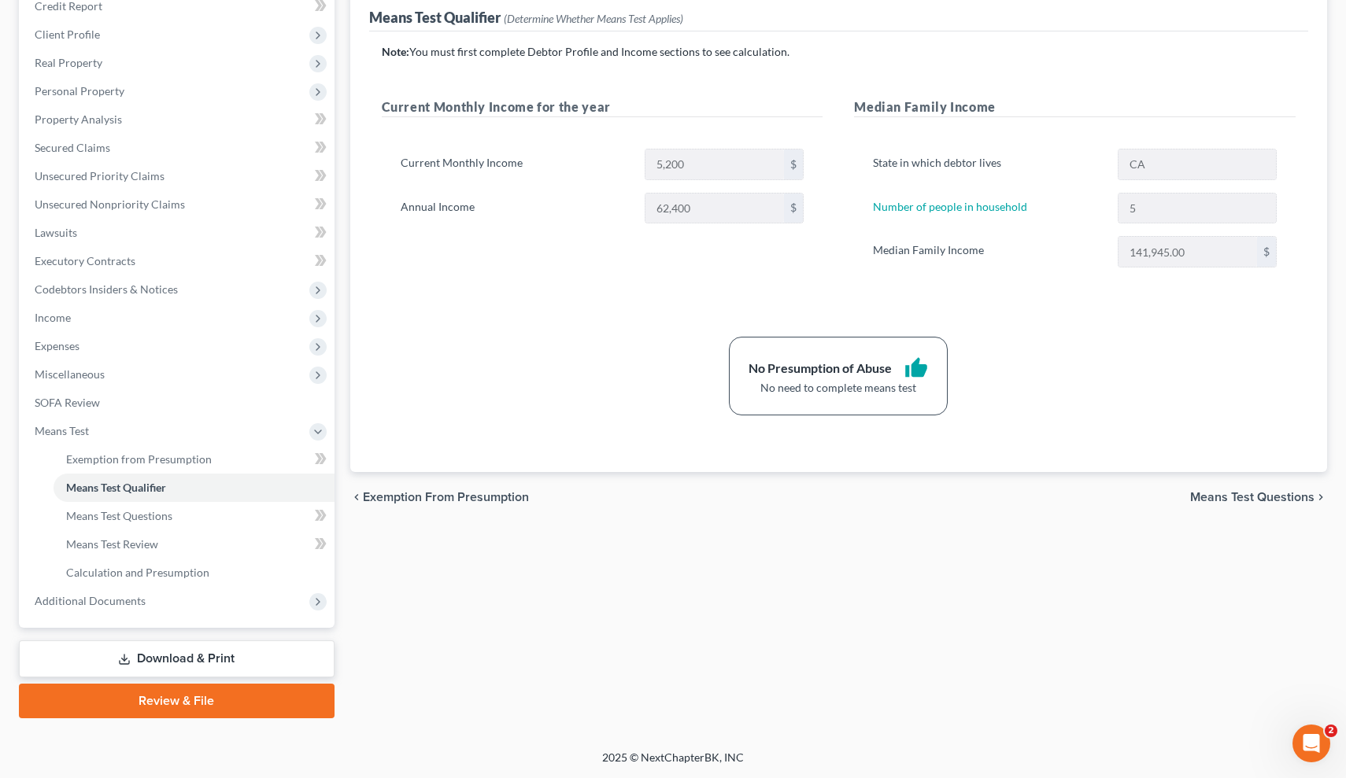
scroll to position [200, 0]
click at [1269, 497] on span "Means Test Questions" at bounding box center [1252, 497] width 124 height 13
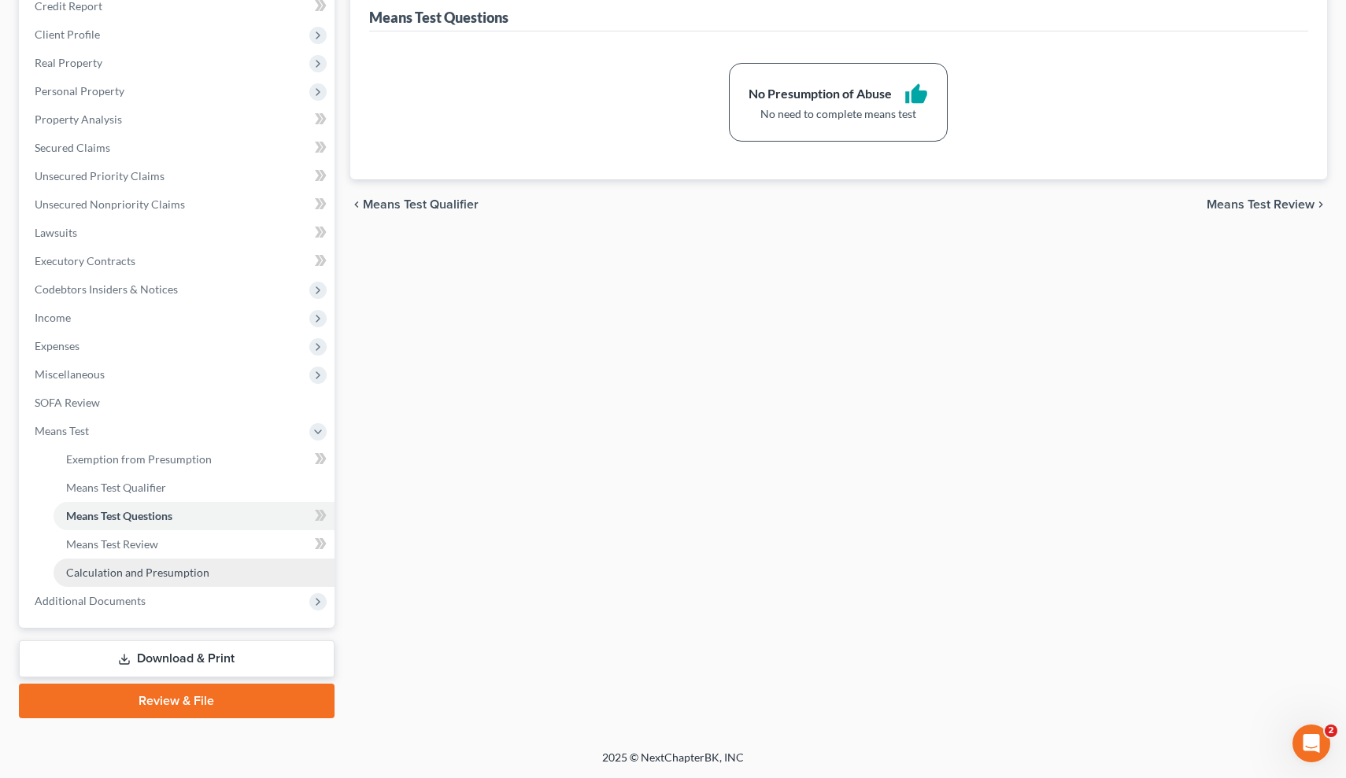
scroll to position [200, 0]
click at [261, 567] on link "Calculation and Presumption" at bounding box center [194, 573] width 281 height 28
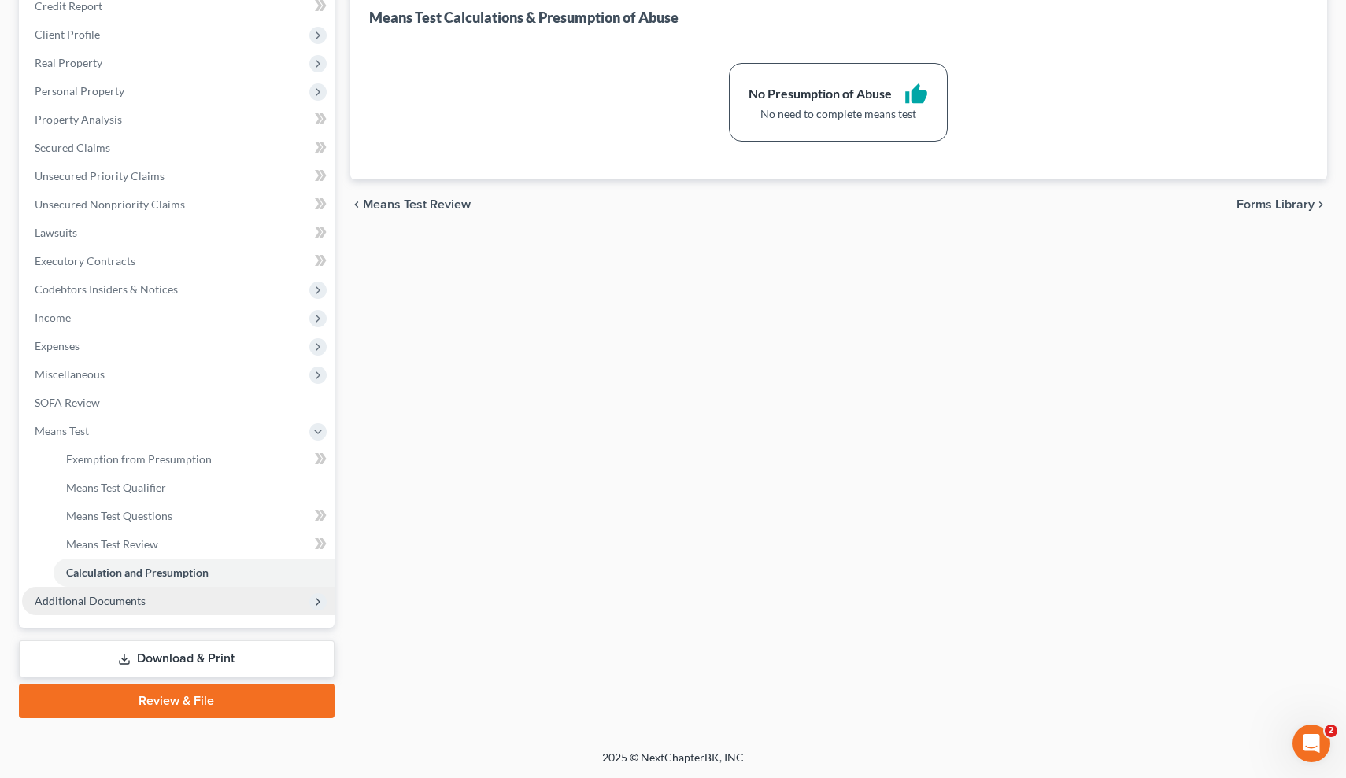
click at [206, 600] on span "Additional Documents" at bounding box center [178, 601] width 312 height 28
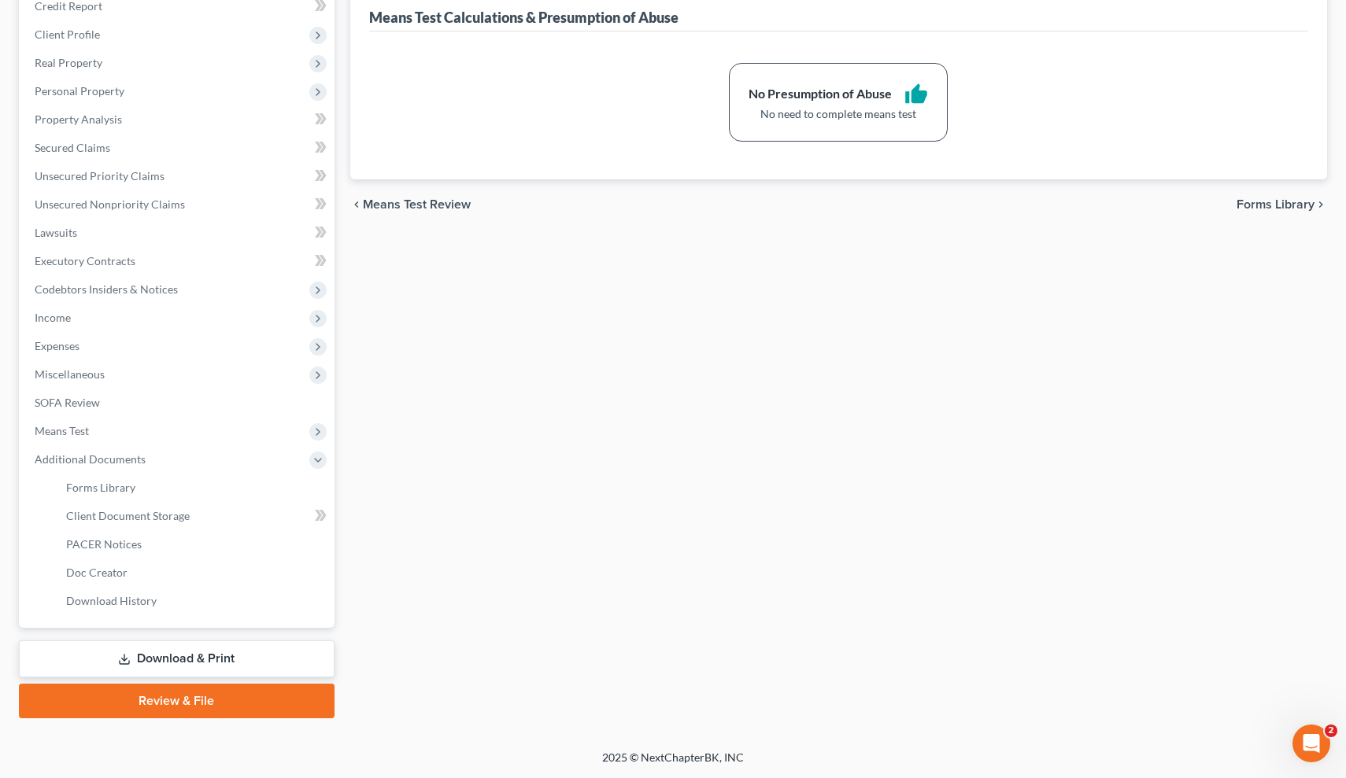
click at [263, 702] on link "Review & File" at bounding box center [177, 701] width 316 height 35
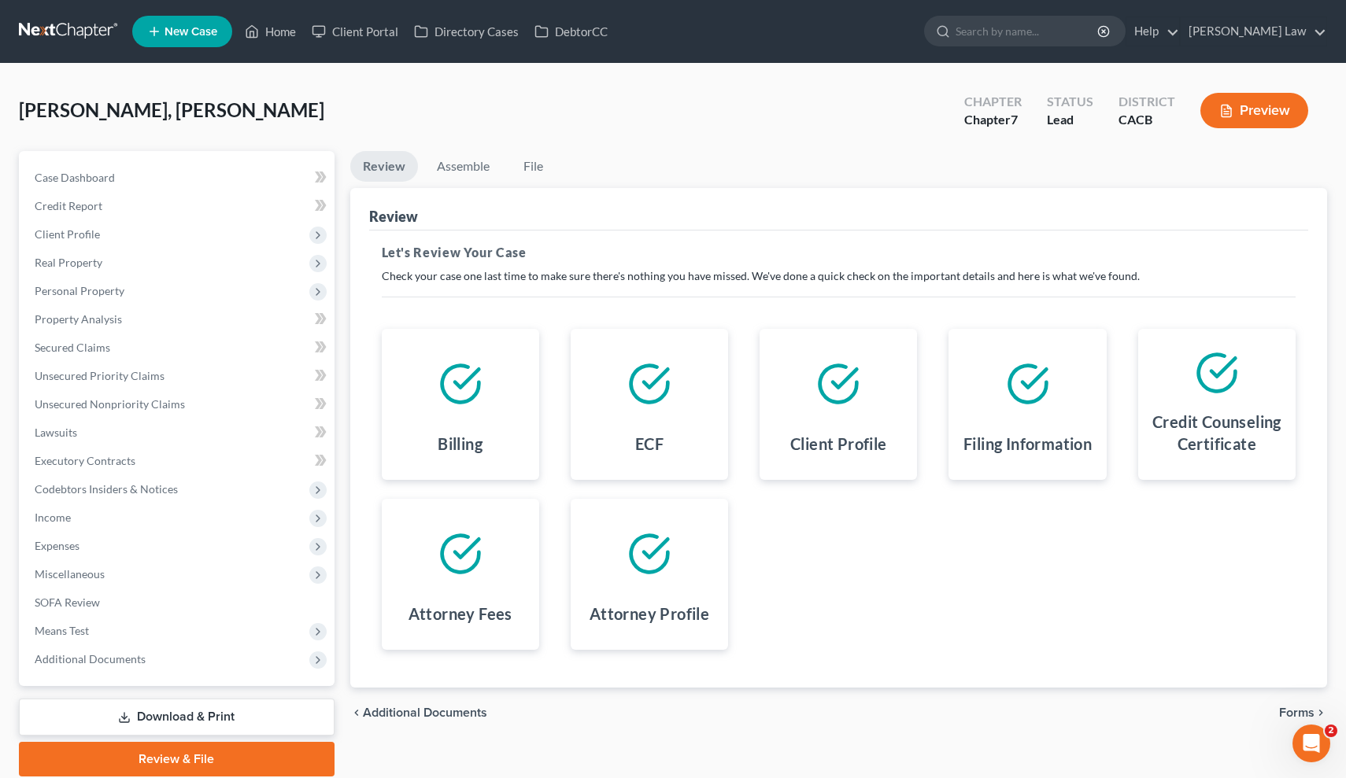
click at [205, 703] on link "Download & Print" at bounding box center [177, 717] width 316 height 37
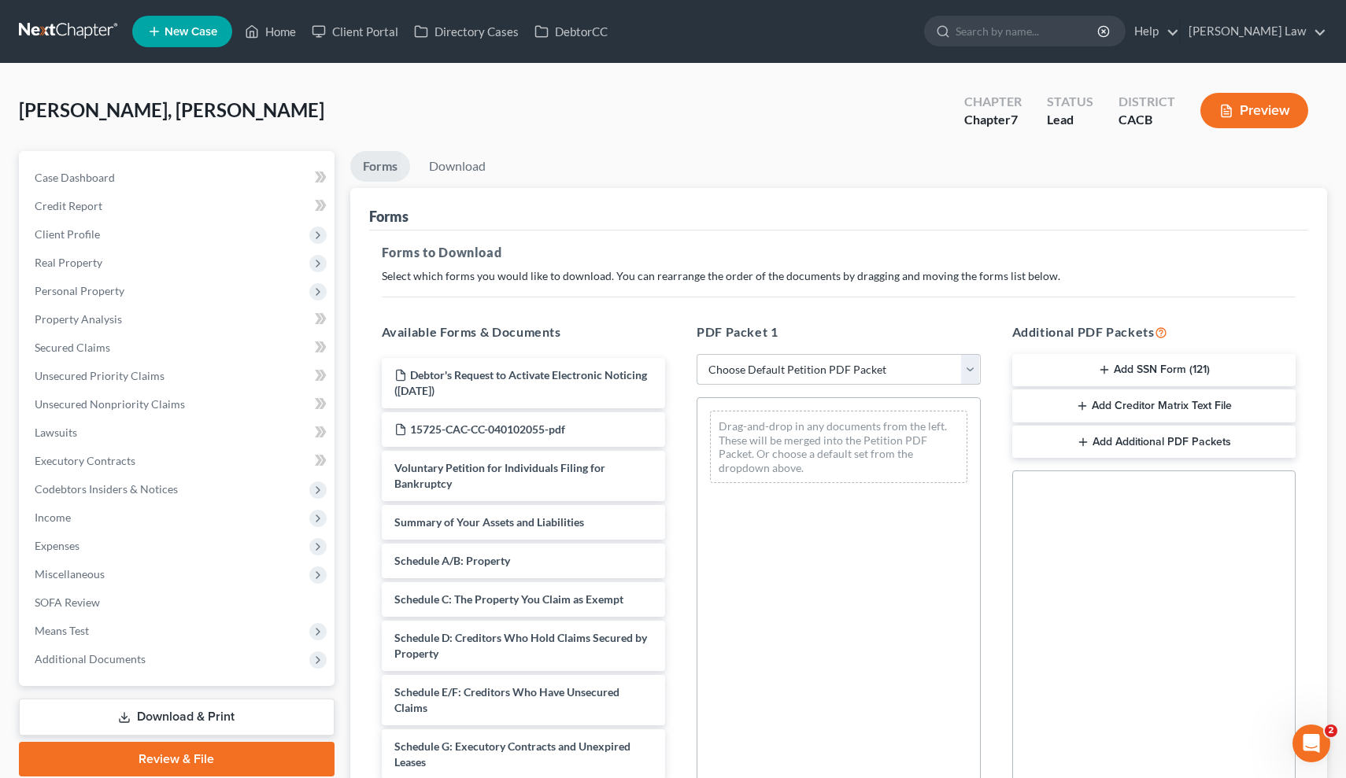
select select "3"
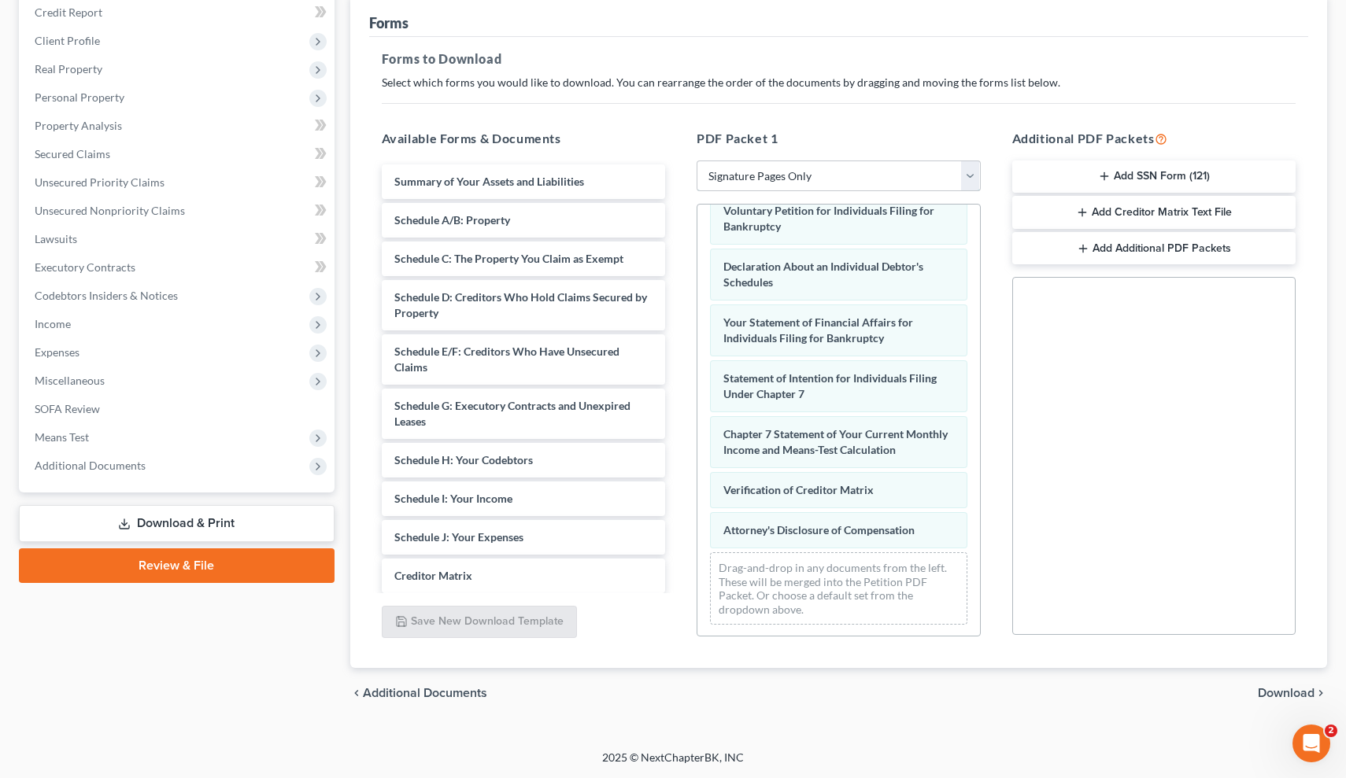
scroll to position [194, 0]
click at [1259, 692] on span "Download" at bounding box center [1285, 693] width 57 height 13
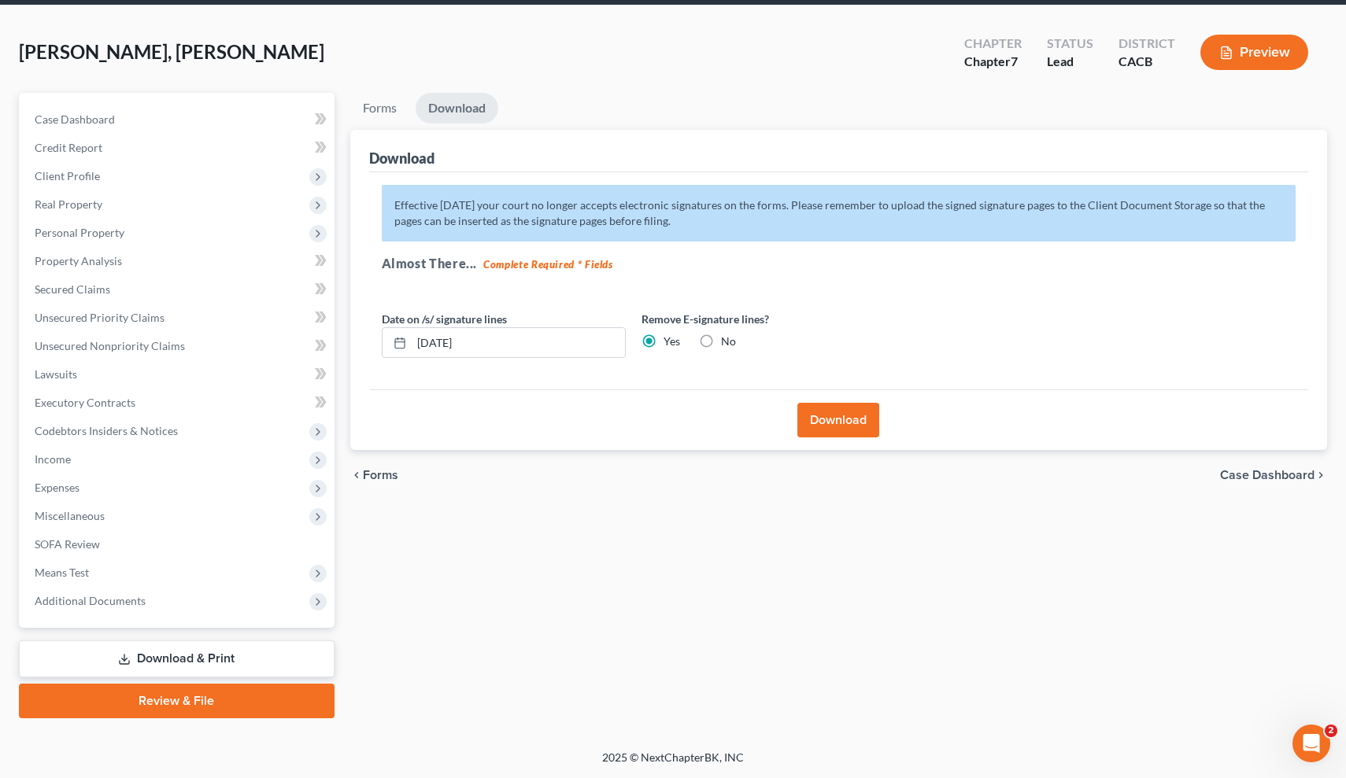
scroll to position [58, 0]
click at [824, 403] on button "Download" at bounding box center [838, 420] width 82 height 35
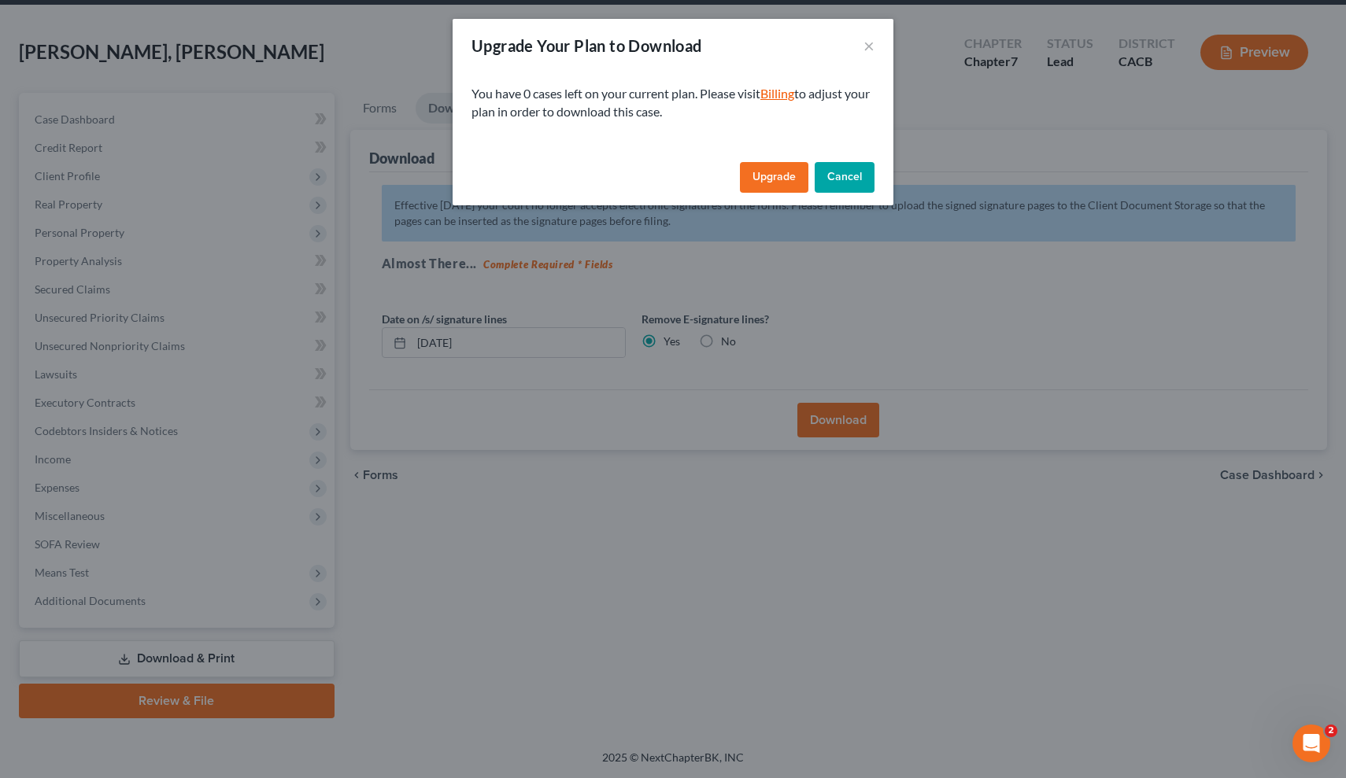
click at [782, 94] on link "Billing" at bounding box center [777, 93] width 34 height 15
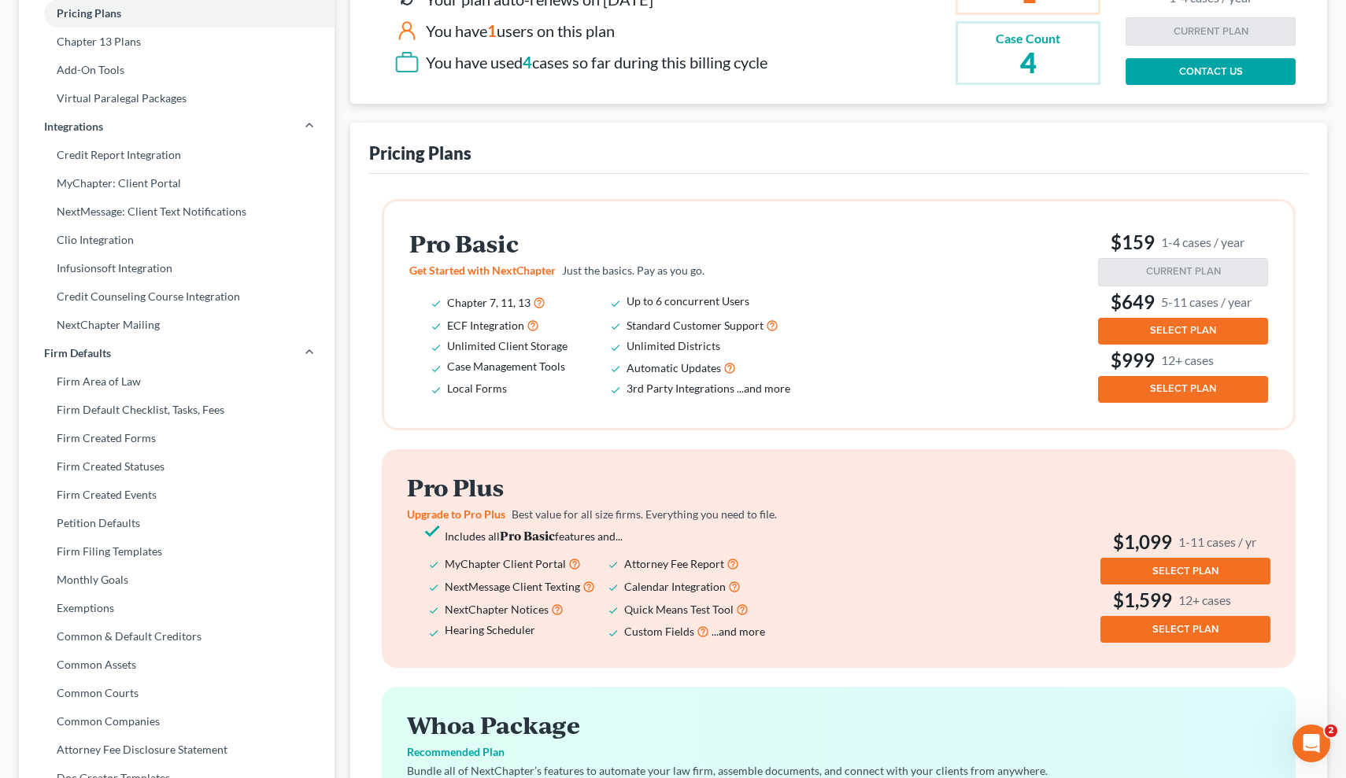
scroll to position [264, 0]
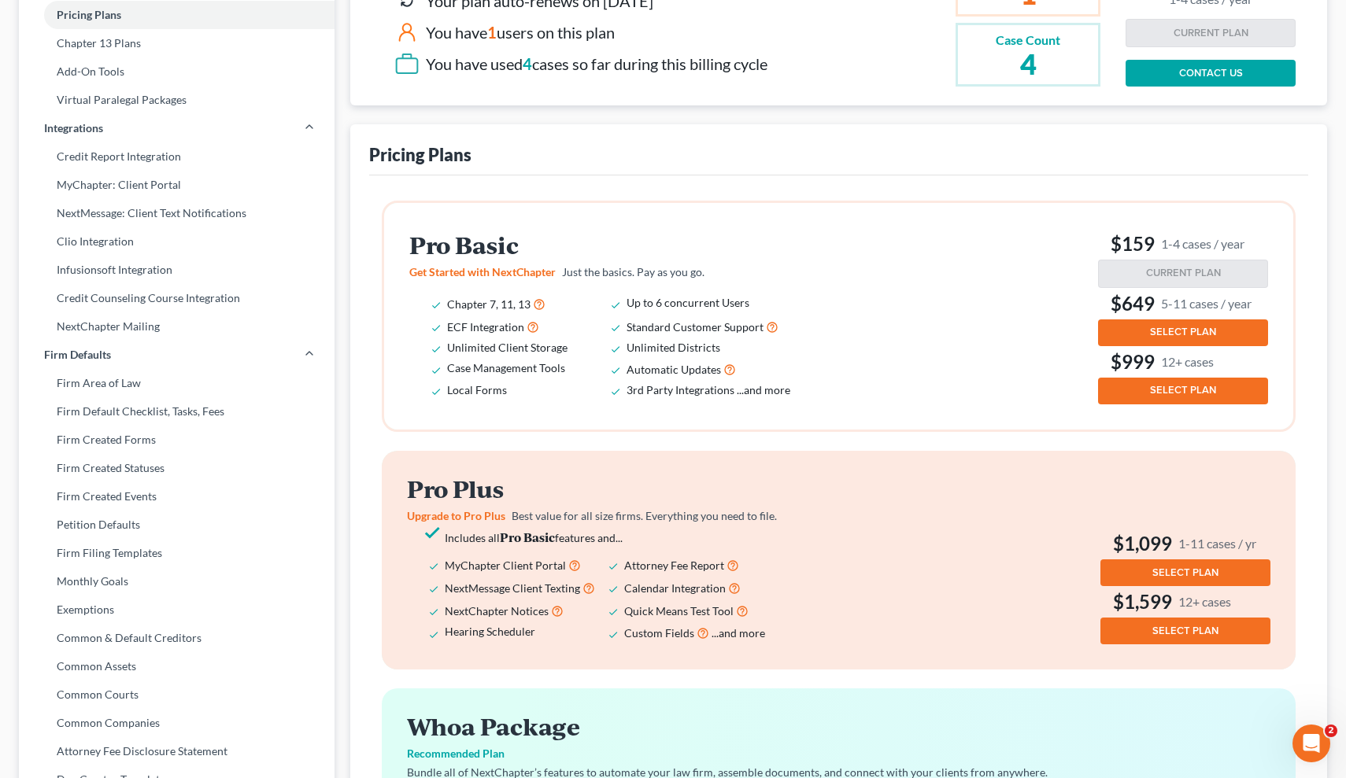
click at [1154, 326] on span "SELECT PLAN" at bounding box center [1183, 332] width 66 height 13
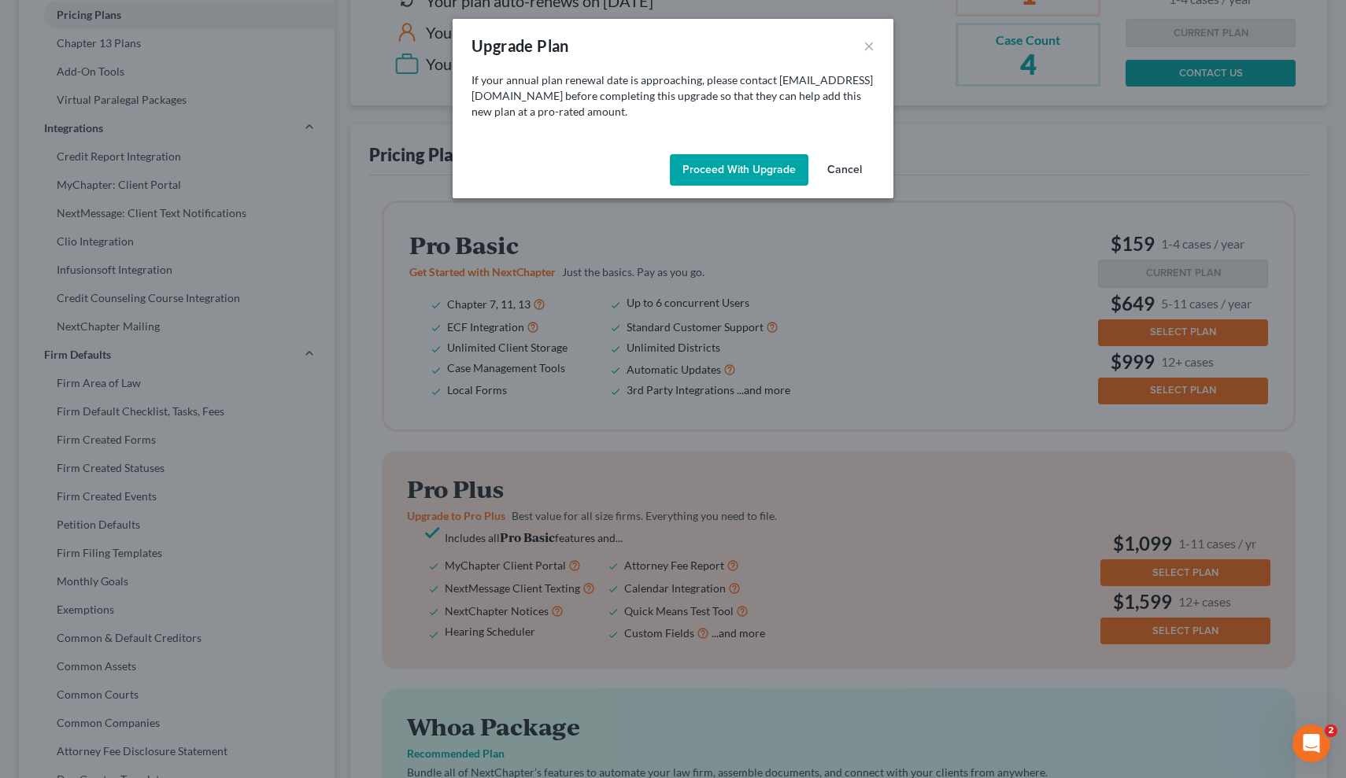
click at [760, 172] on button "Proceed with Upgrade" at bounding box center [739, 169] width 138 height 31
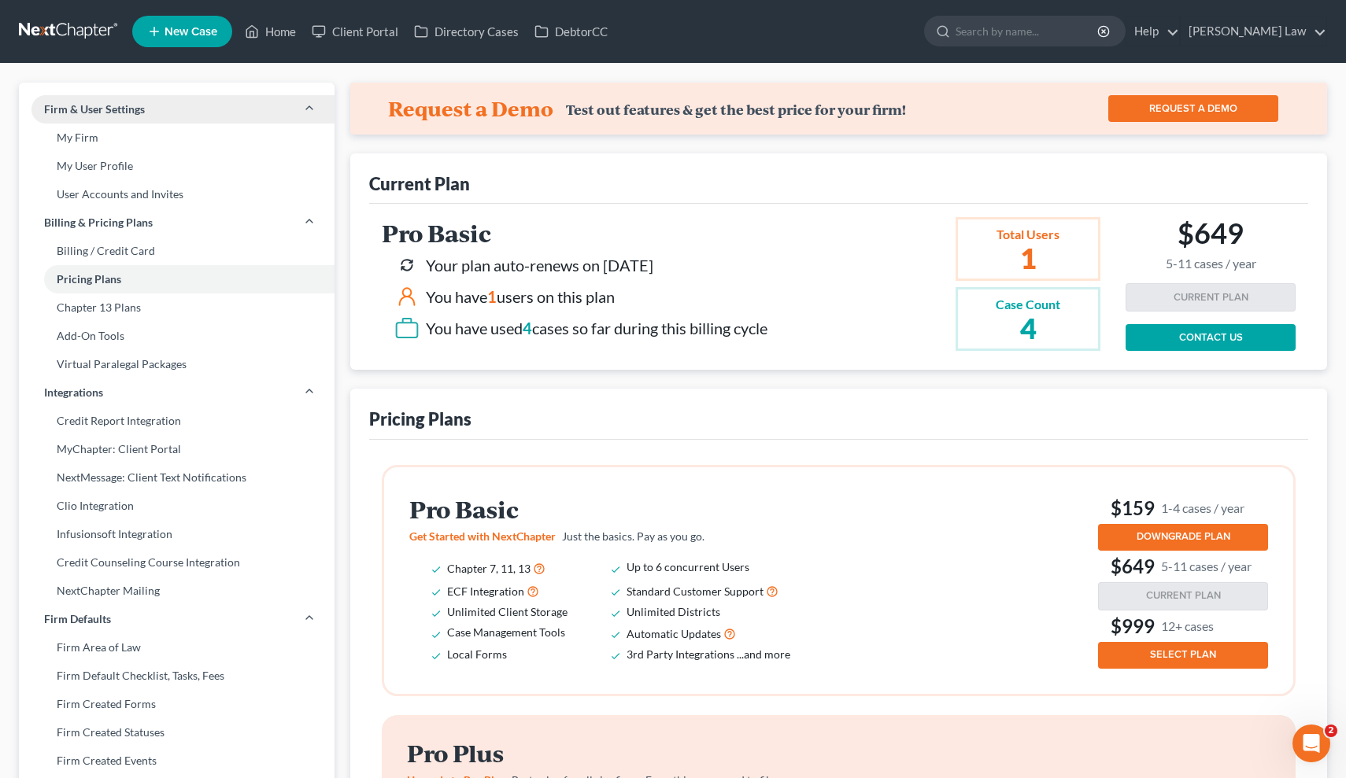
scroll to position [0, 0]
click at [296, 34] on link "Home" at bounding box center [270, 31] width 67 height 28
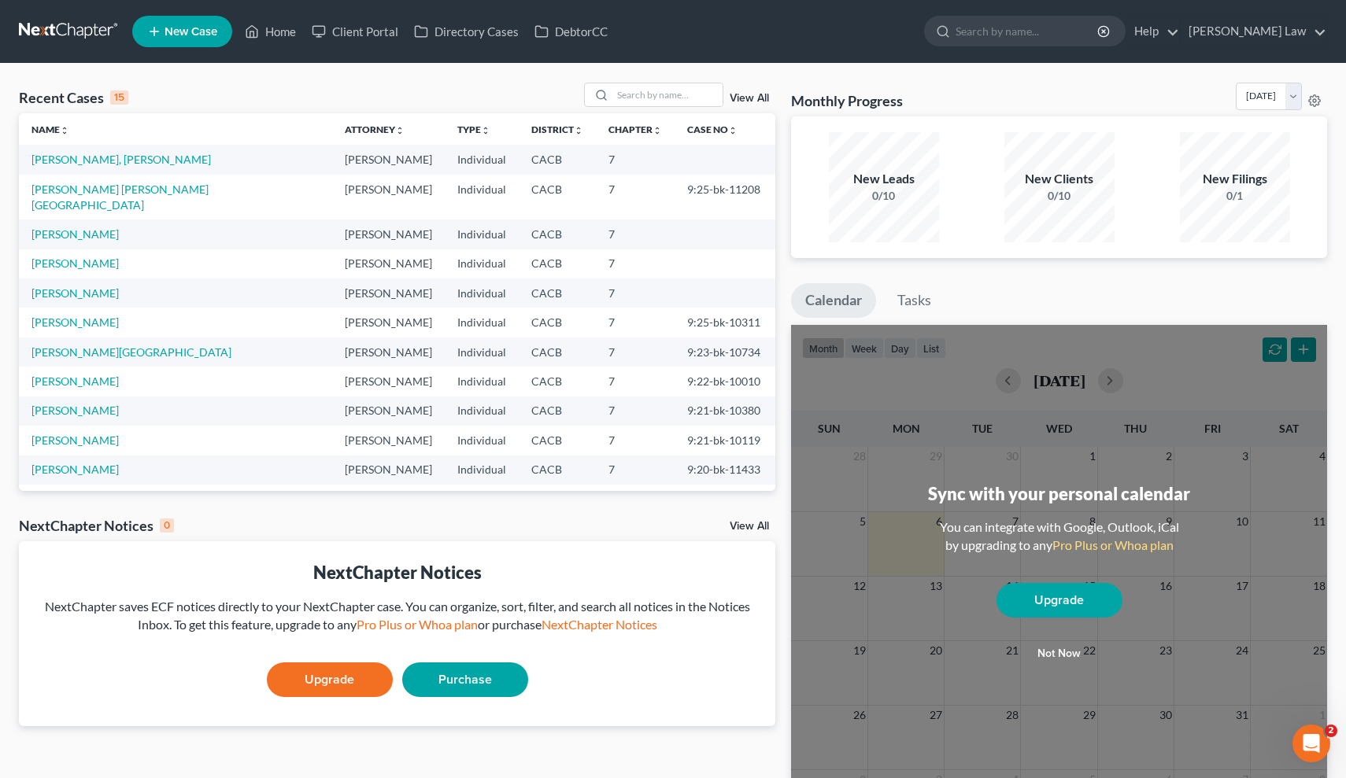
click at [120, 98] on div "15" at bounding box center [119, 97] width 18 height 14
click at [268, 40] on link "Home" at bounding box center [270, 31] width 67 height 28
click at [132, 162] on link "ZACARIAS HERNANDEZ, JOSE" at bounding box center [120, 159] width 179 height 13
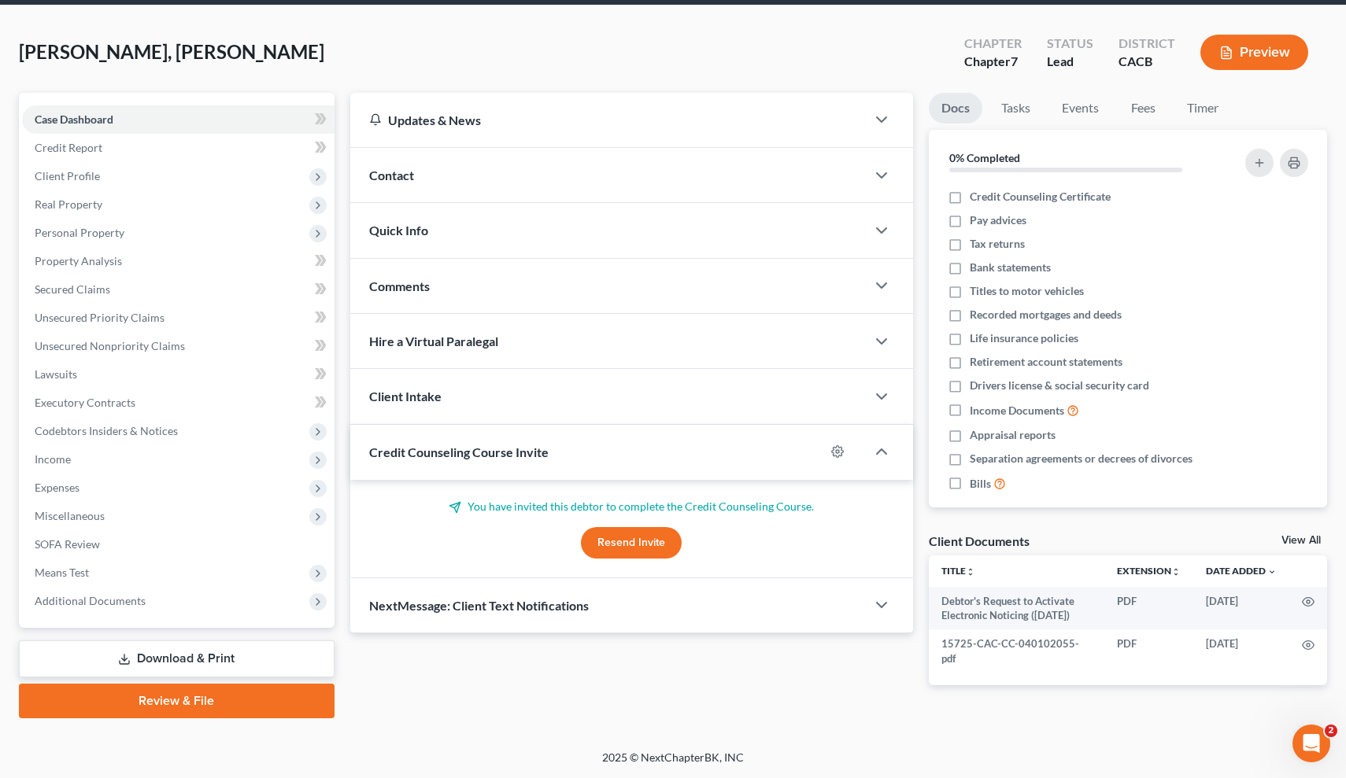
scroll to position [58, 0]
click at [257, 653] on link "Download & Print" at bounding box center [177, 658] width 316 height 37
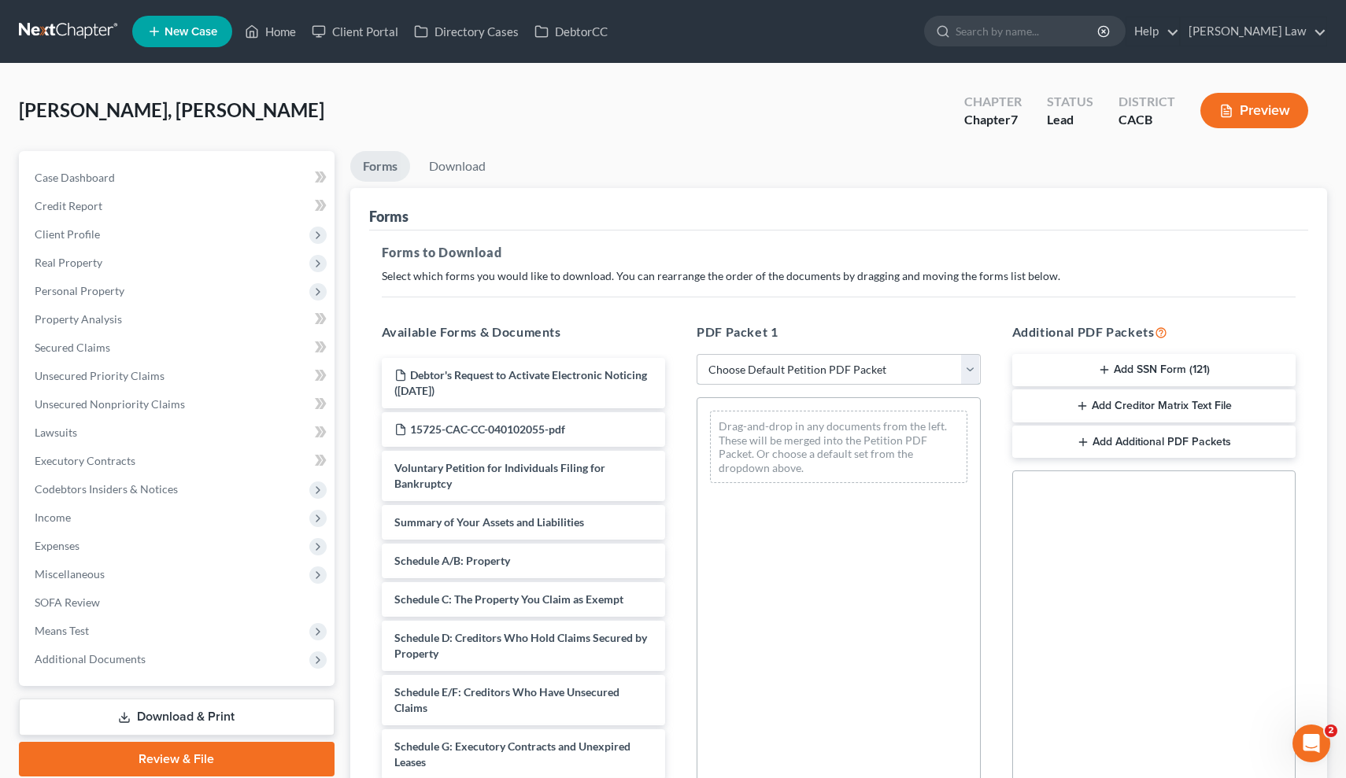
select select "3"
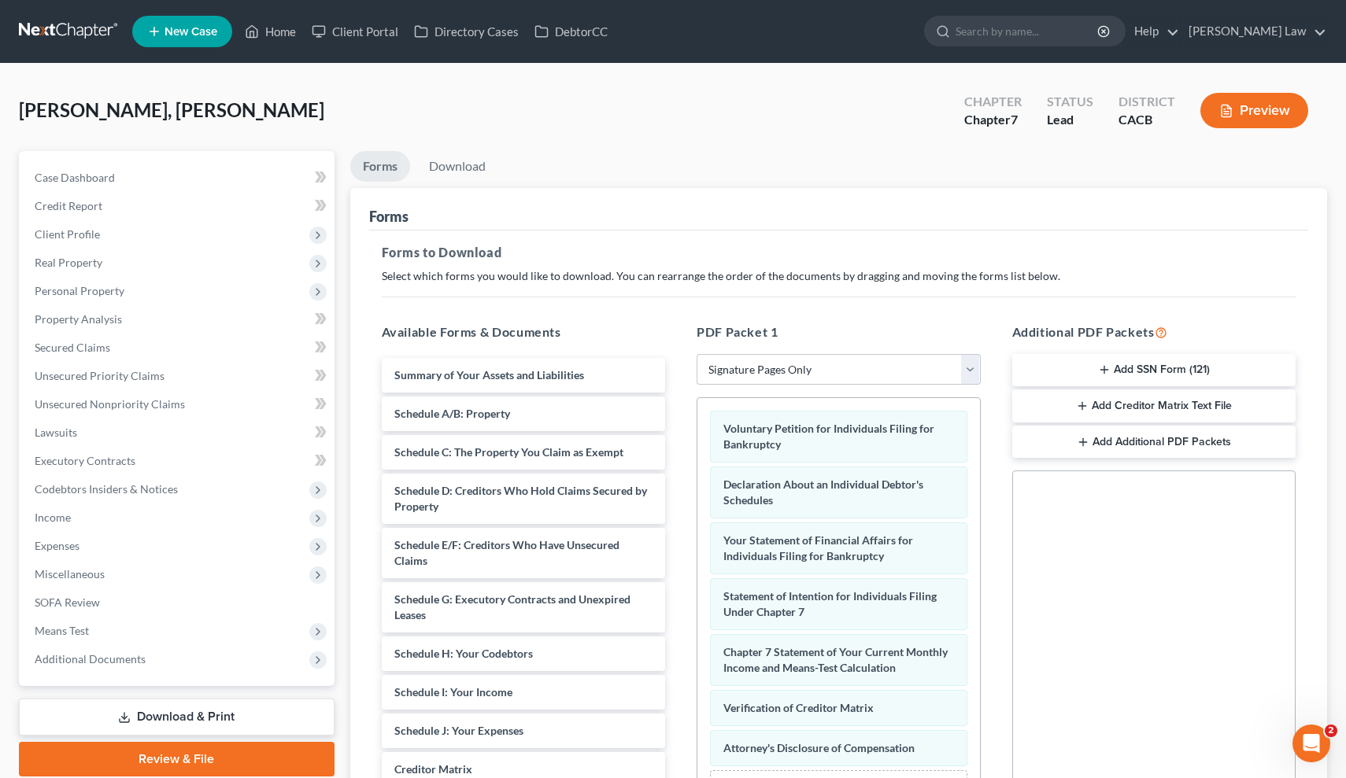
click at [1274, 116] on button "Preview" at bounding box center [1254, 110] width 108 height 35
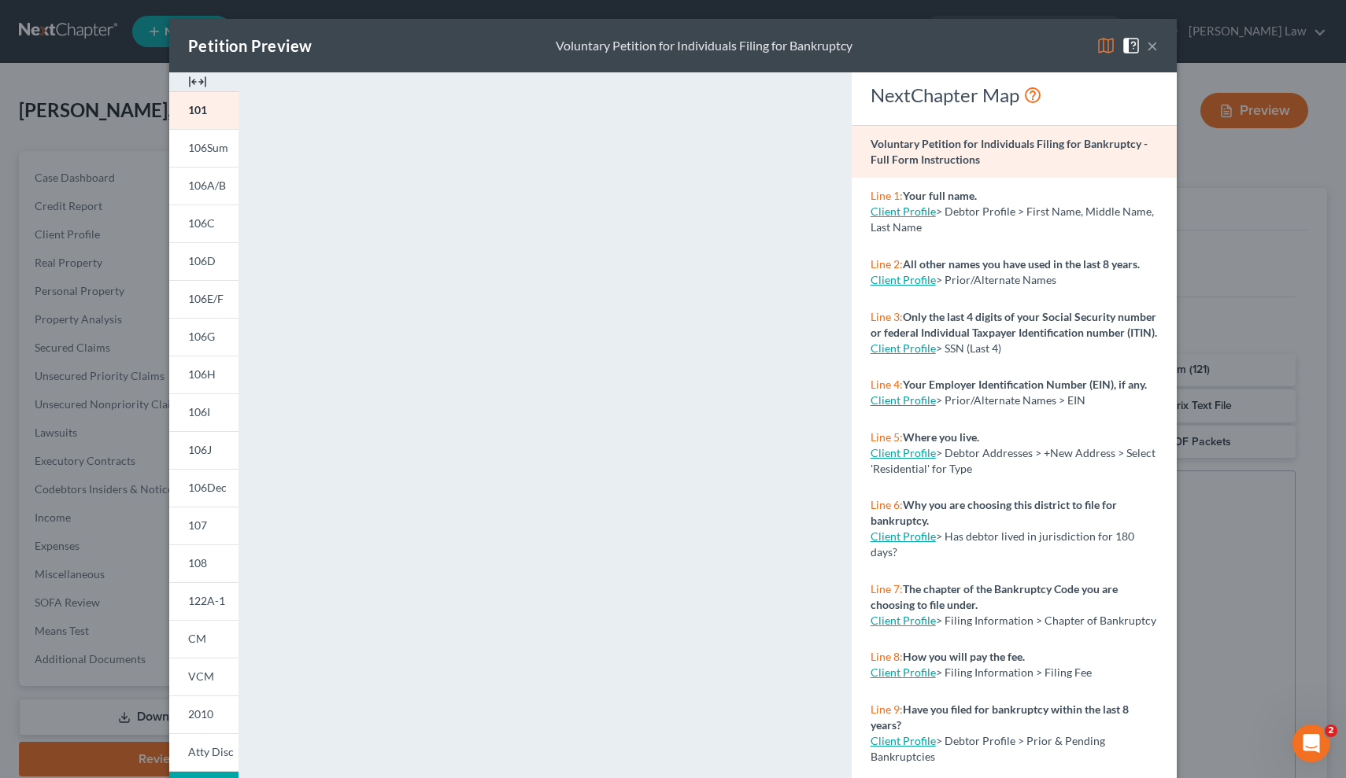
click at [1152, 39] on button "×" at bounding box center [1151, 45] width 11 height 19
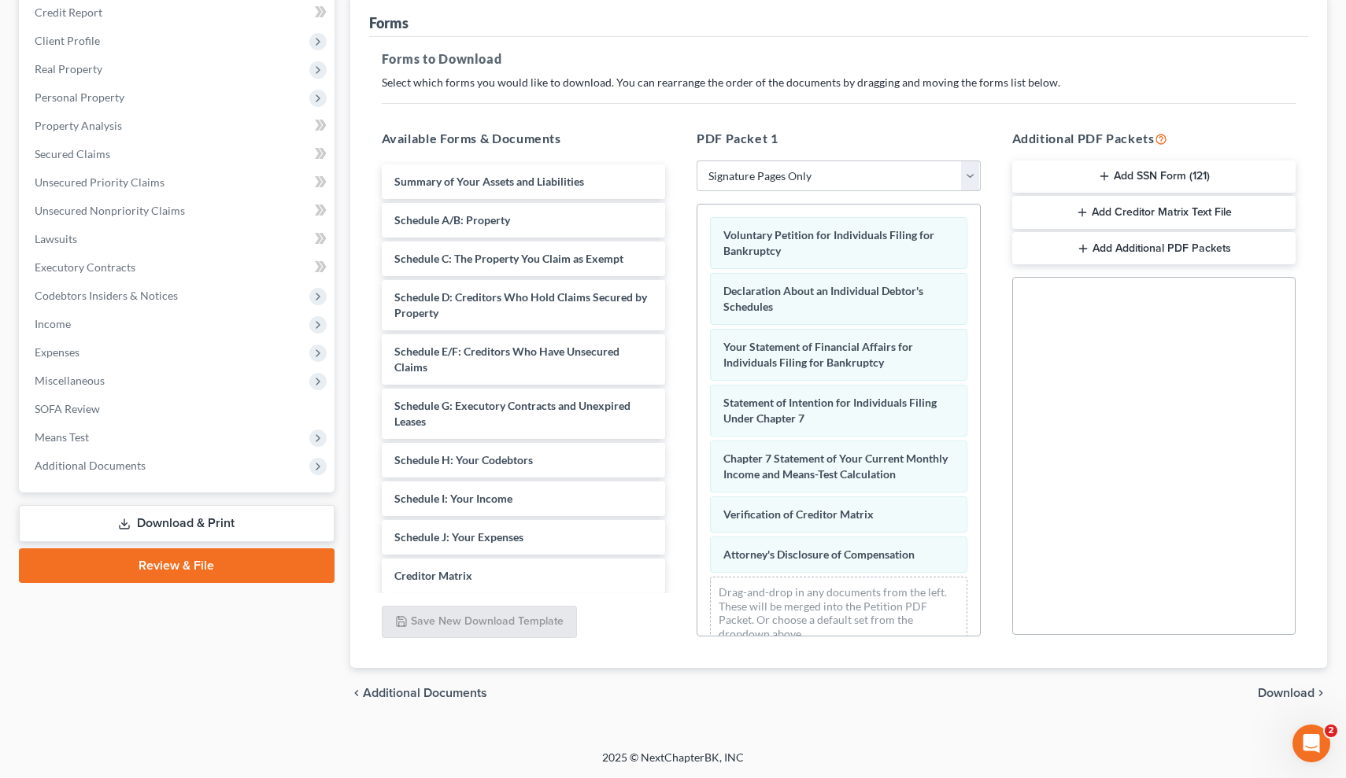
click at [1284, 688] on span "Download" at bounding box center [1285, 693] width 57 height 13
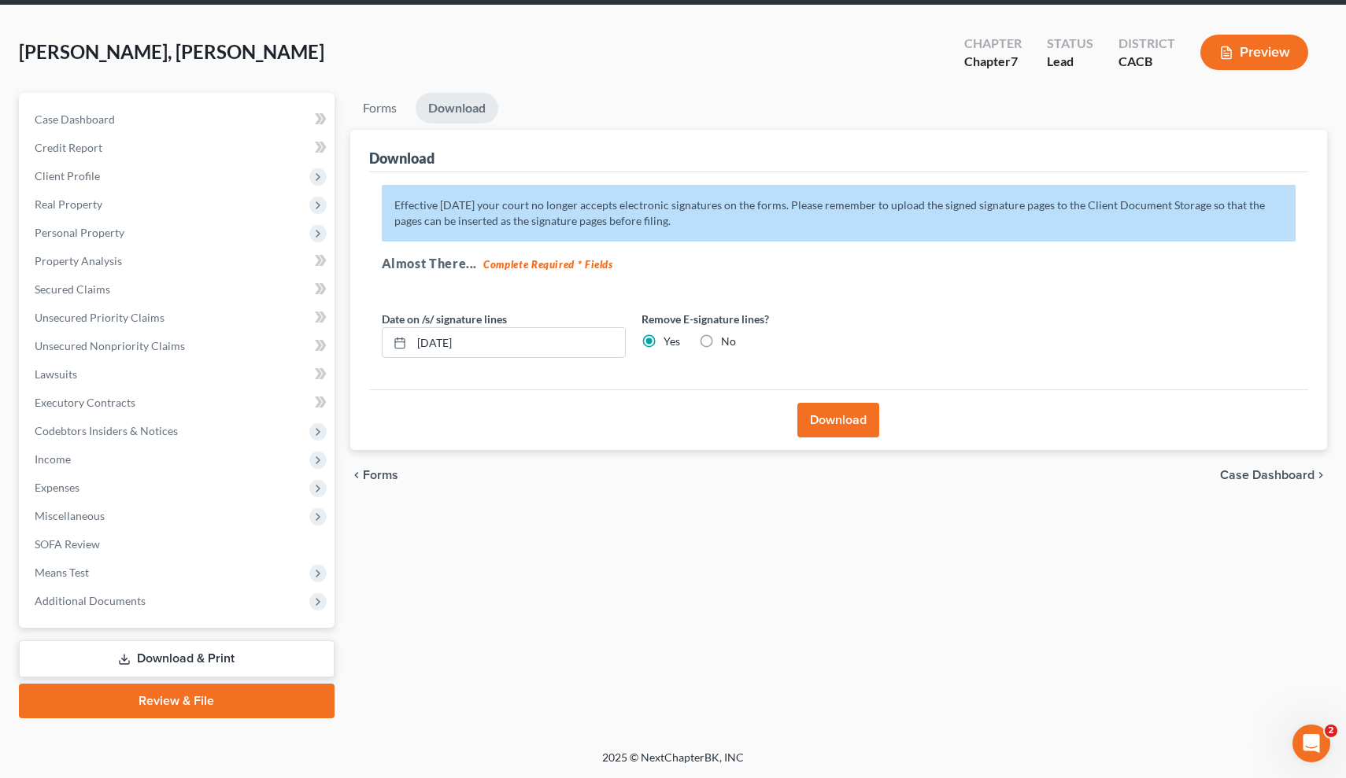
scroll to position [58, 0]
click at [840, 426] on button "Download" at bounding box center [838, 420] width 82 height 35
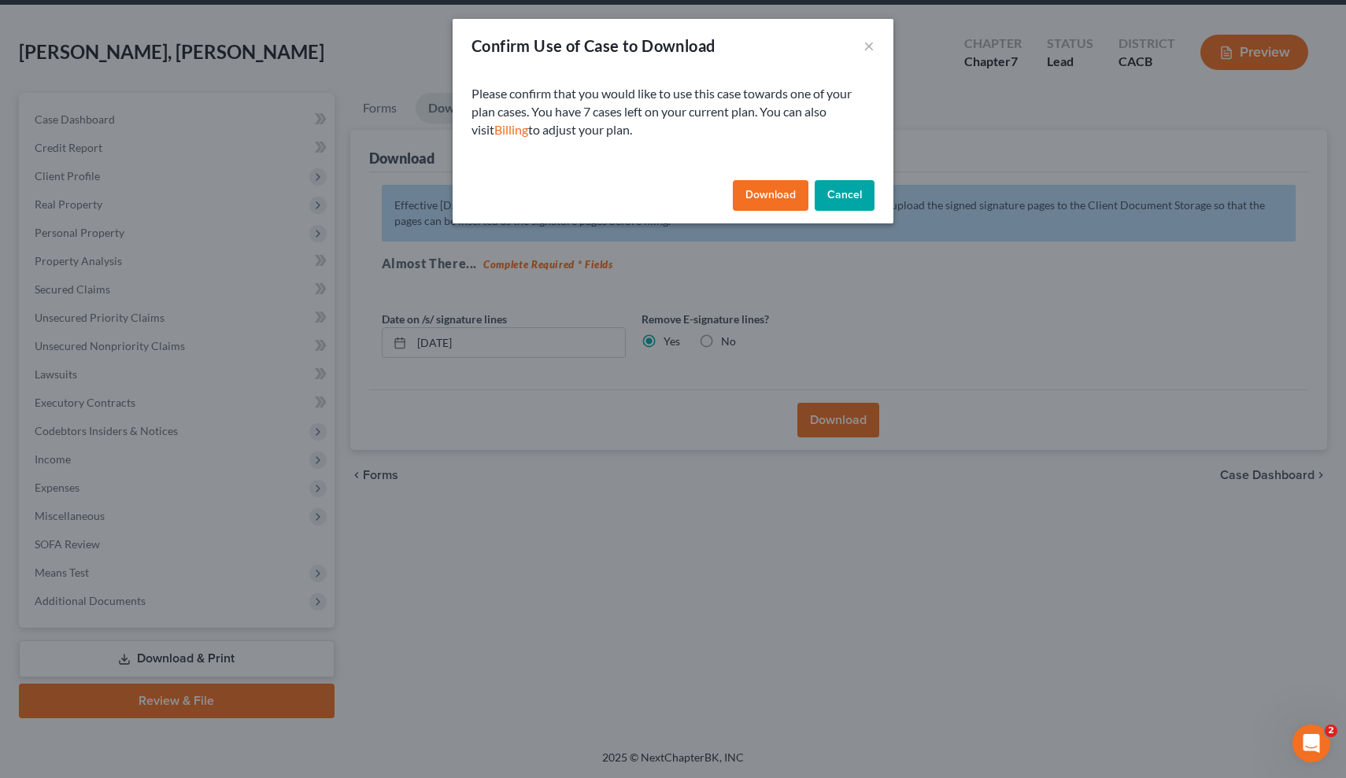
click at [794, 199] on button "Download" at bounding box center [771, 195] width 76 height 31
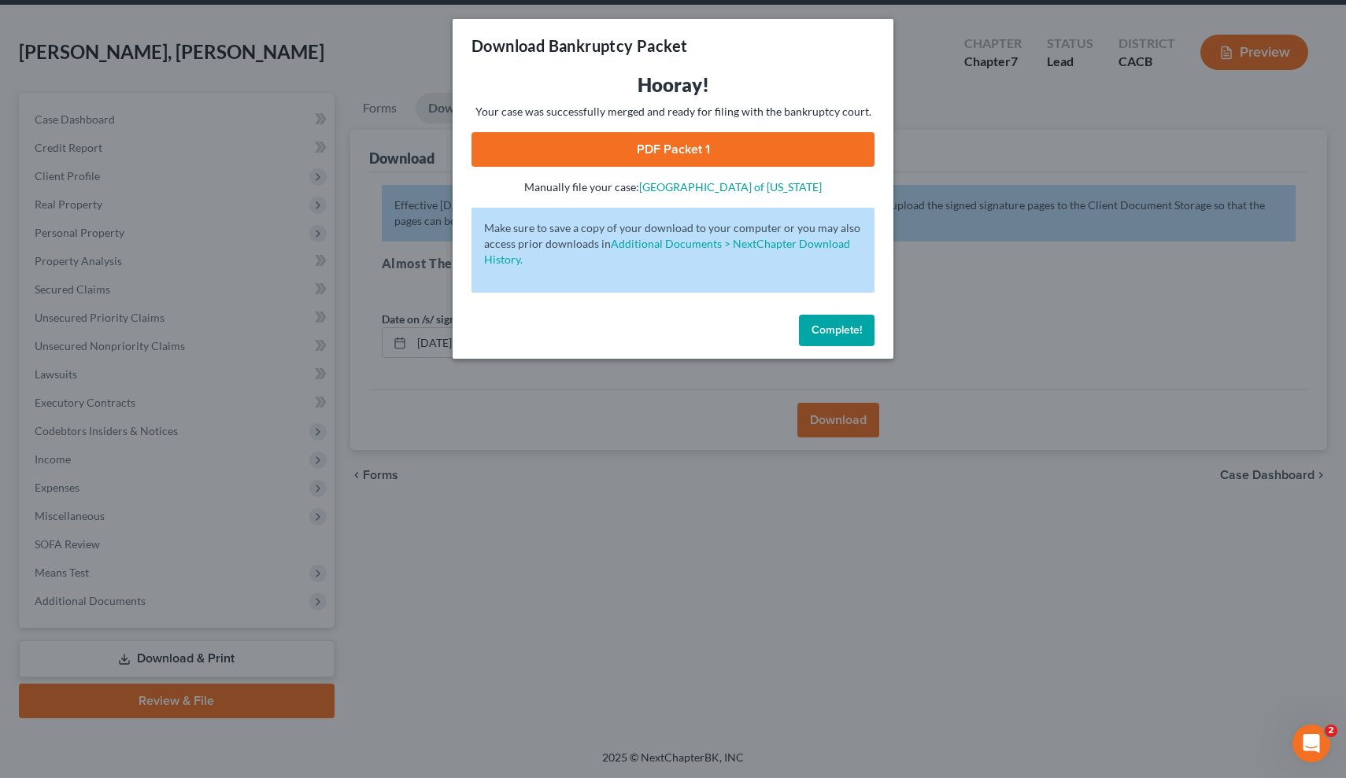
click at [851, 146] on link "PDF Packet 1" at bounding box center [672, 149] width 403 height 35
